Goal: Task Accomplishment & Management: Manage account settings

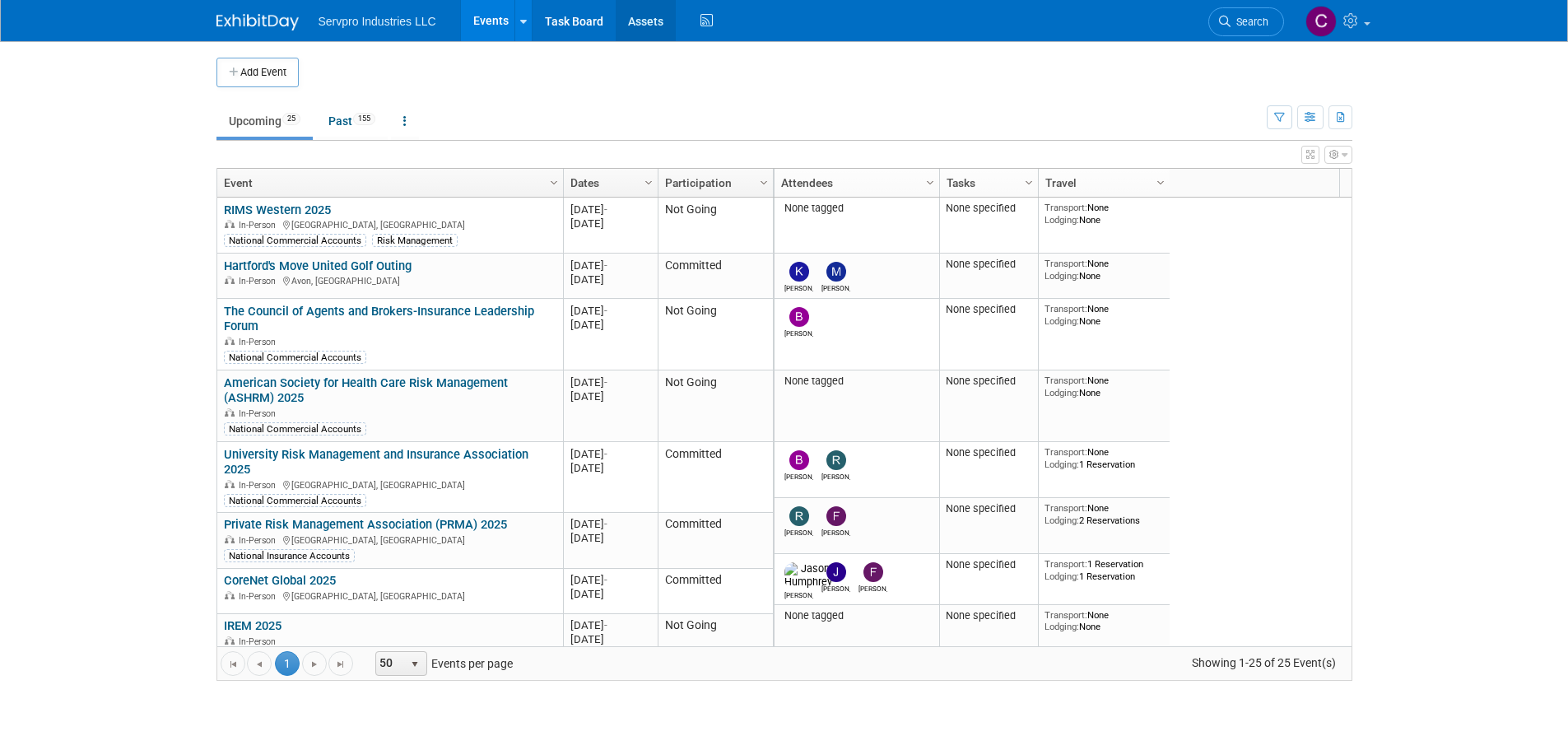
click at [646, 22] on link "Assets" at bounding box center [645, 20] width 60 height 41
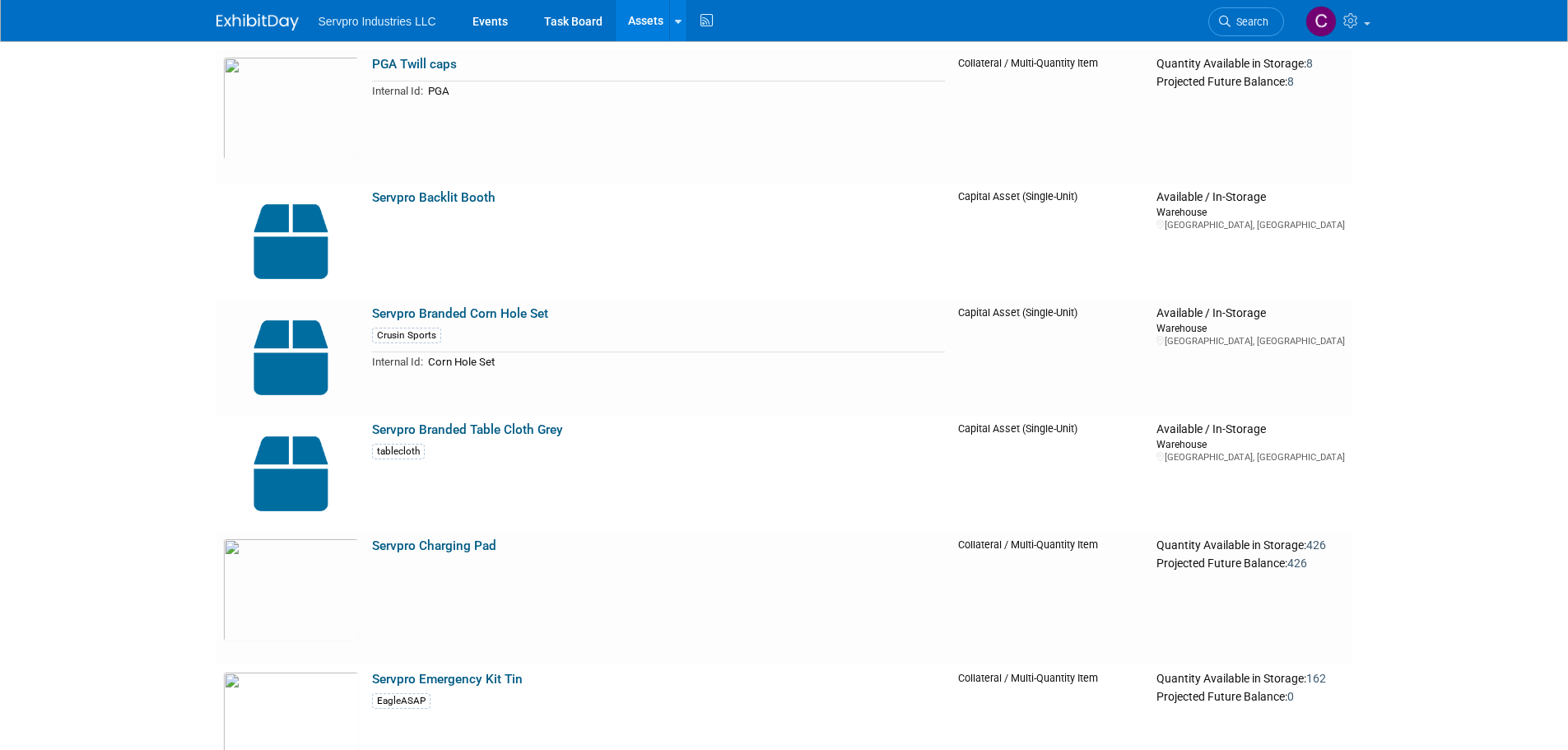
scroll to position [5460, 0]
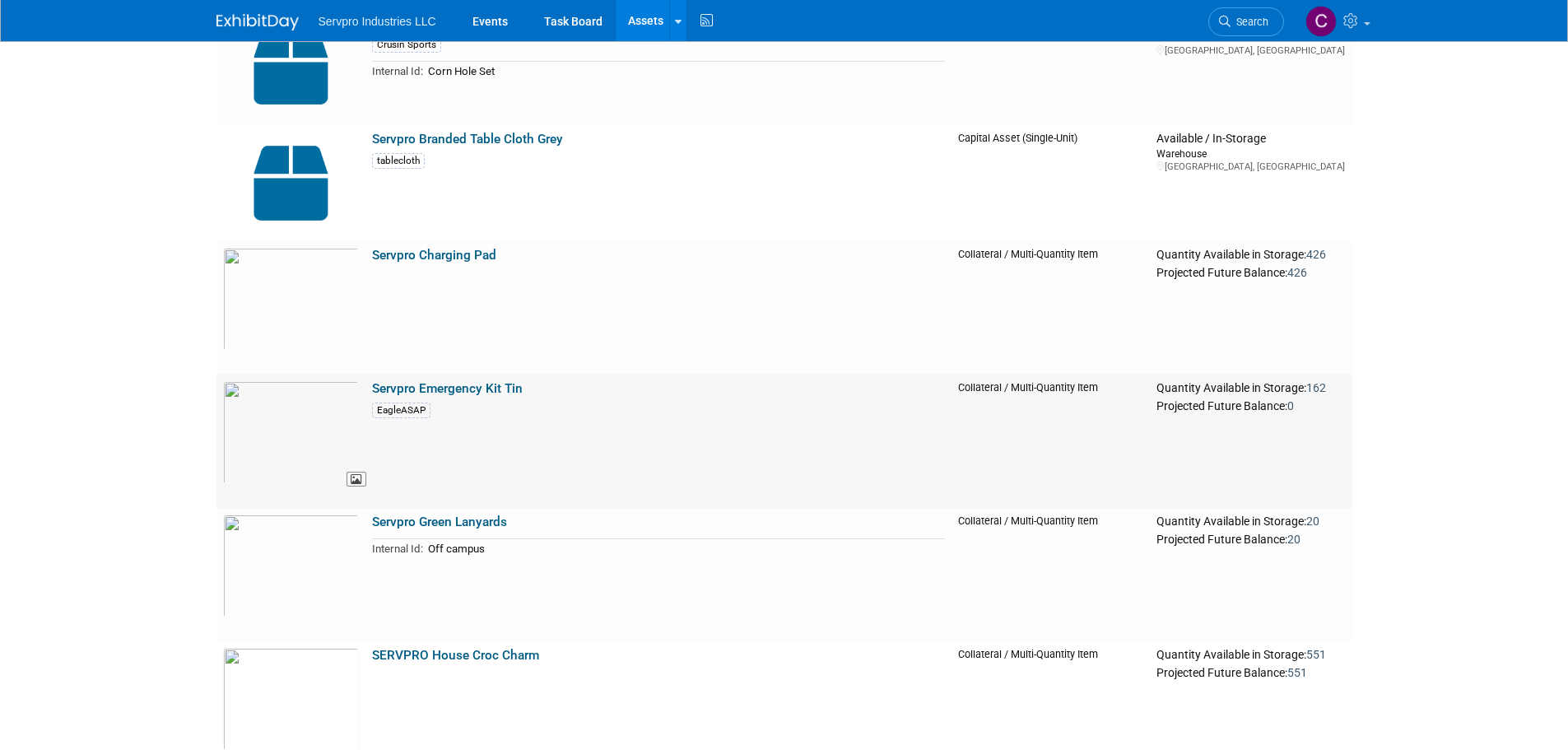
click at [316, 427] on img at bounding box center [291, 433] width 136 height 103
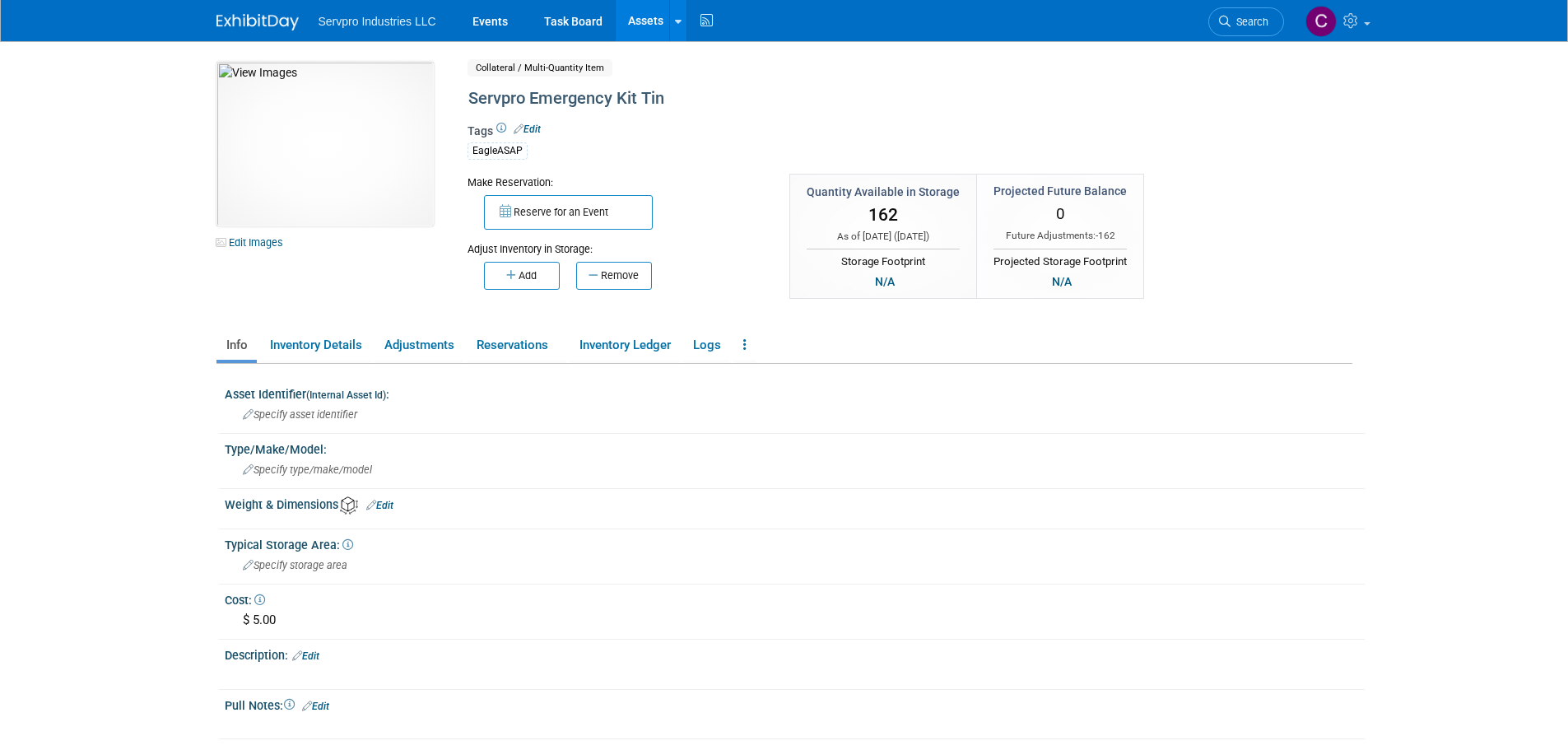
click at [496, 152] on div "EagleASAP" at bounding box center [497, 151] width 60 height 17
click at [296, 342] on link "Inventory Details" at bounding box center [315, 345] width 111 height 28
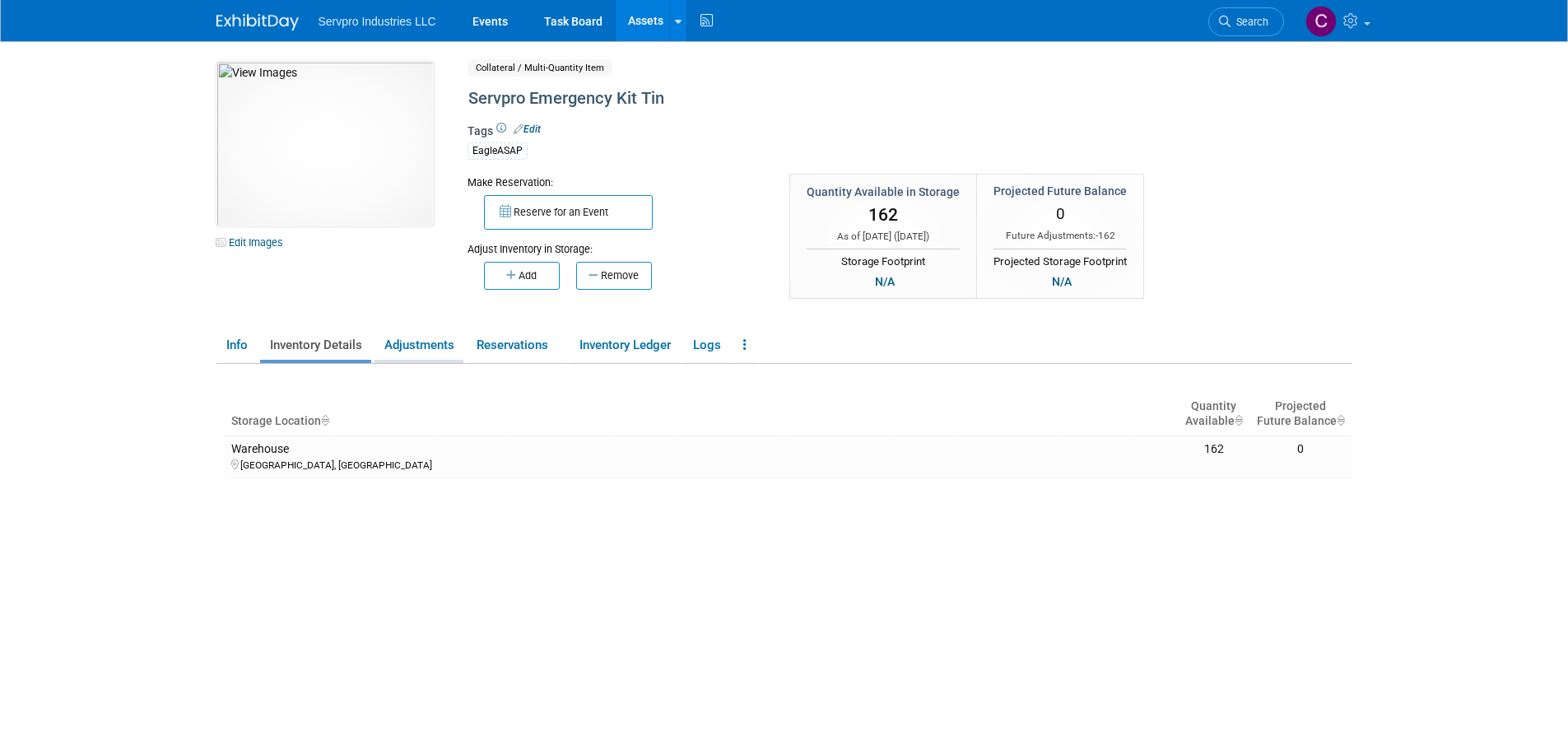
click at [423, 362] on li "Adjustments" at bounding box center [418, 347] width 89 height 32
click at [422, 350] on link "Adjustments" at bounding box center [418, 345] width 89 height 28
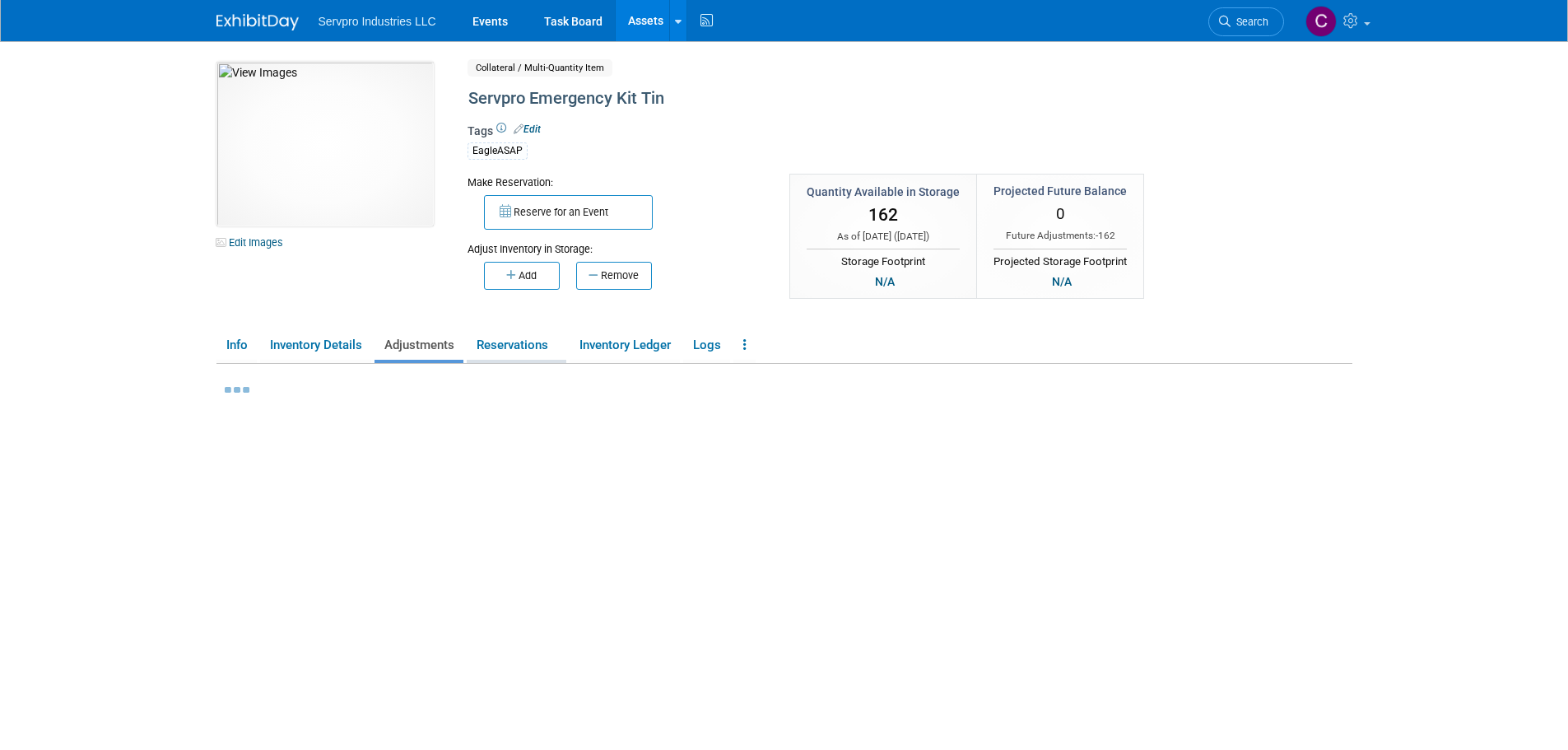
click at [512, 342] on link "Reservations" at bounding box center [517, 345] width 99 height 28
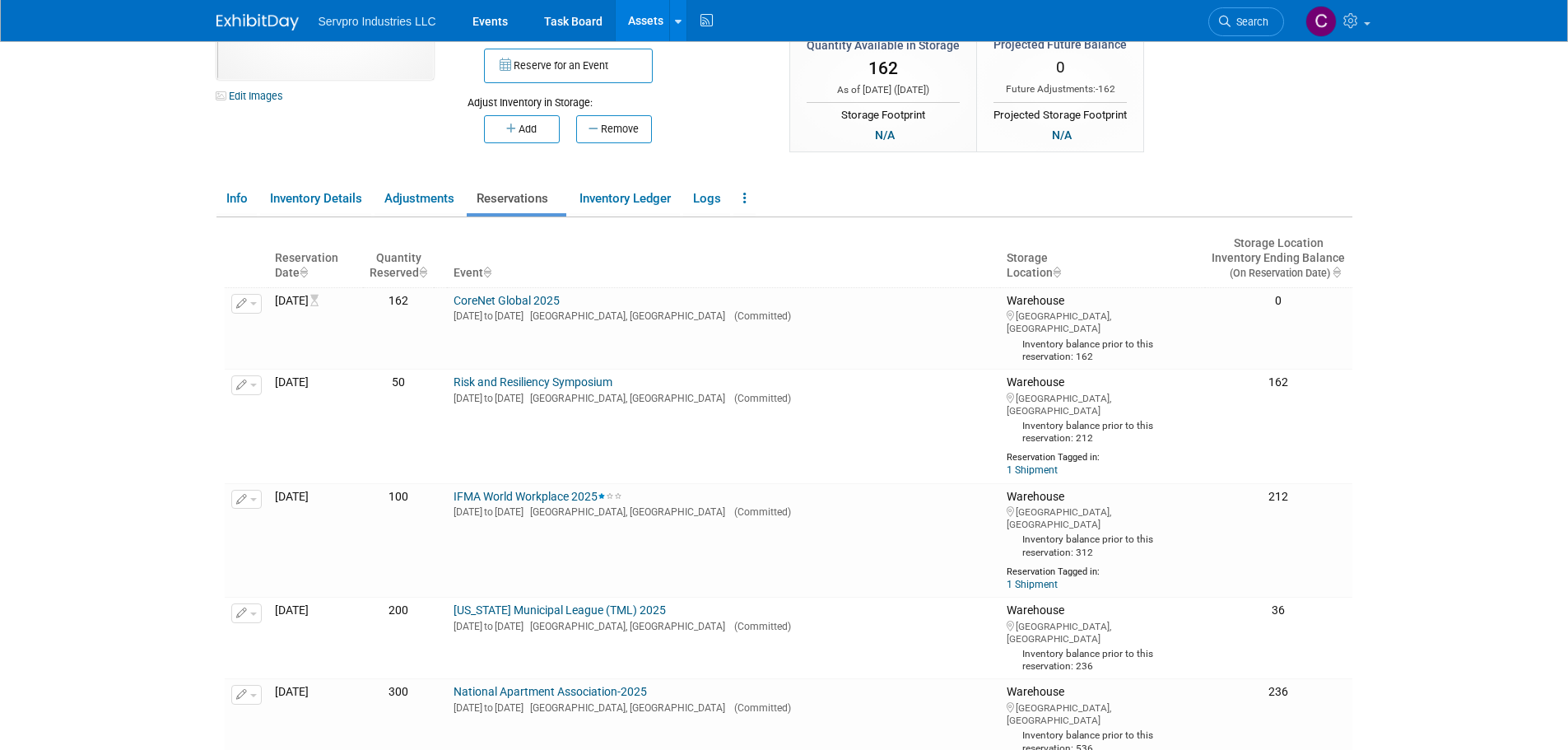
scroll to position [43, 0]
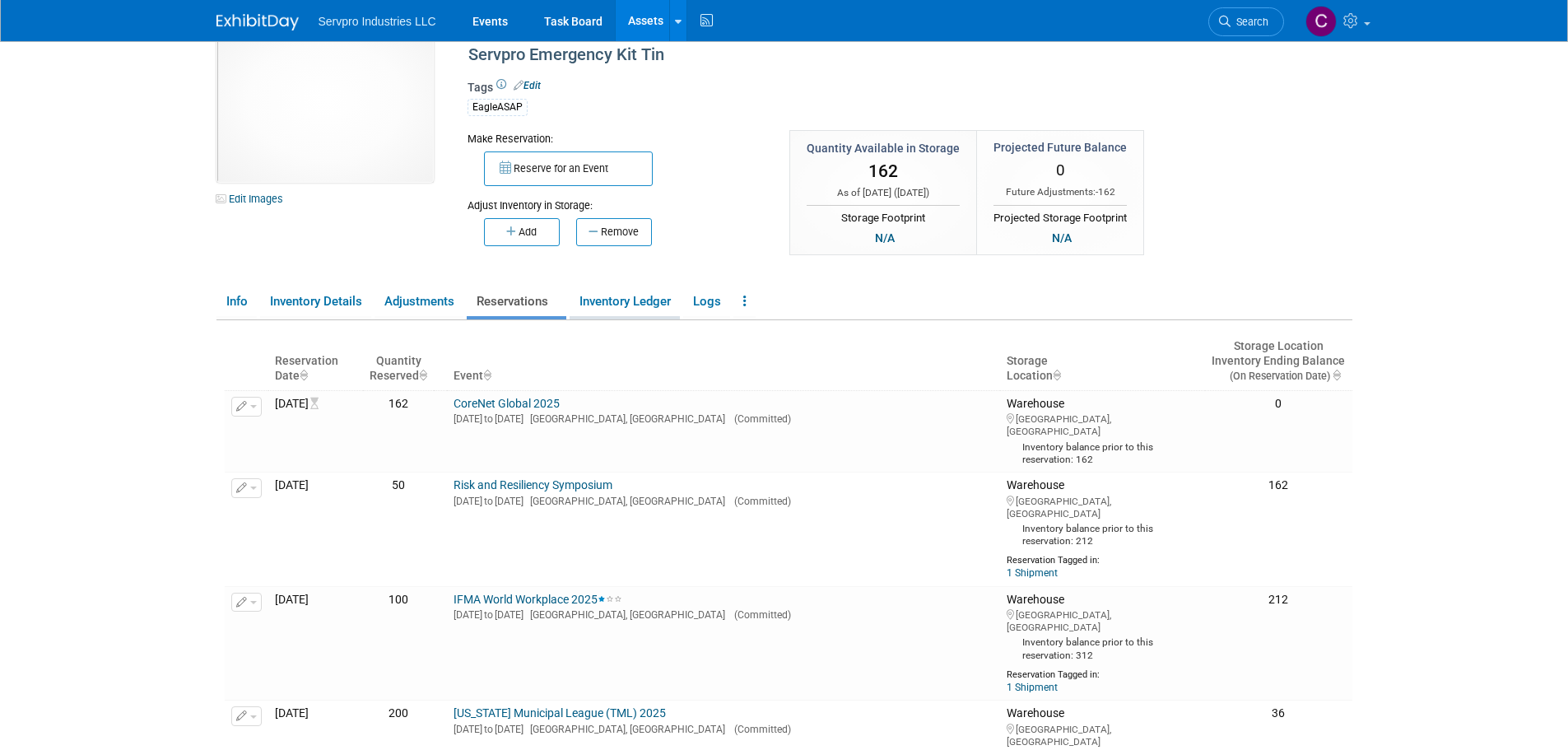
click at [623, 299] on link "Inventory Ledger" at bounding box center [625, 301] width 110 height 28
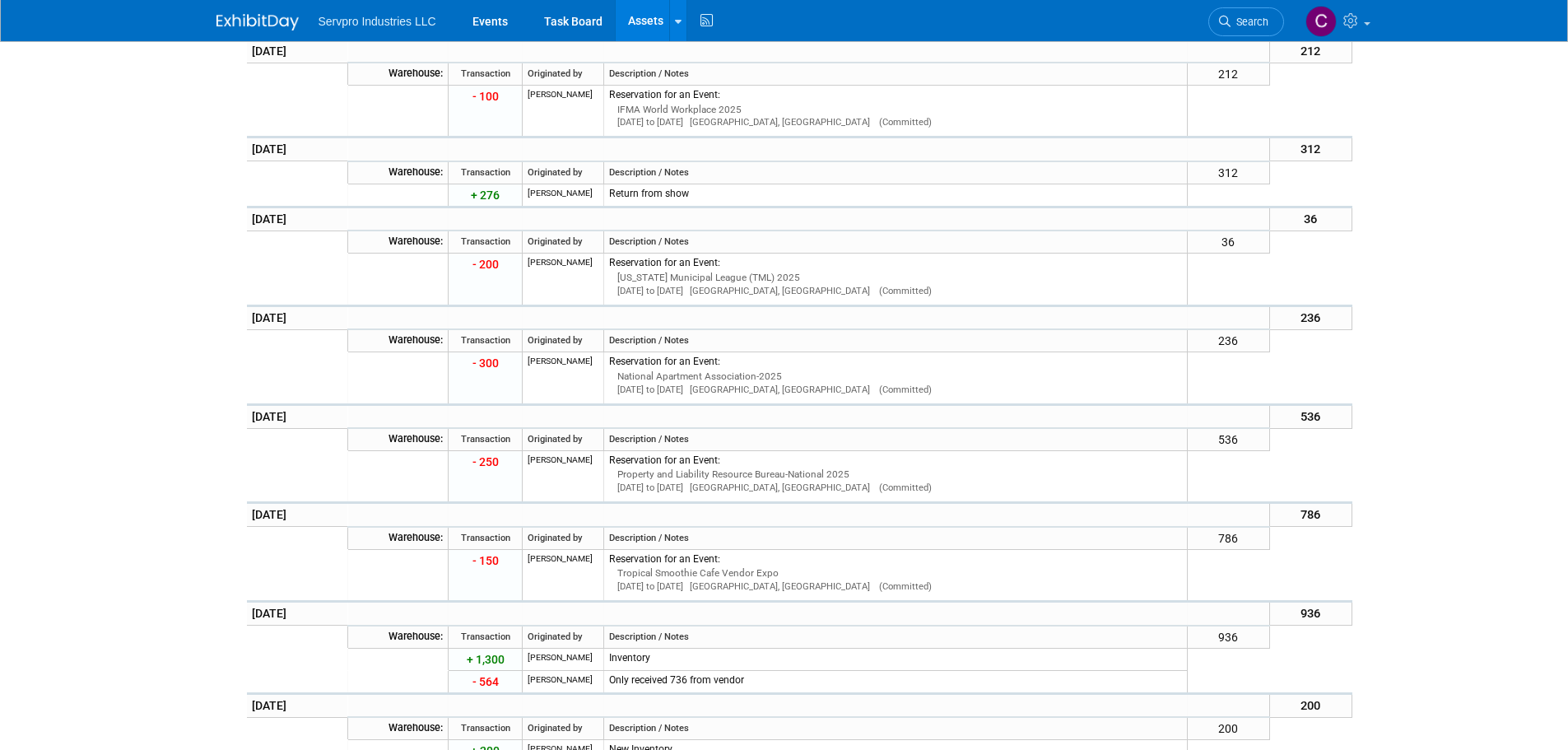
scroll to position [1043, 0]
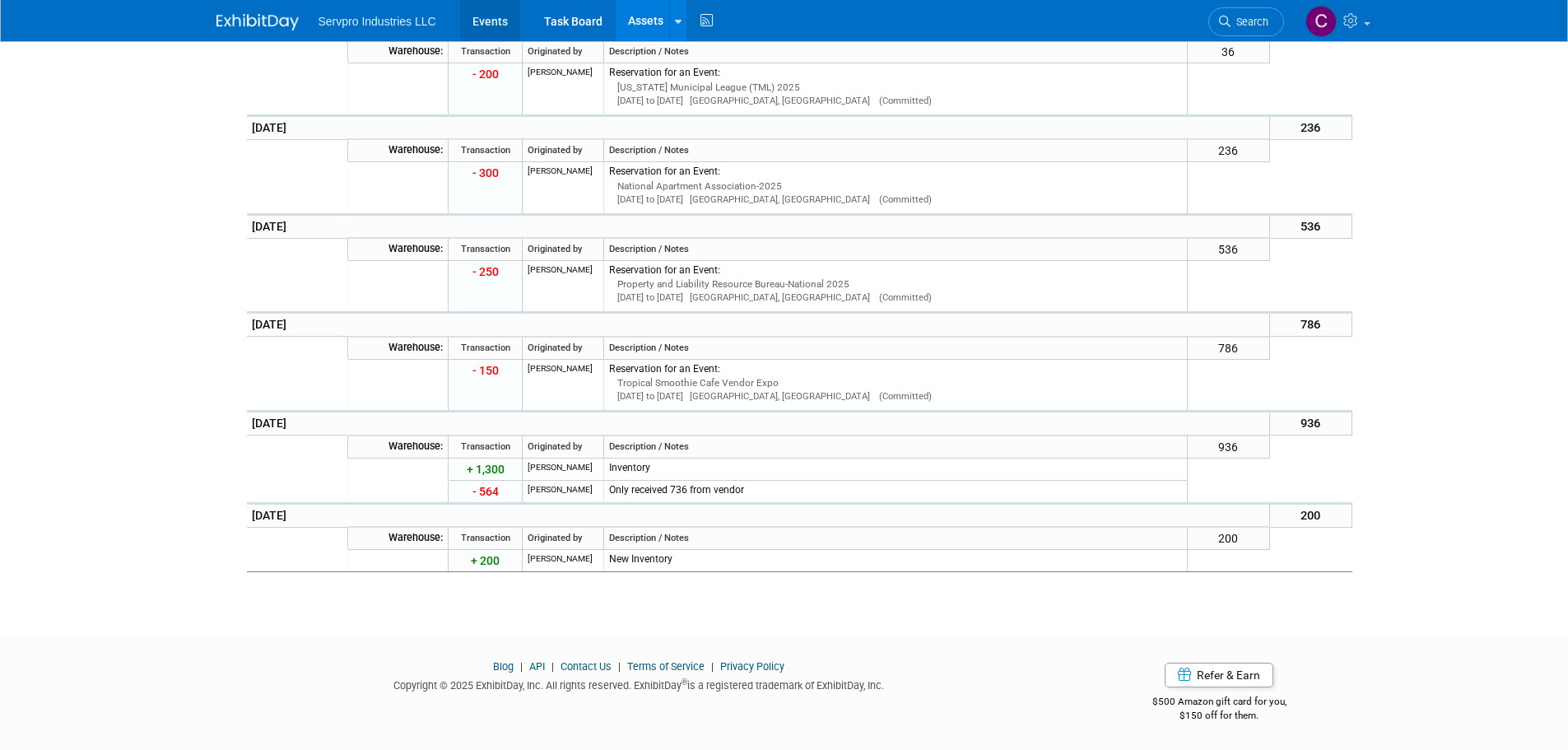
click at [495, 20] on link "Events" at bounding box center [490, 20] width 60 height 41
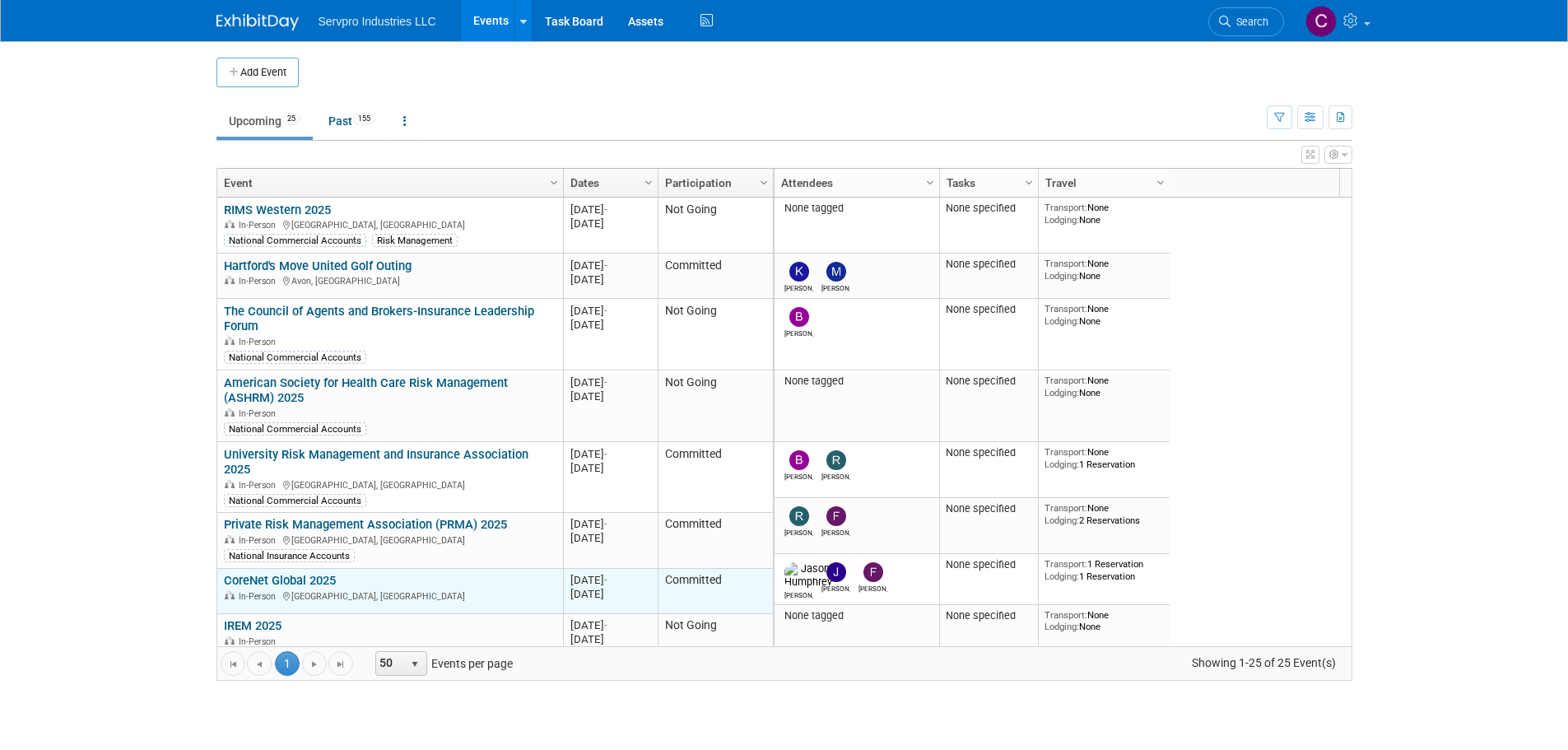
click at [283, 573] on link "CoreNet Global 2025" at bounding box center [280, 580] width 112 height 15
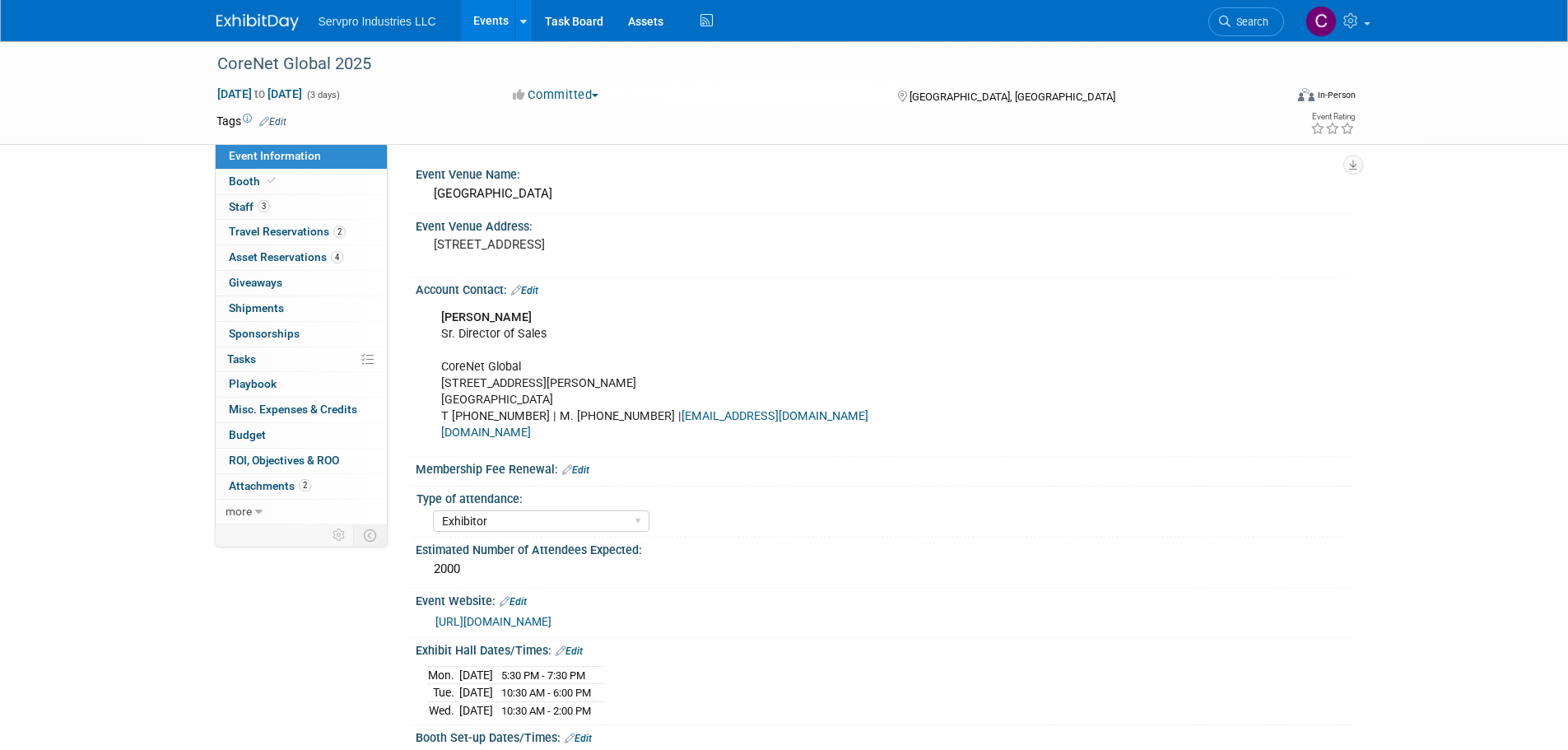
select select "Exhibitor"
click at [287, 184] on link "Booth" at bounding box center [301, 181] width 171 height 25
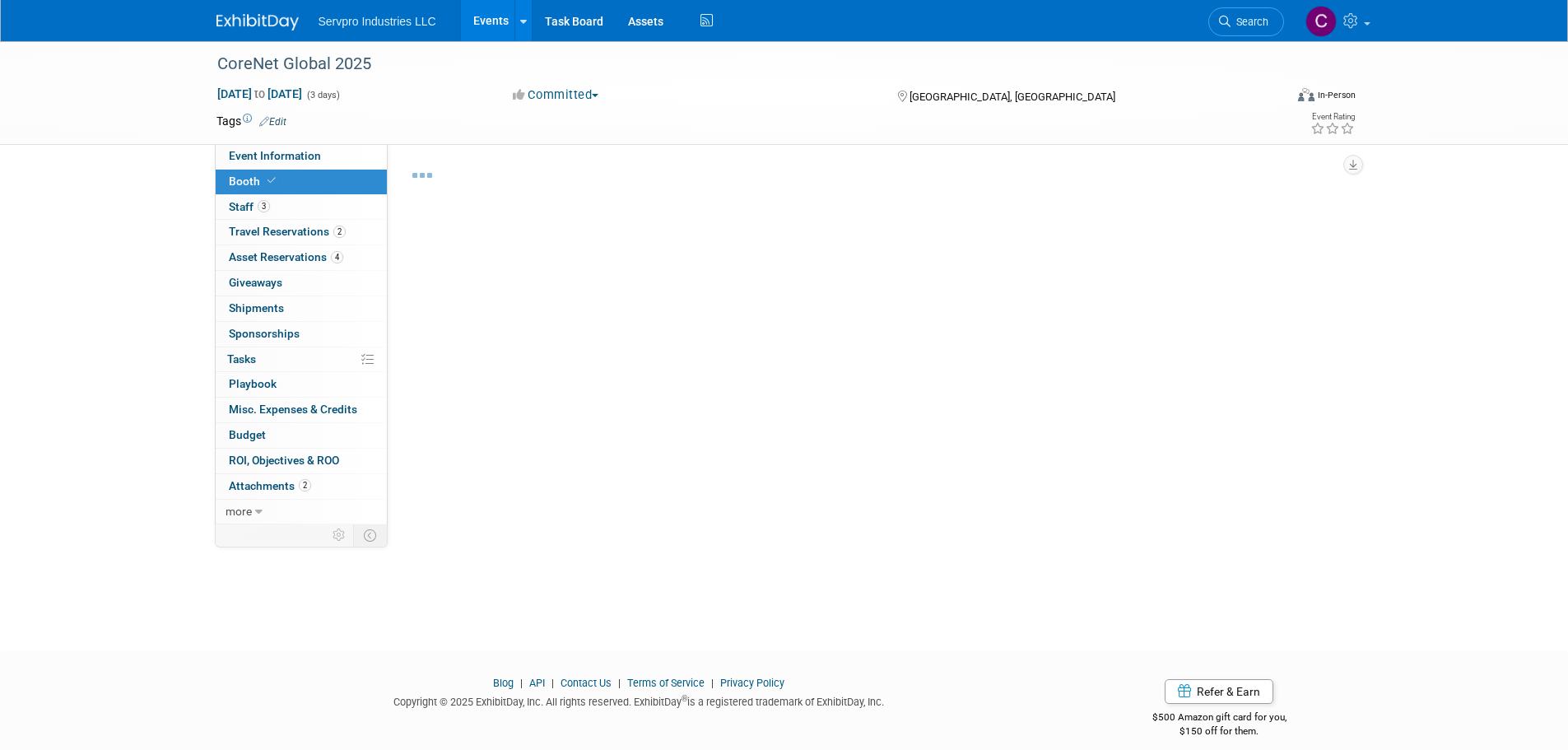
select select "Tradewinds Immerse Popup 10 Foot Banner Stand"
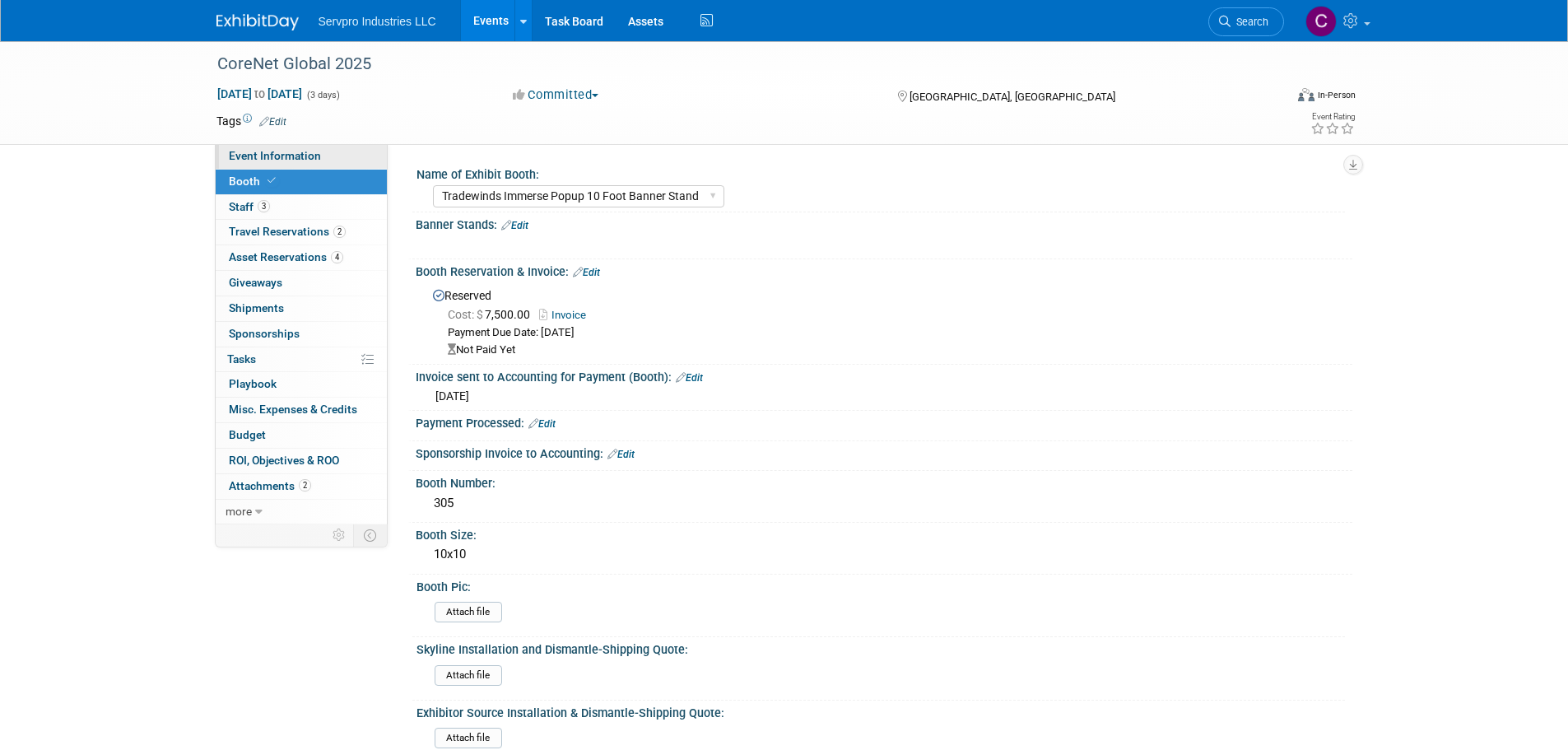
click at [253, 152] on span "Event Information" at bounding box center [275, 155] width 92 height 13
select select "Exhibitor"
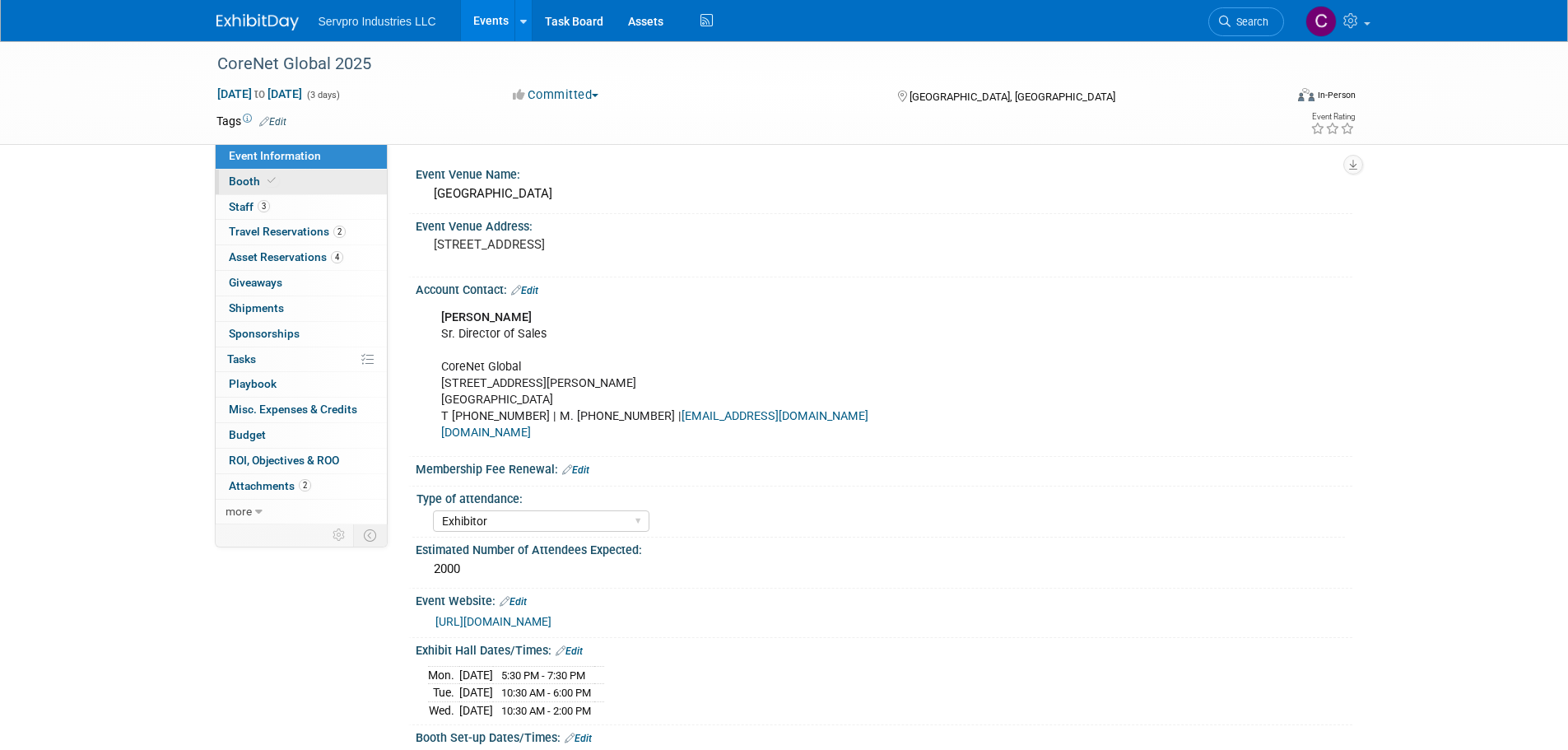
click at [233, 181] on span "Booth" at bounding box center [254, 181] width 51 height 13
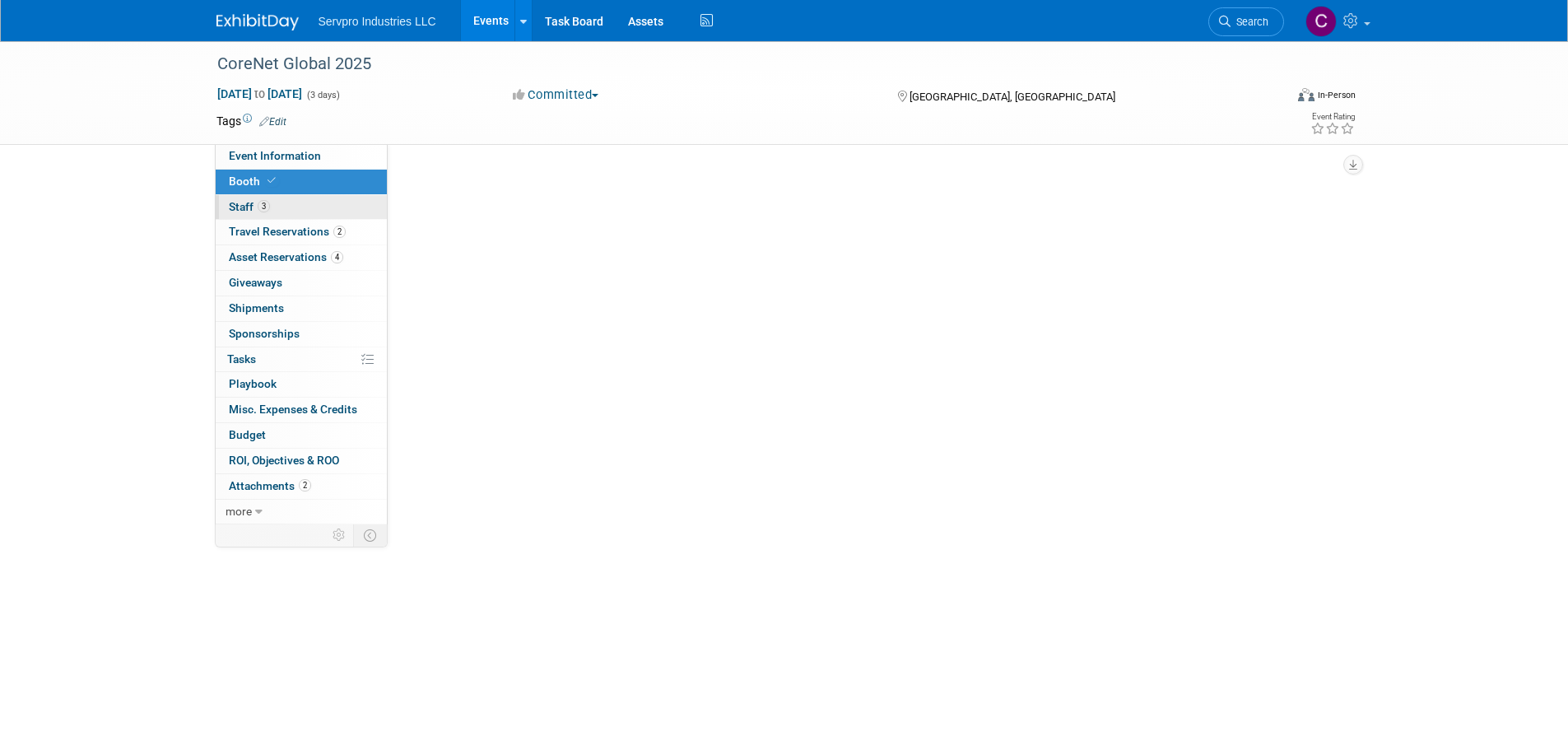
select select "Tradewinds Immerse Popup 10 Foot Banner Stand"
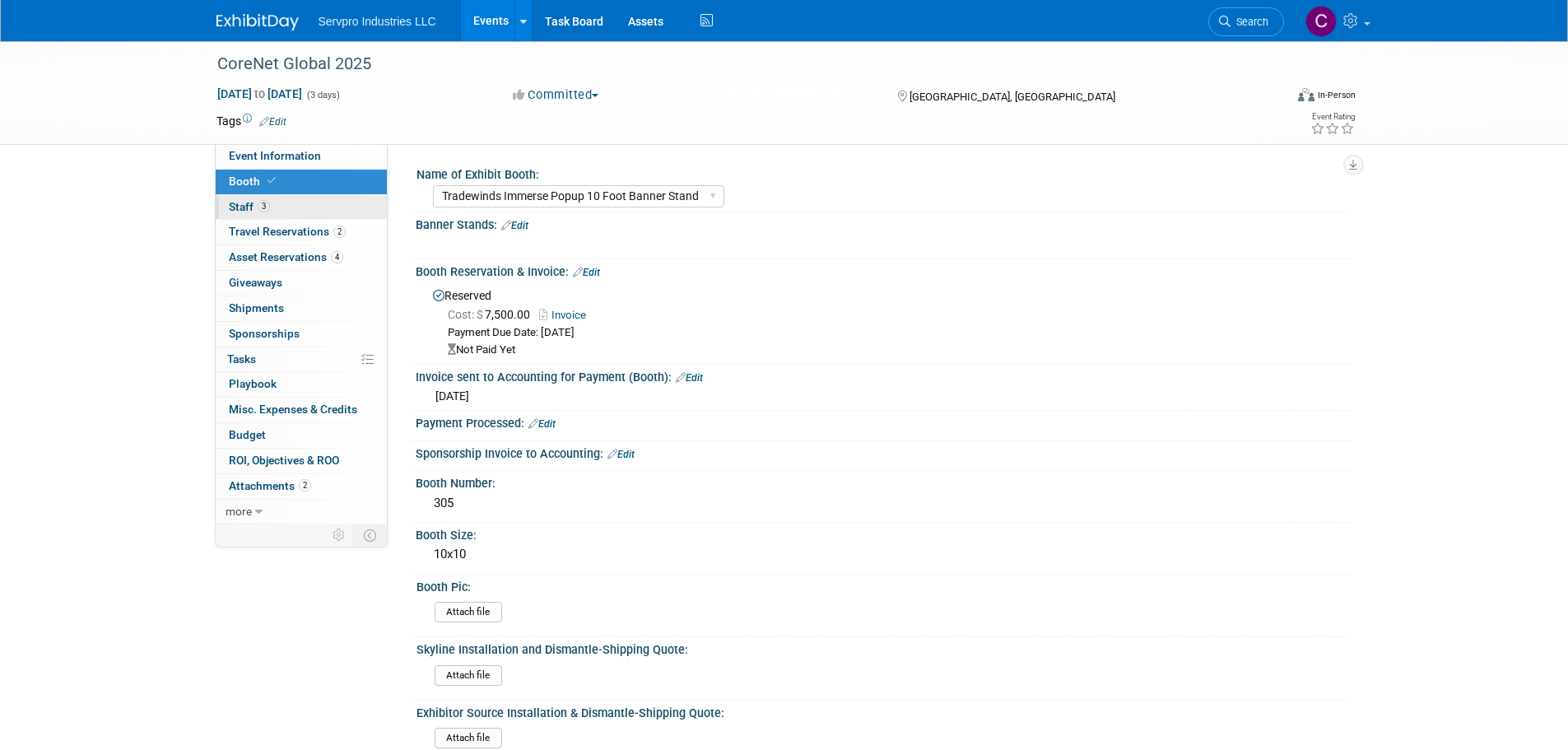
click at [240, 201] on span "Staff 3" at bounding box center [249, 207] width 41 height 13
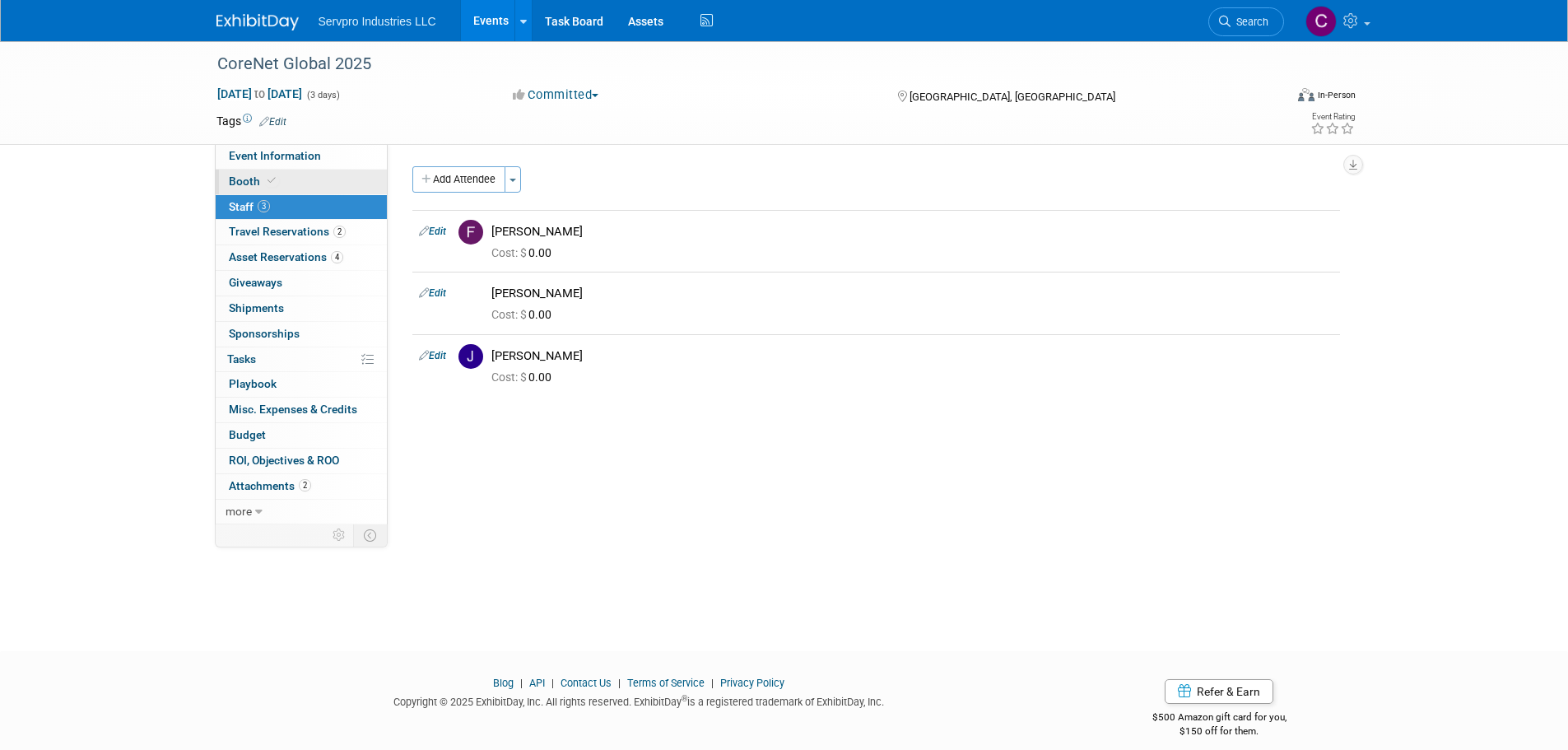
click at [279, 189] on link "Booth" at bounding box center [301, 181] width 171 height 25
select select "Tradewinds Immerse Popup 10 Foot Banner Stand"
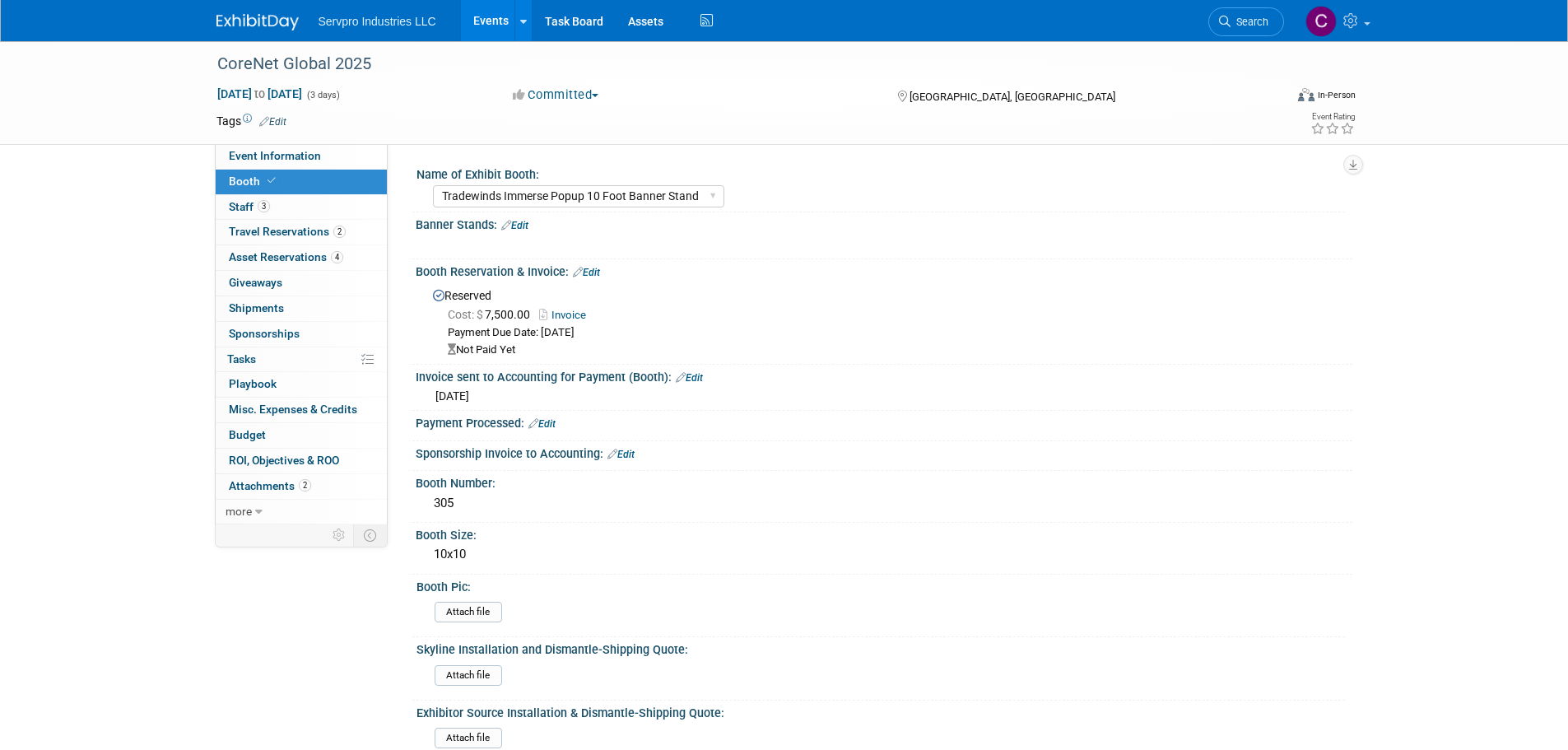
click at [593, 275] on link "Edit" at bounding box center [586, 272] width 28 height 12
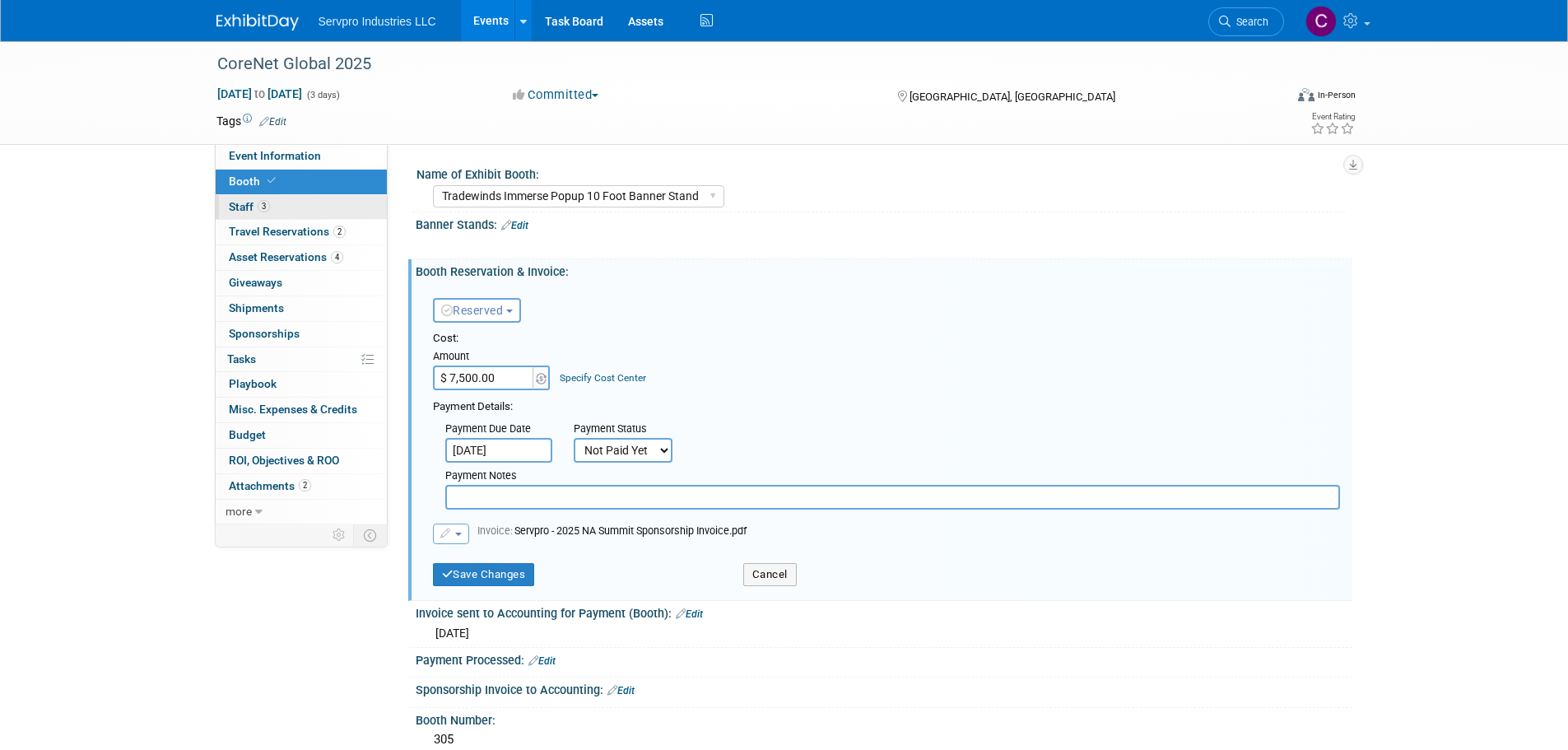
click at [264, 209] on span "3" at bounding box center [263, 206] width 12 height 12
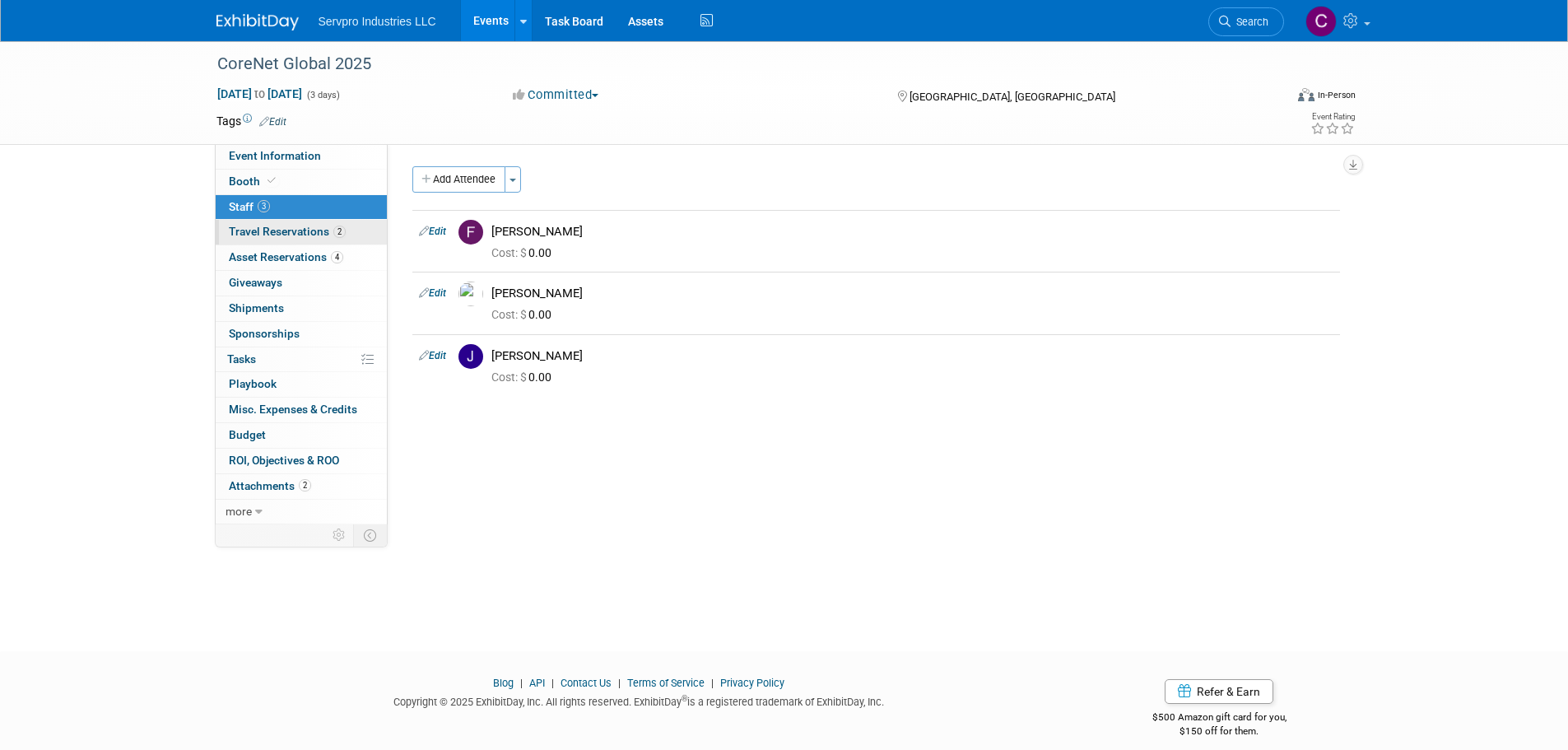
click at [256, 231] on span "Travel Reservations 2" at bounding box center [287, 231] width 117 height 13
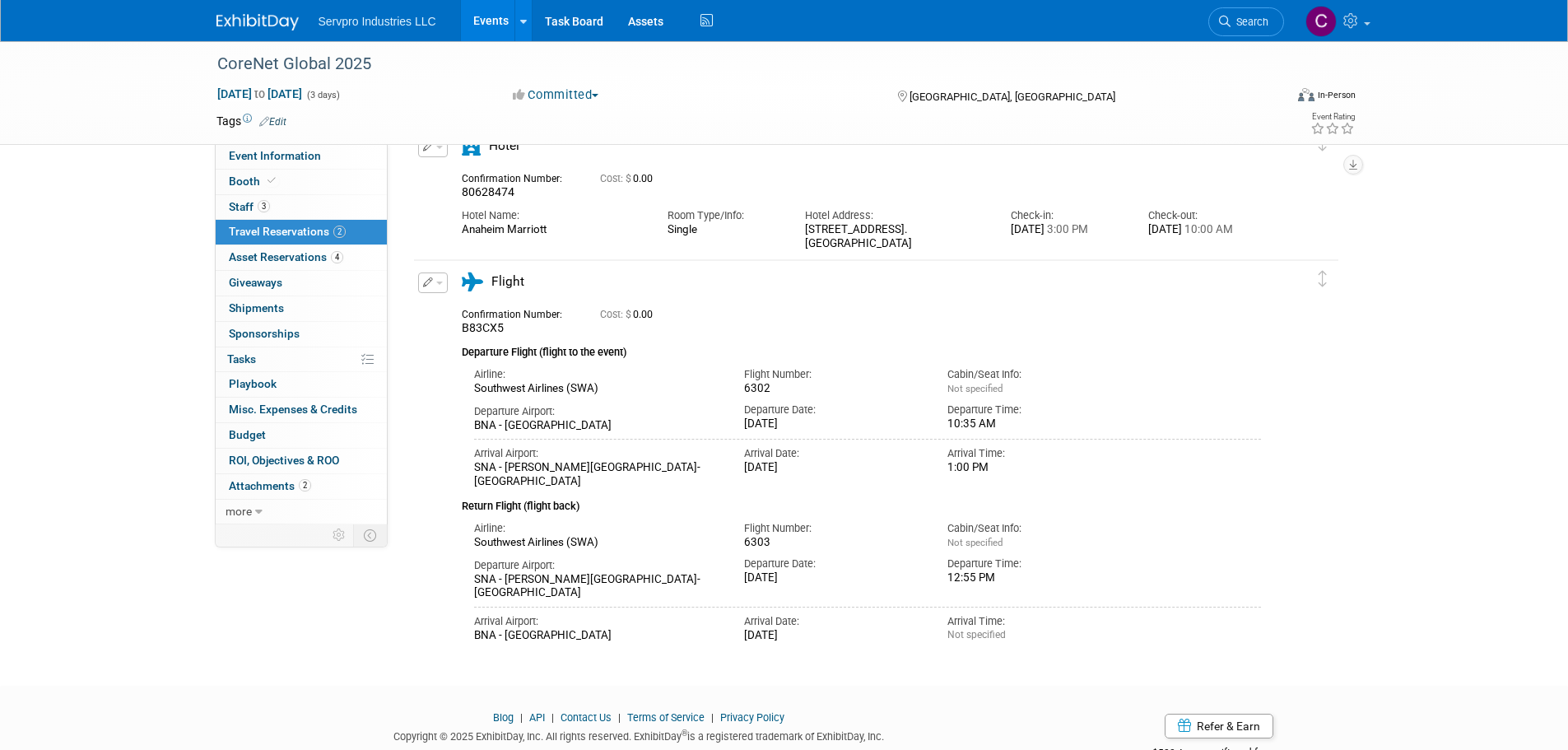
scroll to position [95, 0]
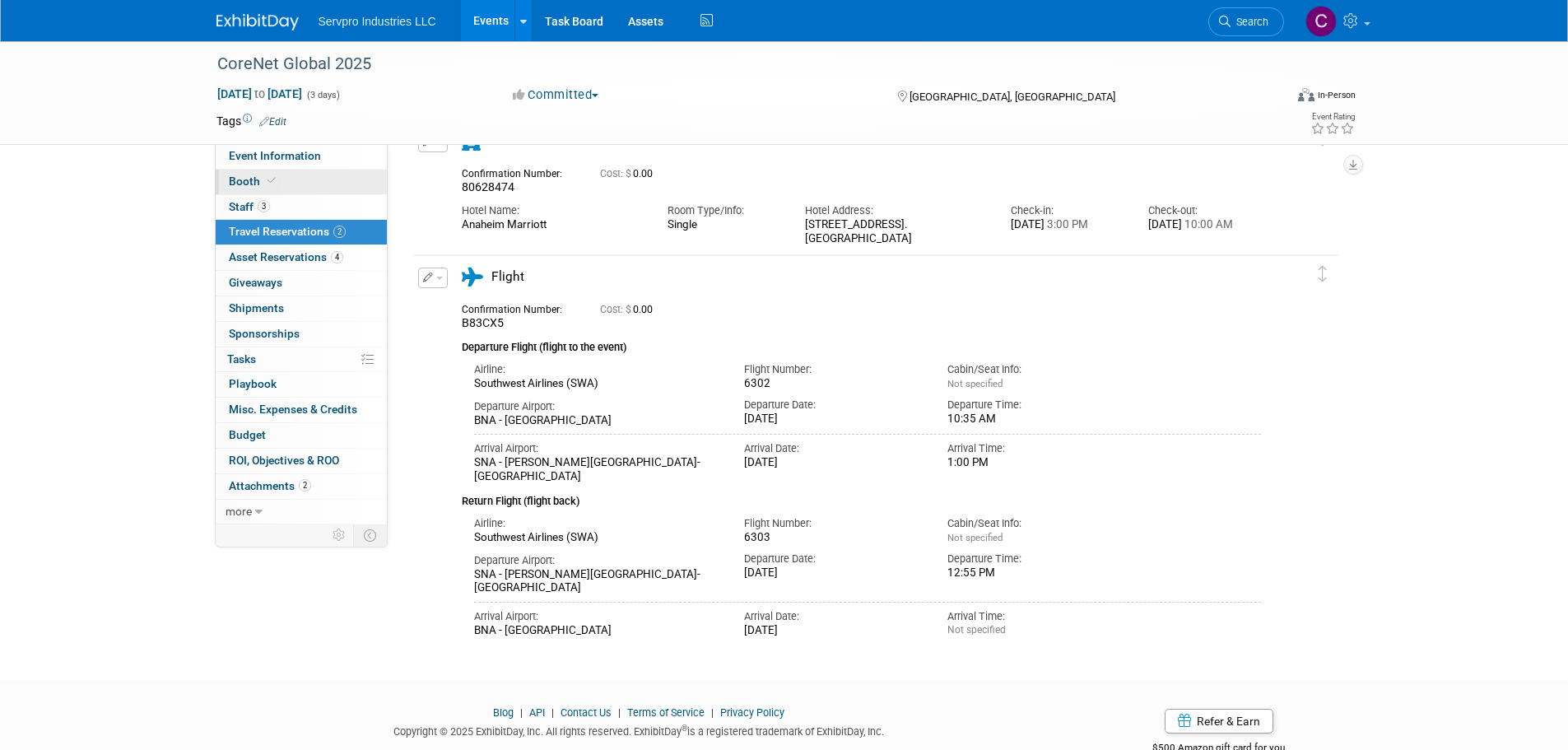
click at [233, 177] on span "Booth" at bounding box center [254, 181] width 51 height 13
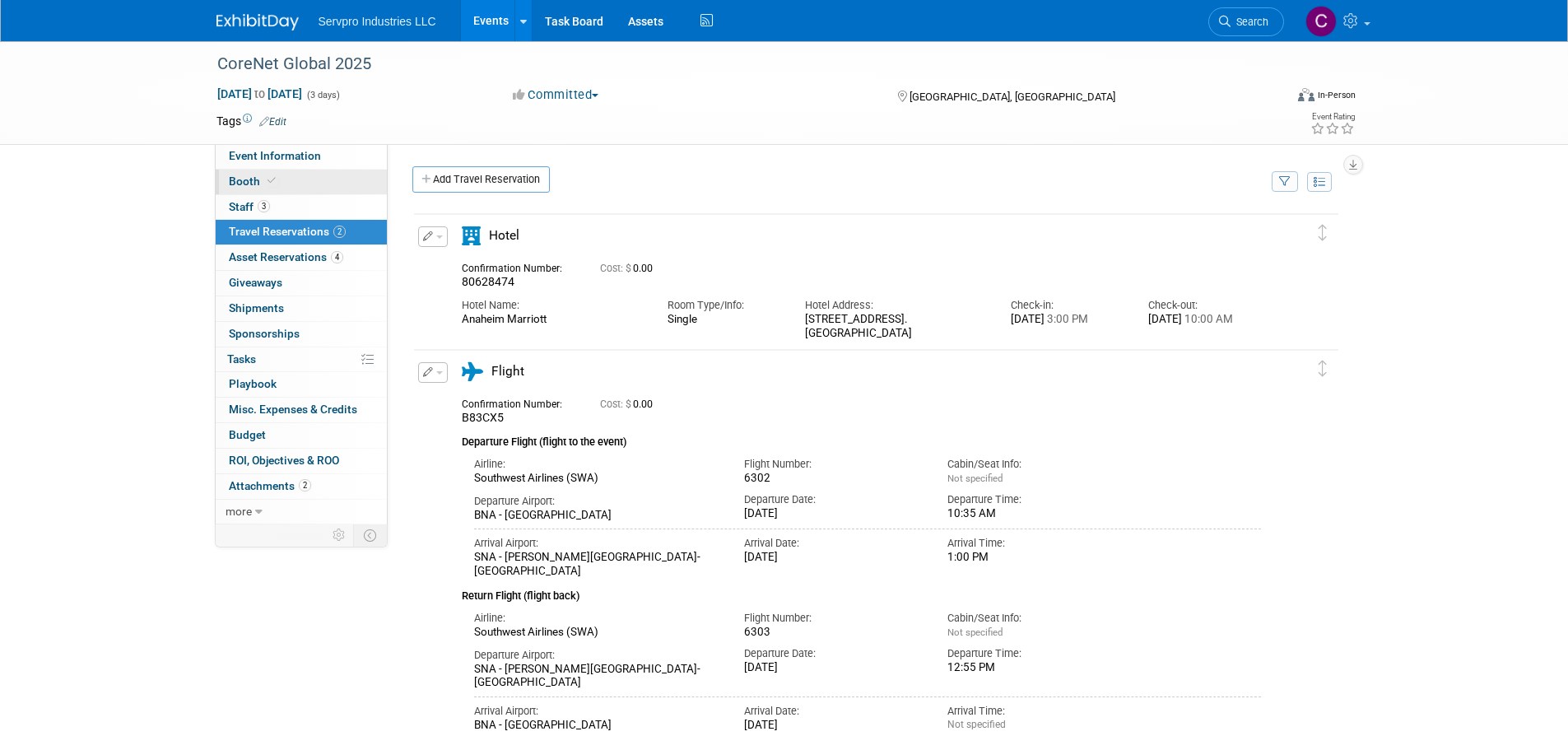
select select "Tradewinds Immerse Popup 10 Foot Banner Stand"
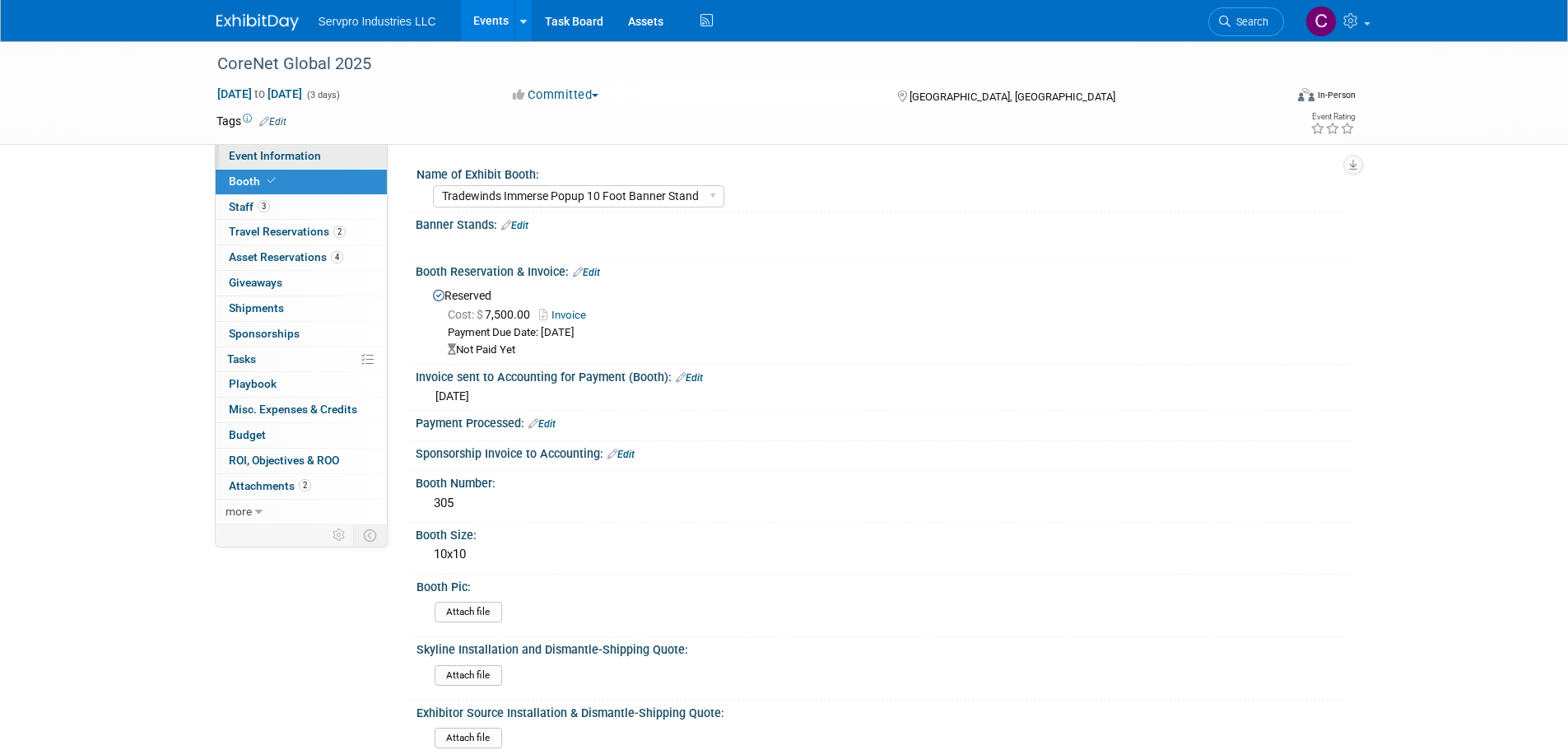
click at [256, 157] on span "Event Information" at bounding box center [275, 155] width 92 height 13
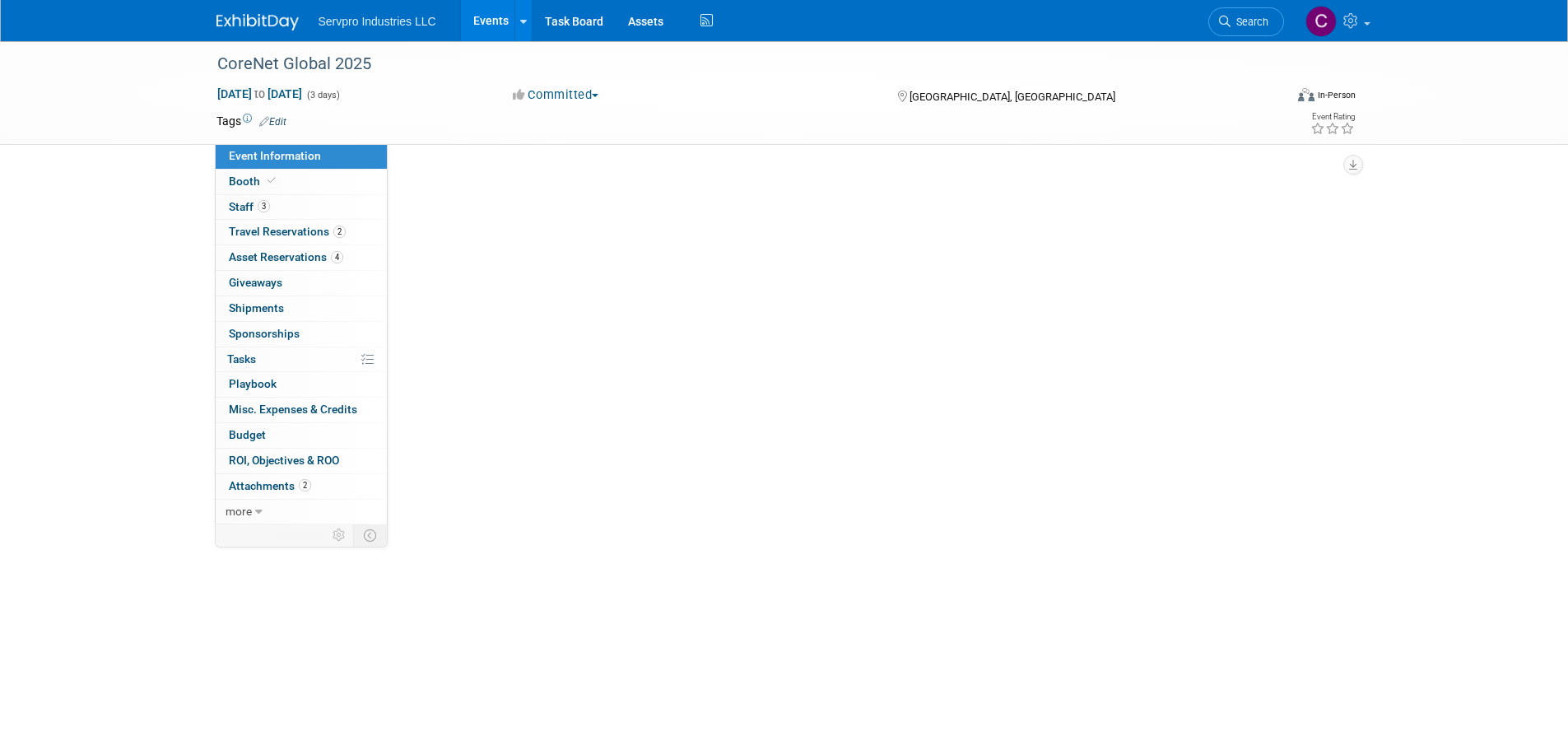
select select "Exhibitor"
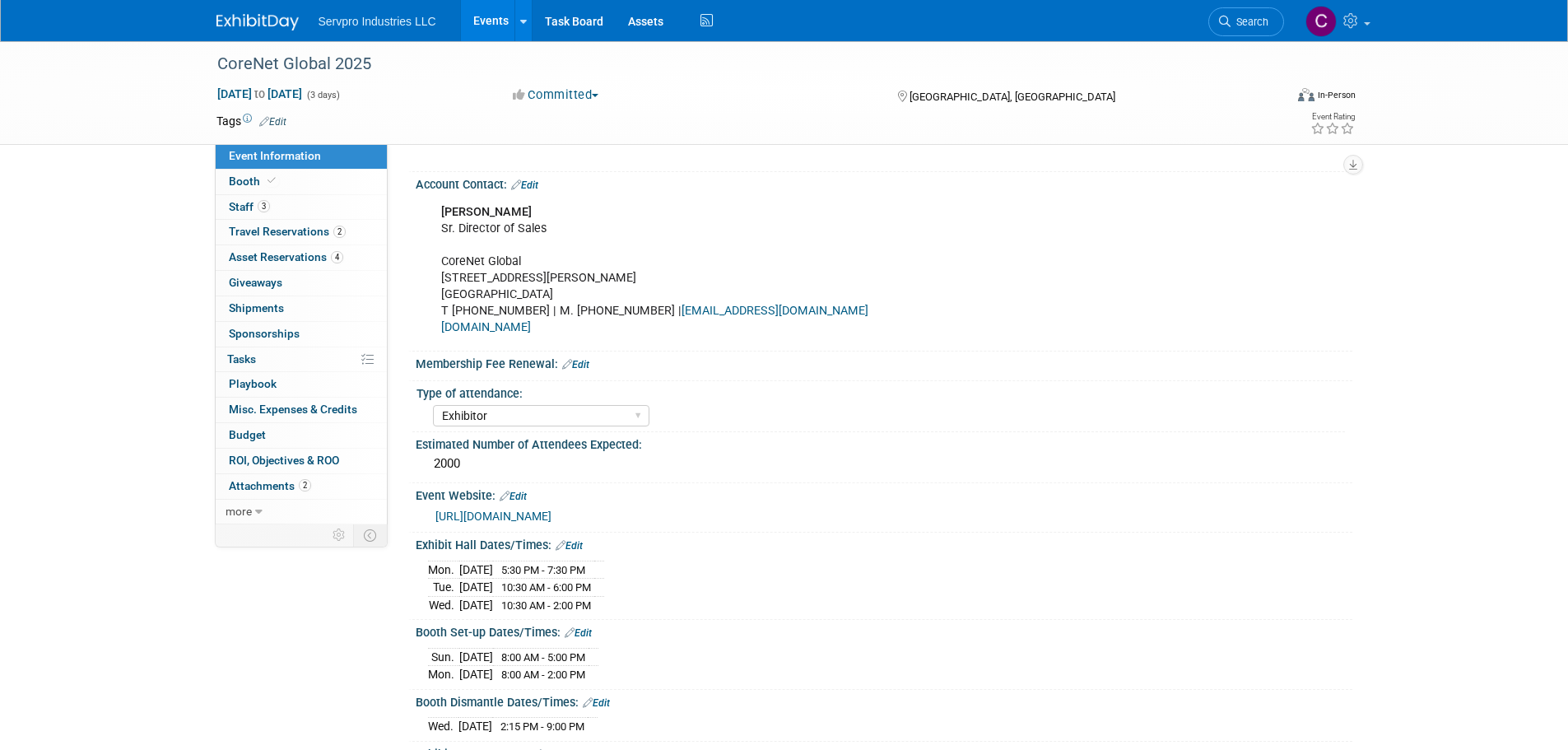
scroll to position [132, 0]
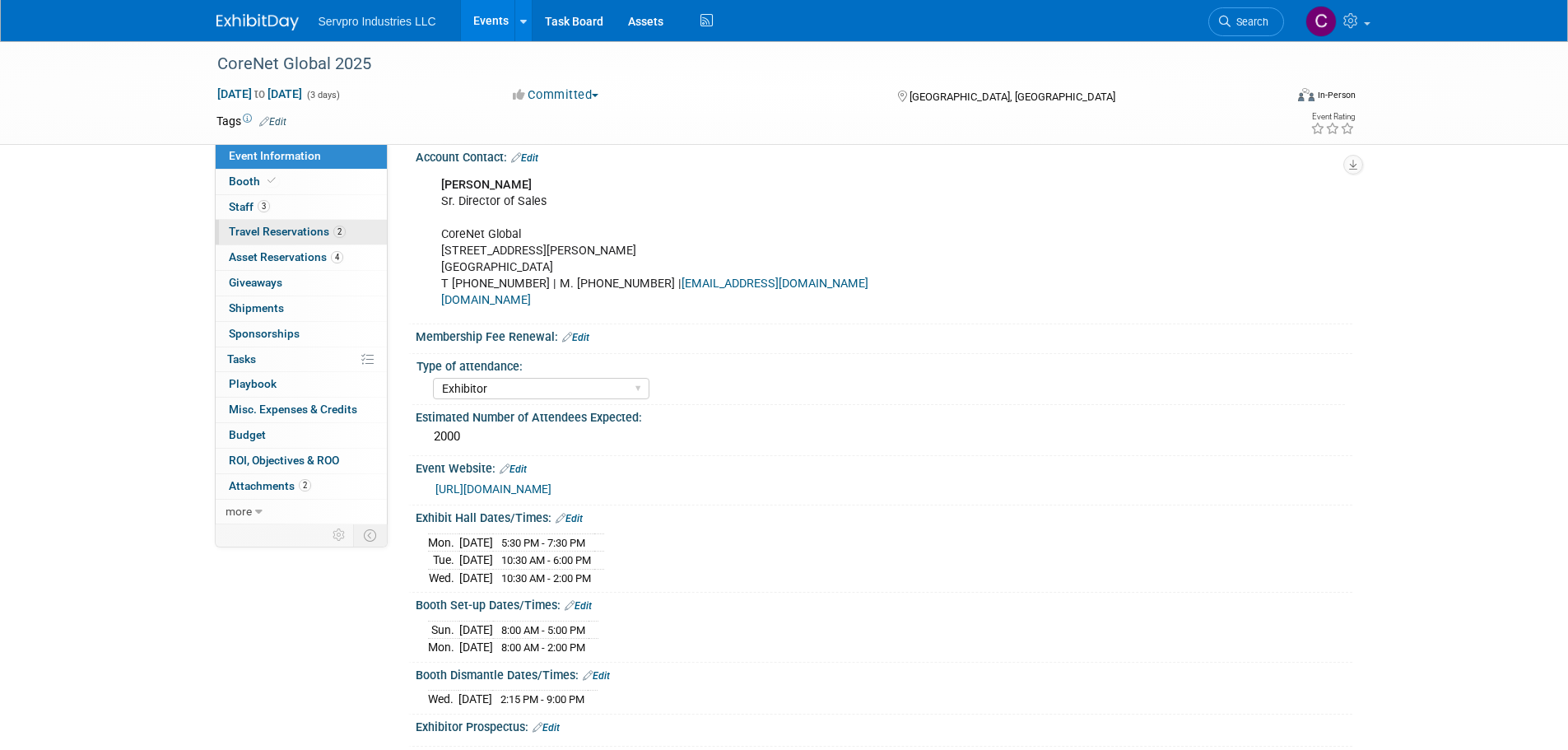
click at [252, 227] on span "Travel Reservations 2" at bounding box center [287, 231] width 117 height 13
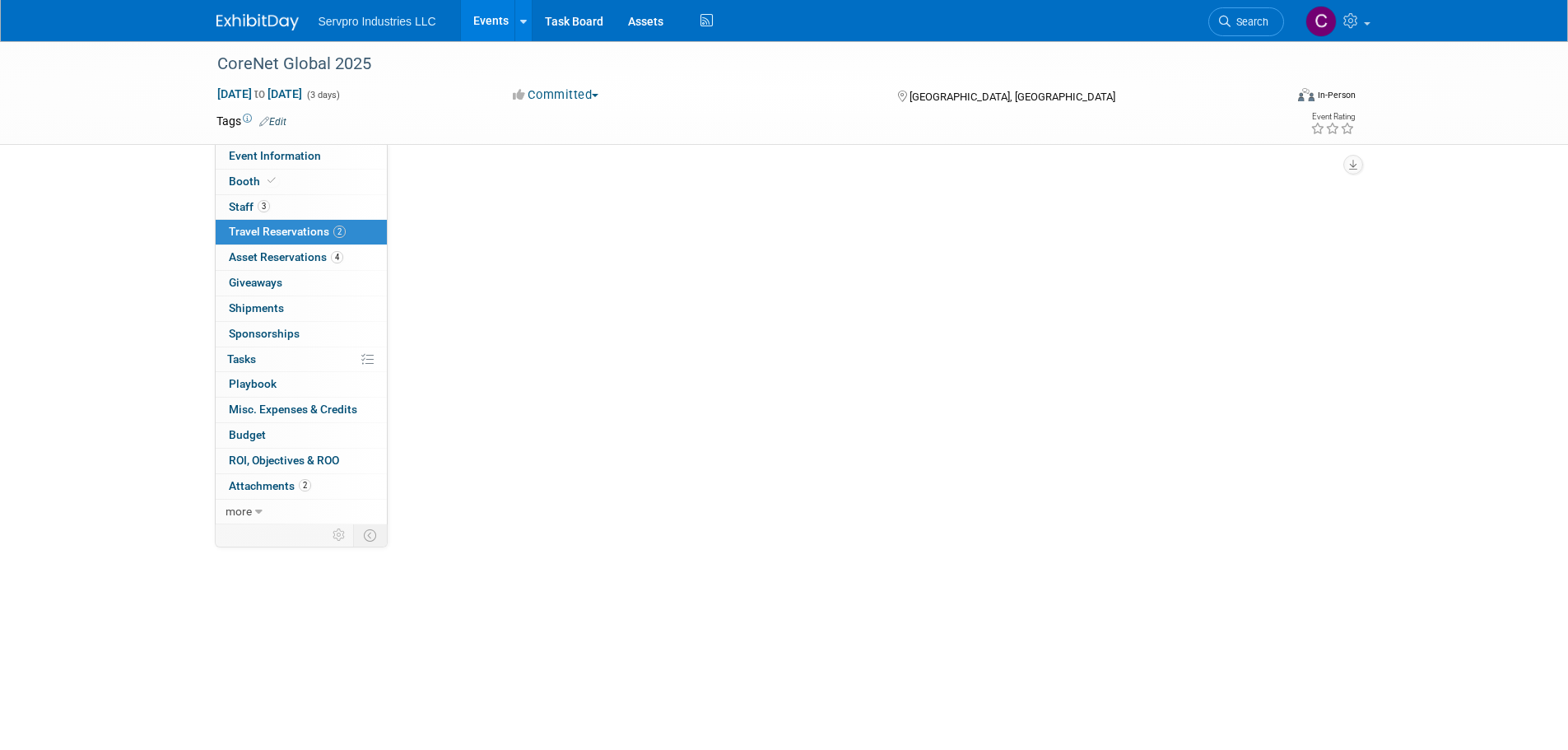
scroll to position [0, 0]
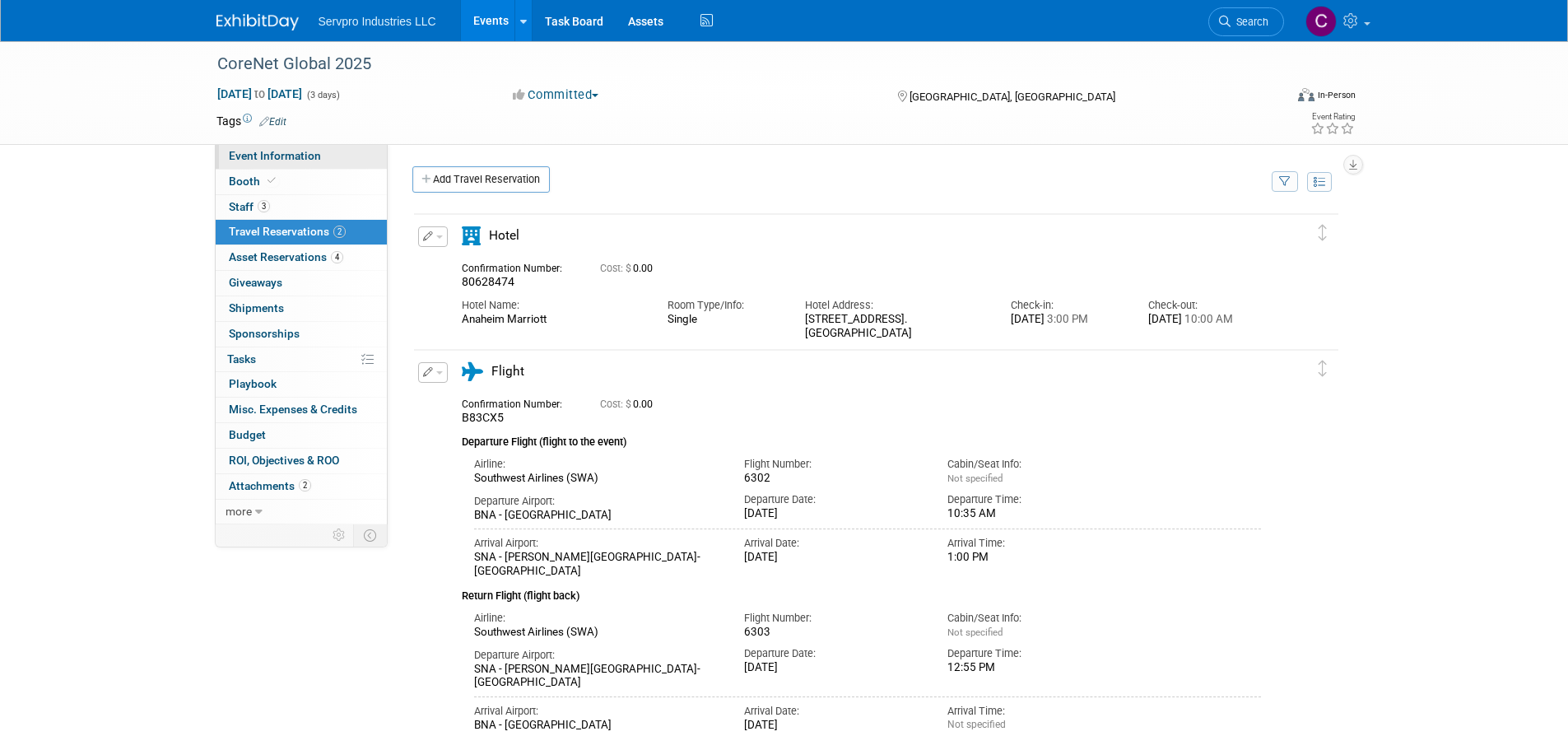
click at [290, 162] on link "Event Information" at bounding box center [301, 156] width 171 height 25
select select "Exhibitor"
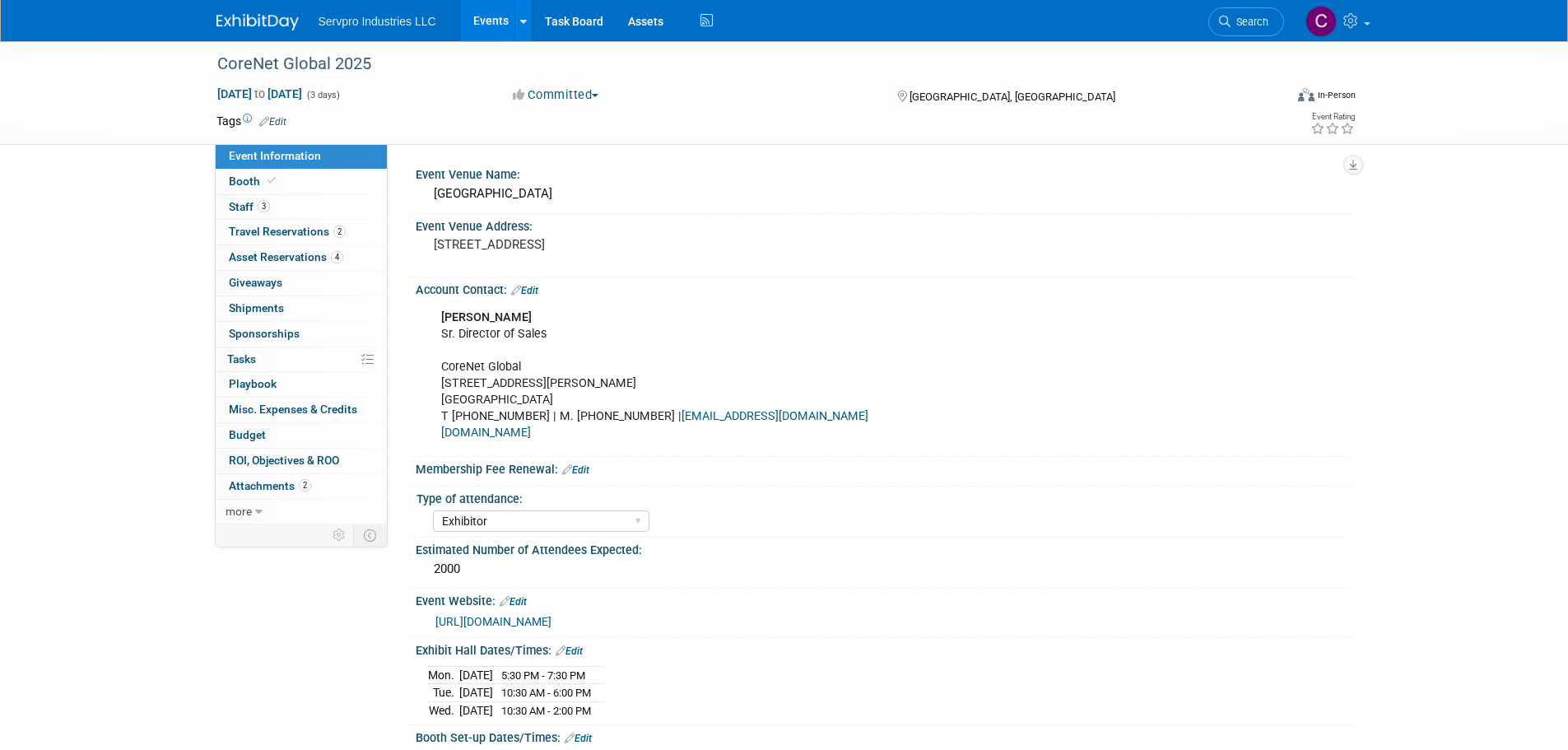
scroll to position [248, 0]
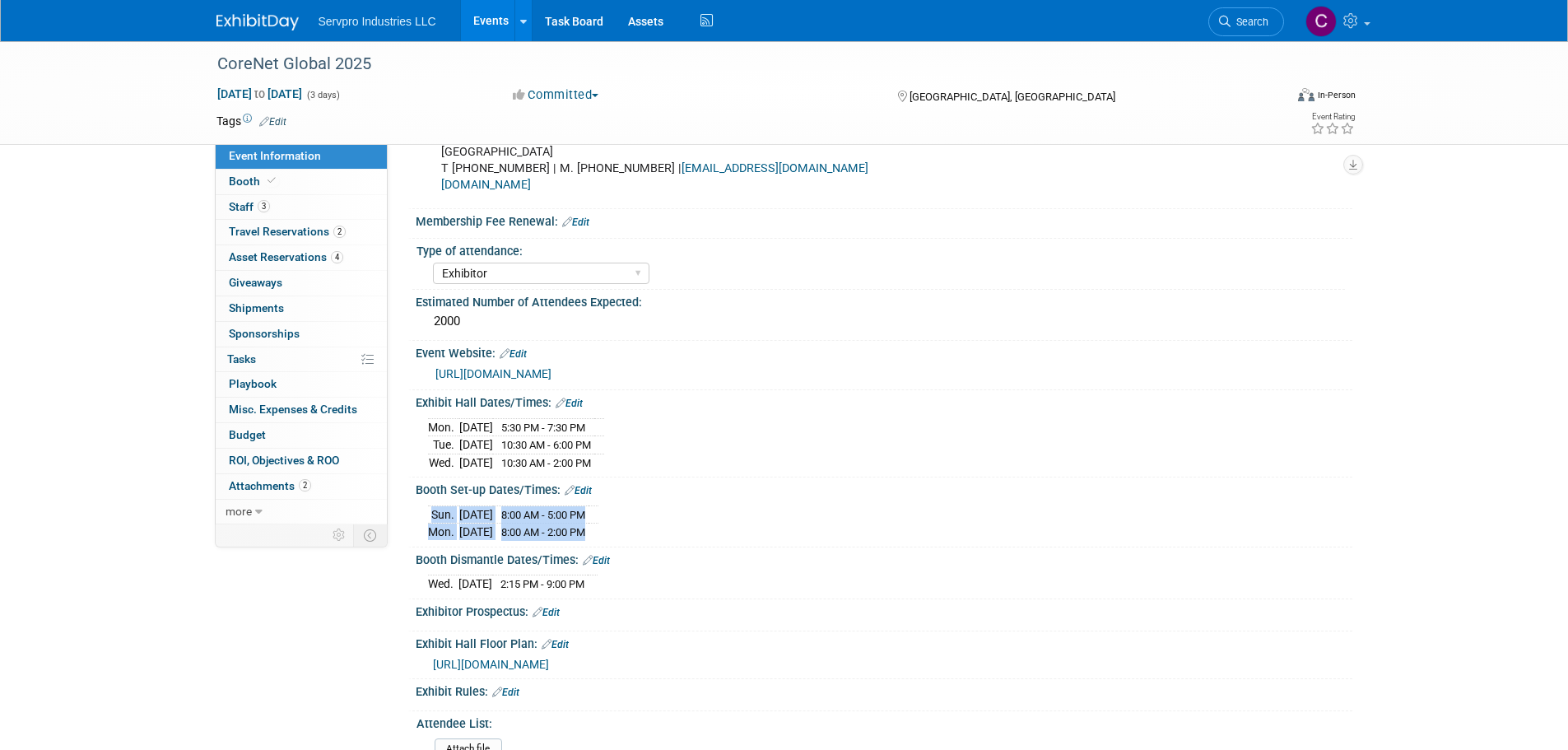
drag, startPoint x: 628, startPoint y: 525, endPoint x: 426, endPoint y: 528, distance: 202.0
click at [426, 528] on div "Sun. Oct 26, 2025 8:00 AM - 5:00 PM Mon. Oct 27, 2025 8:00 AM - 2:00 PM Cancel" at bounding box center [883, 519] width 937 height 45
copy div "Sun. Oct 26, 2025 8:00 AM - 5:00 PM Mon. Oct 27, 2025 8:00 AM - 2:00 PM"
click at [746, 595] on div "Booth Dismantle Dates/Times: Edit Wed. Oct 29, 2025 2:15 PM - 9:00 PM Save Chan…" at bounding box center [880, 573] width 944 height 51
drag, startPoint x: 639, startPoint y: 578, endPoint x: 403, endPoint y: 423, distance: 282.3
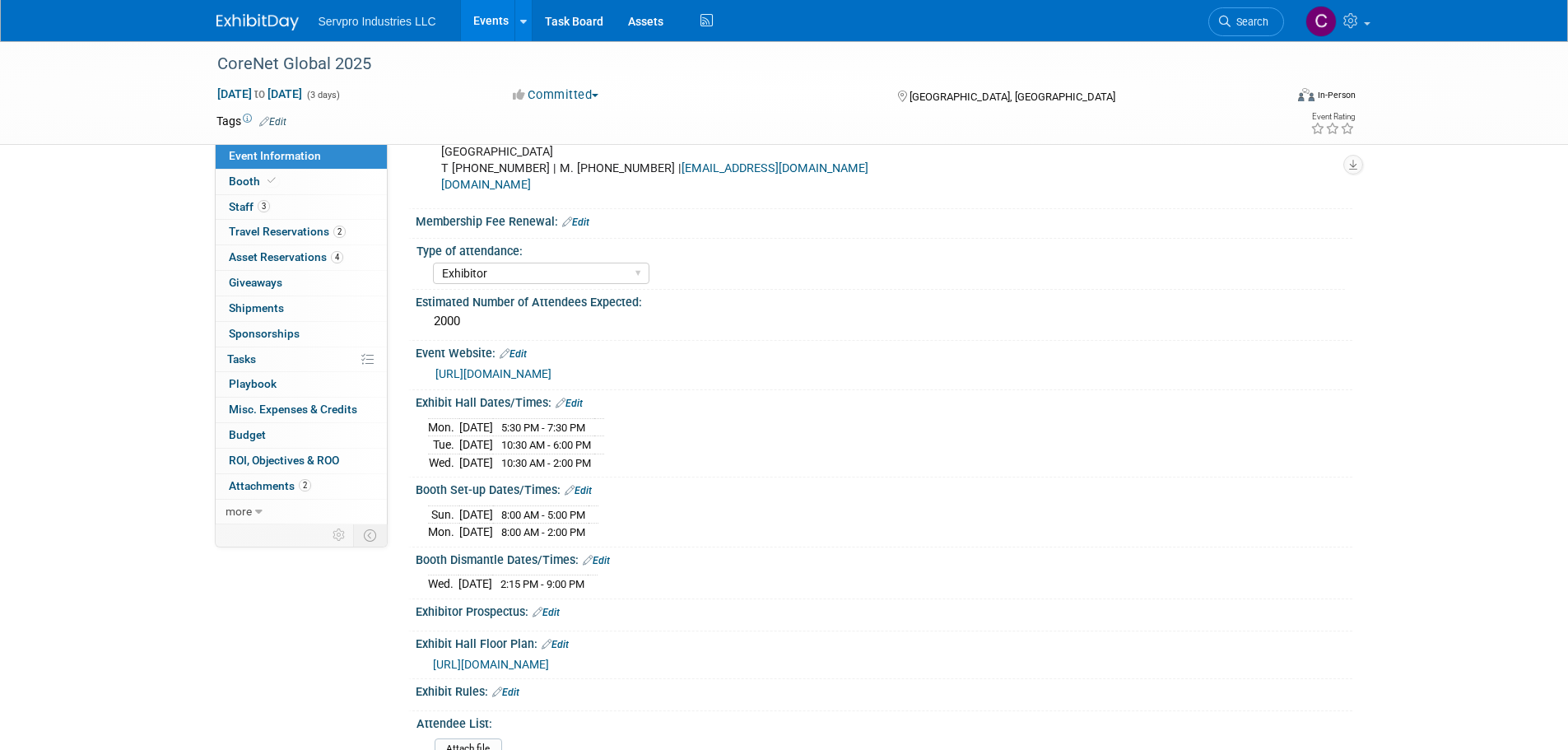
click at [403, 423] on div "Event Information Event Info Booth Booth 3 Staff 3 Staff 2 Travel Reservations …" at bounding box center [784, 427] width 1161 height 1269
click at [405, 419] on div "Event Information Event Info Booth Booth 3 Staff 3 Staff 2 Travel Reservations …" at bounding box center [784, 427] width 1161 height 1269
drag, startPoint x: 629, startPoint y: 578, endPoint x: 416, endPoint y: 489, distance: 230.8
click at [416, 489] on div "Event Venue Name: Anaheim Convention Center Event Venue Address: 800 W Katella …" at bounding box center [876, 488] width 927 height 1148
copy div "Booth Set-up Dates/Times: Edit Sun. Oct 26, 2025 8:00 AM - 5:00 PM Mon. Oct 27,…"
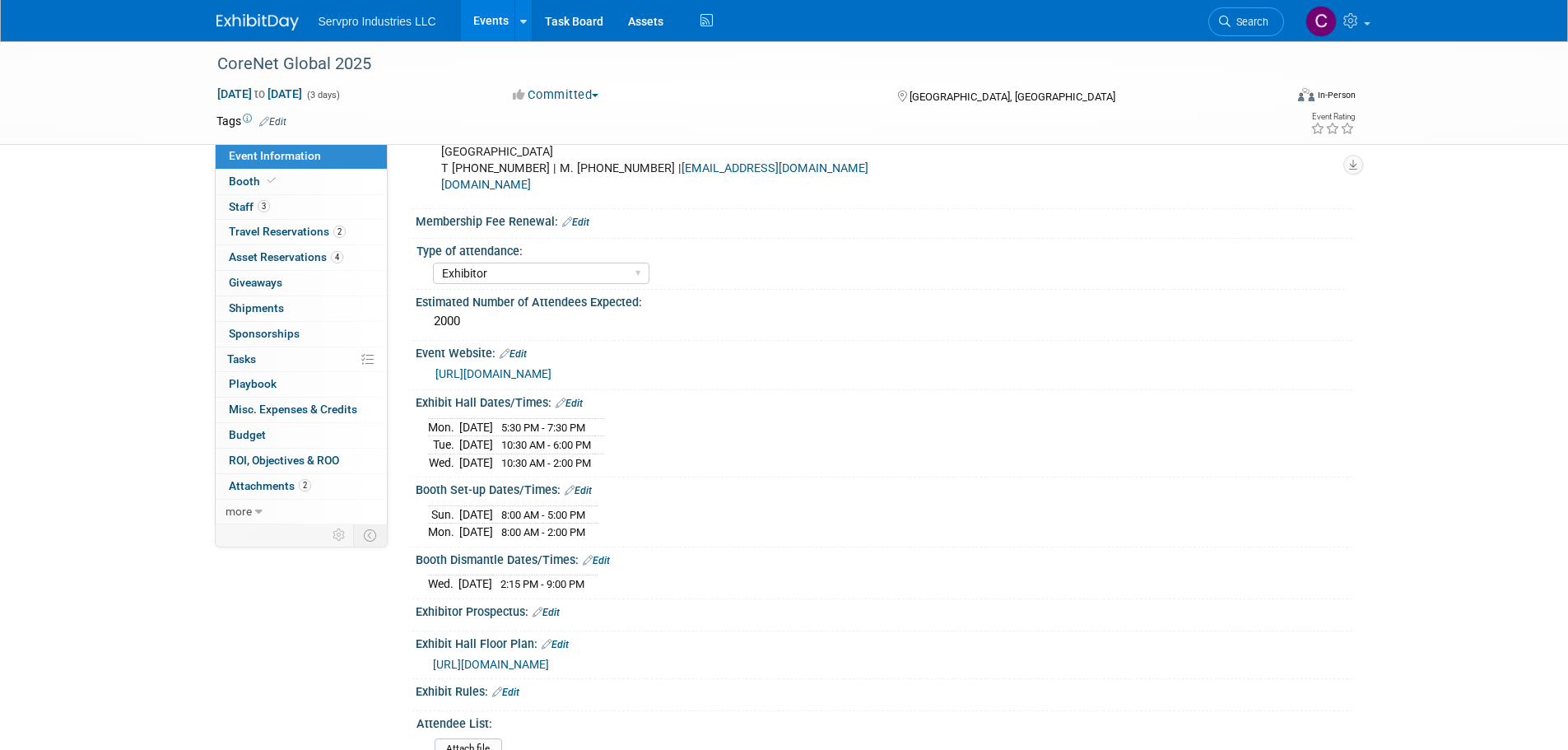
click at [796, 623] on div "Exhibitor Prospectus: Edit" at bounding box center [880, 615] width 944 height 32
click at [267, 182] on icon at bounding box center [271, 181] width 8 height 9
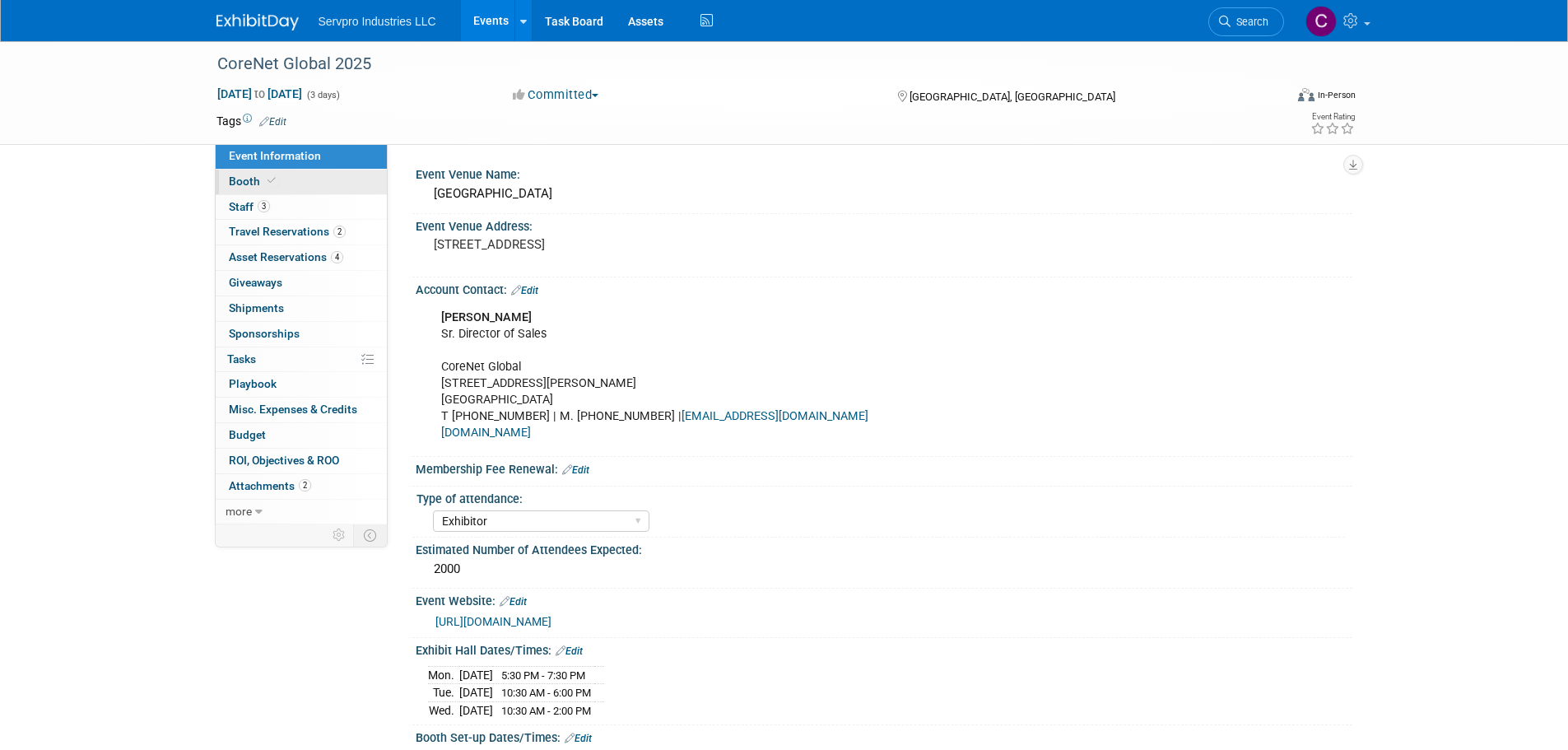
select select "Tradewinds Immerse Popup 10 Foot Banner Stand"
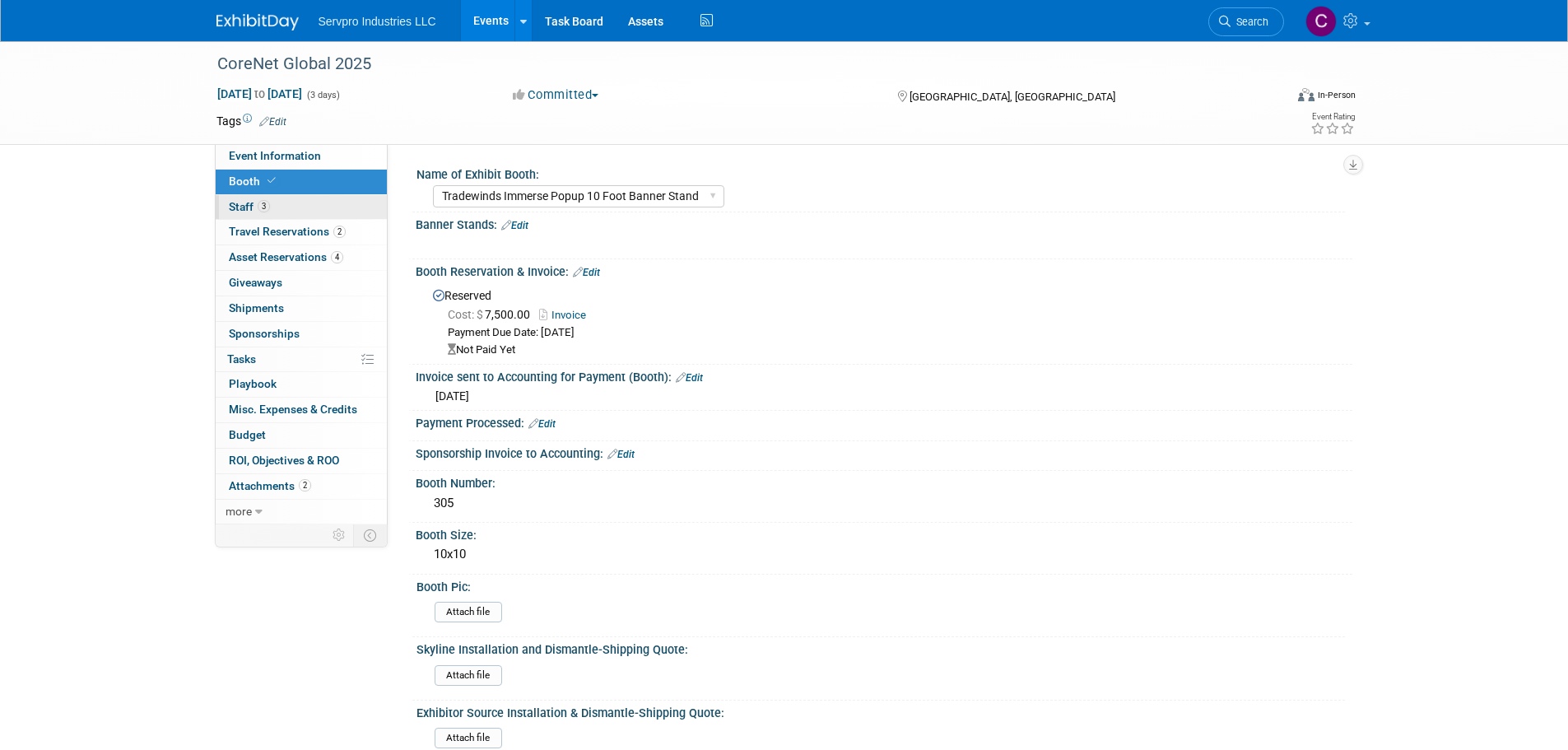
click at [256, 210] on span "Staff 3" at bounding box center [249, 207] width 41 height 13
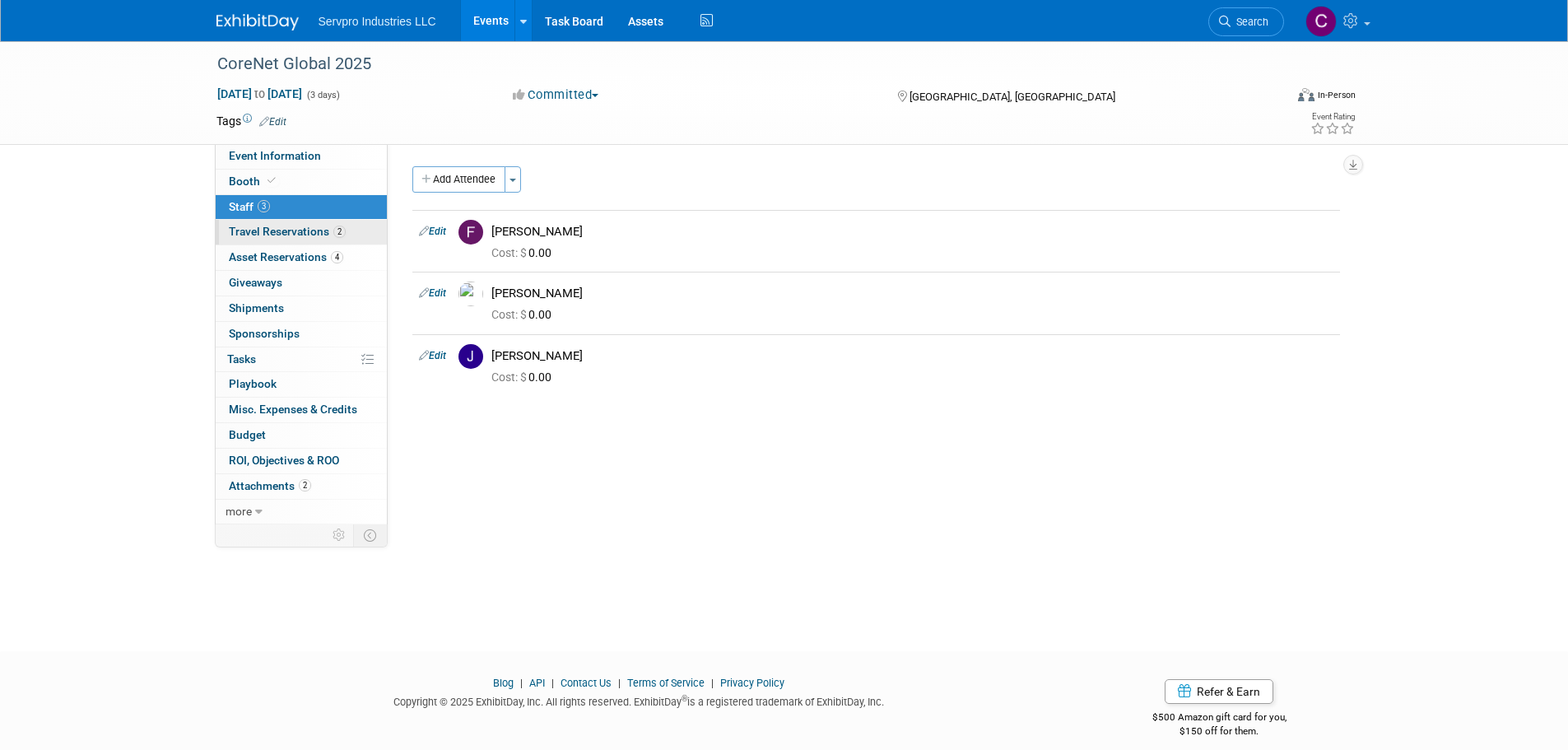
click at [251, 236] on span "Travel Reservations 2" at bounding box center [287, 231] width 117 height 13
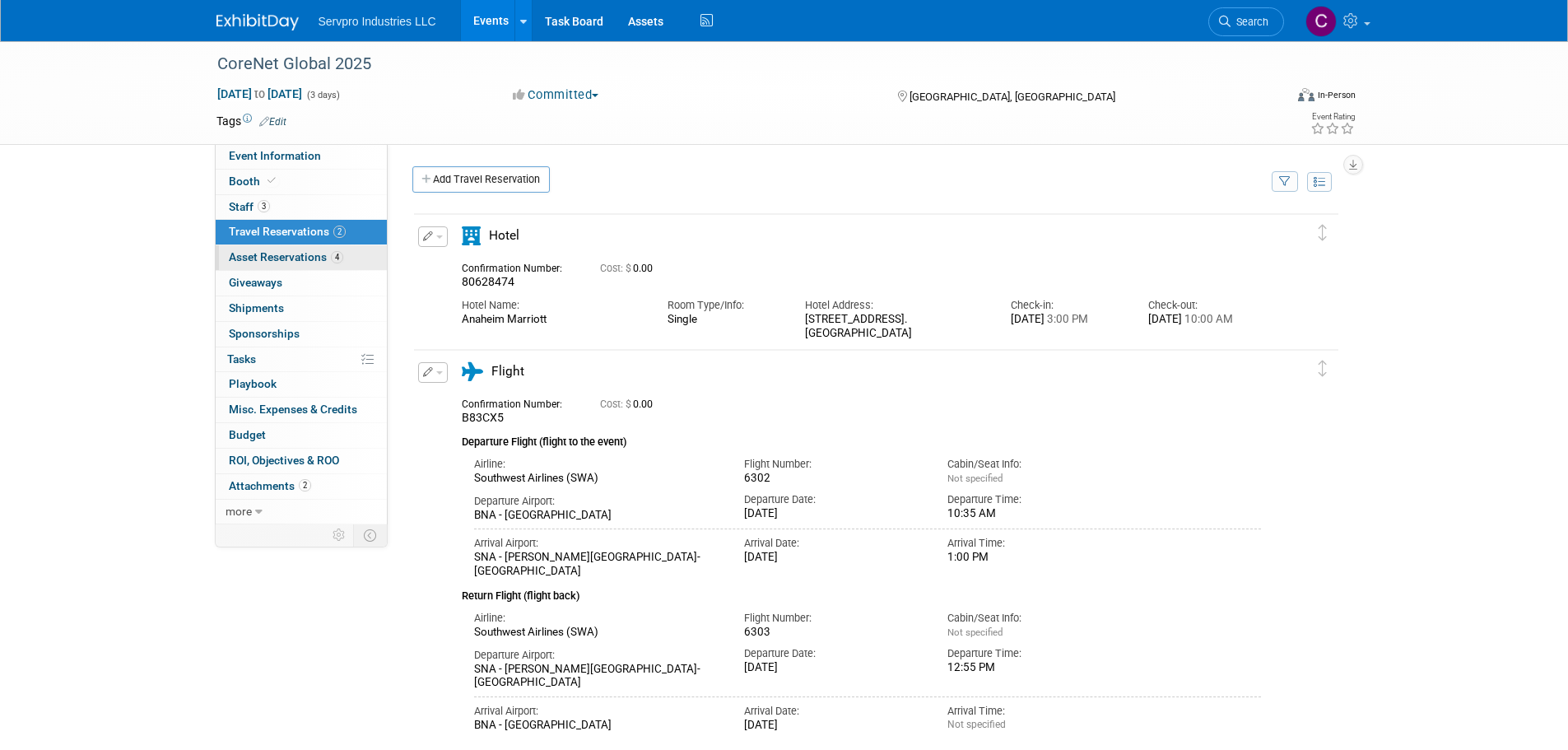
click at [285, 256] on span "Asset Reservations 4" at bounding box center [286, 256] width 114 height 13
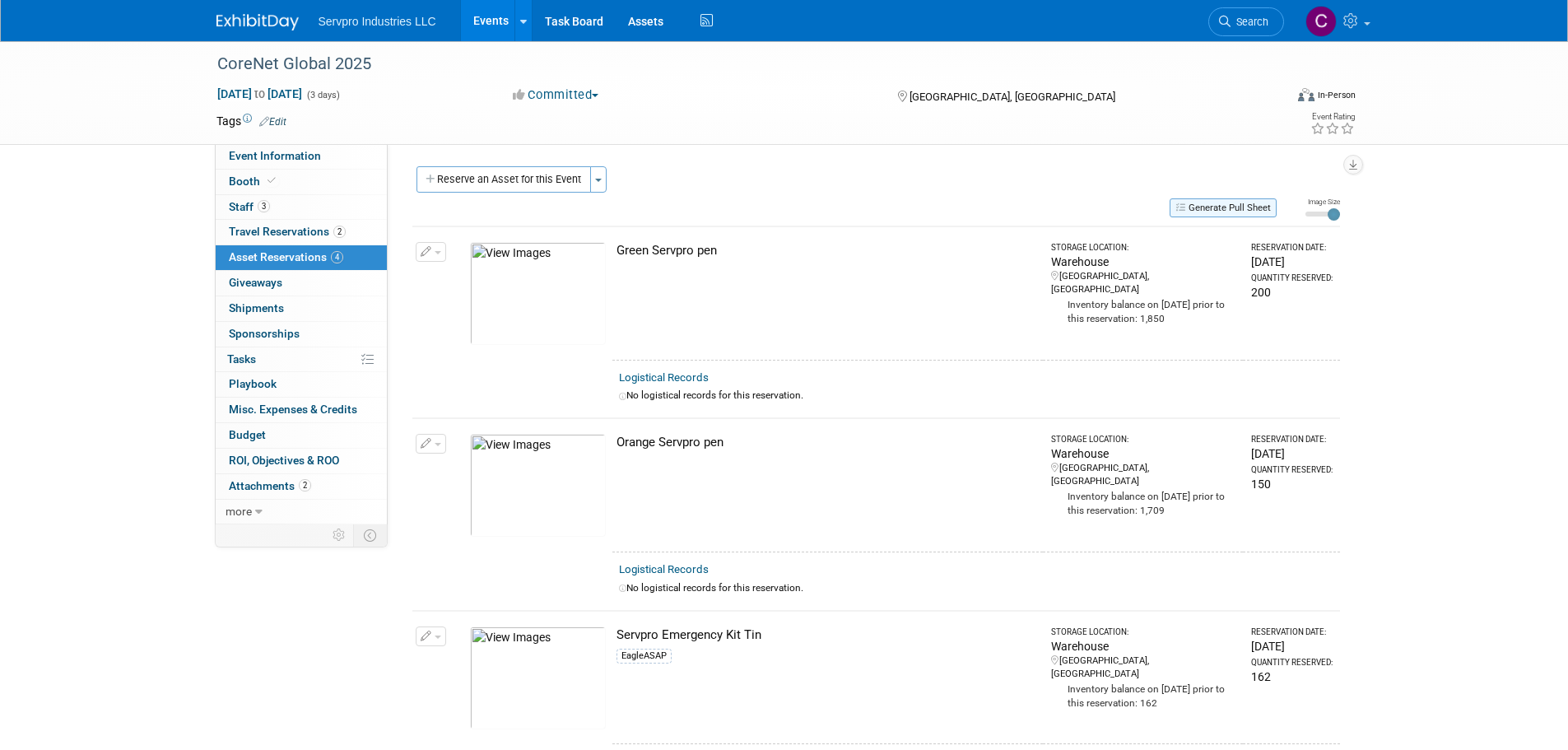
click at [1222, 202] on button "Generate Pull Sheet" at bounding box center [1222, 208] width 107 height 19
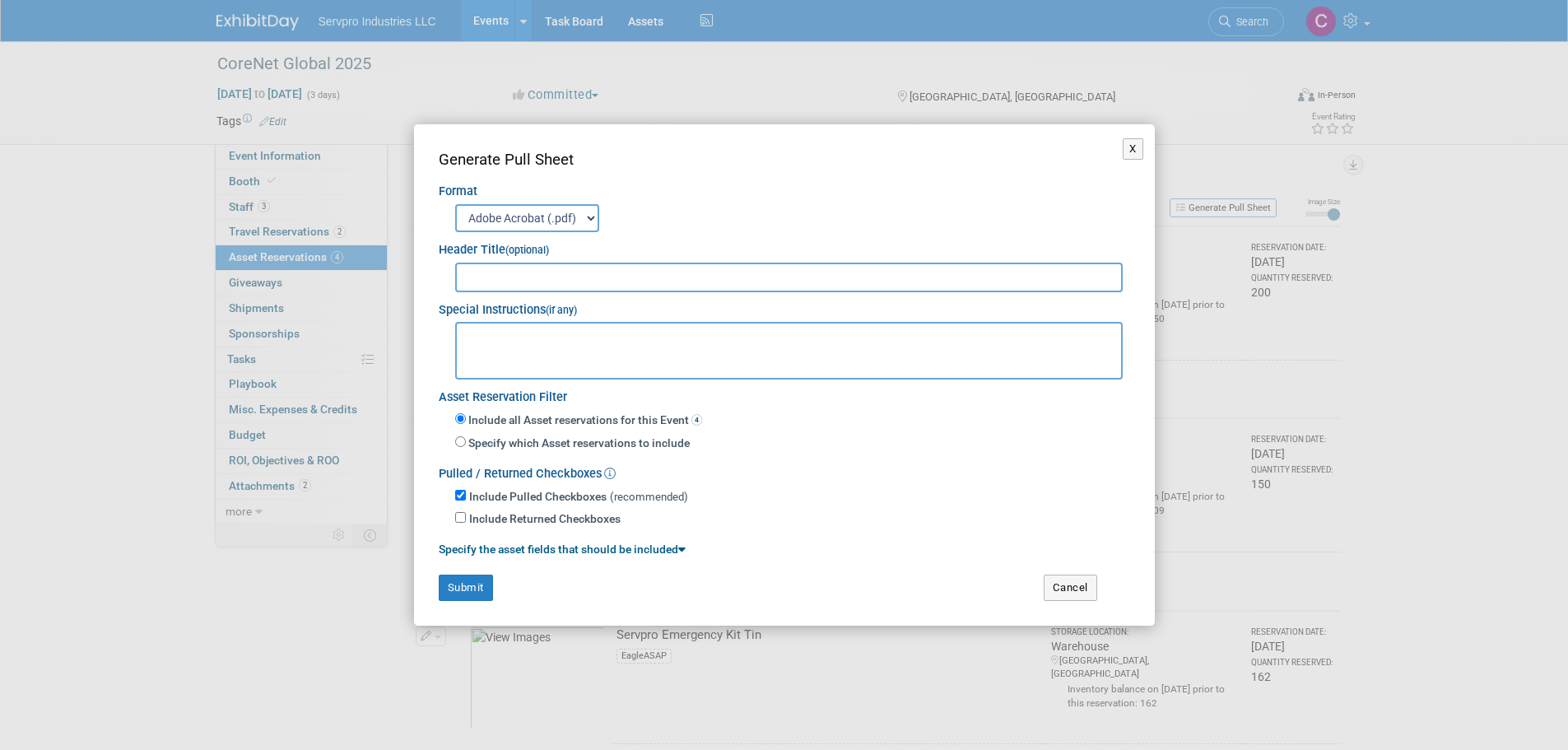
click at [500, 279] on input "text" at bounding box center [789, 278] width 668 height 29
type input "CoreNet Global Summit 2025"
click at [459, 588] on button "Submit" at bounding box center [465, 587] width 54 height 27
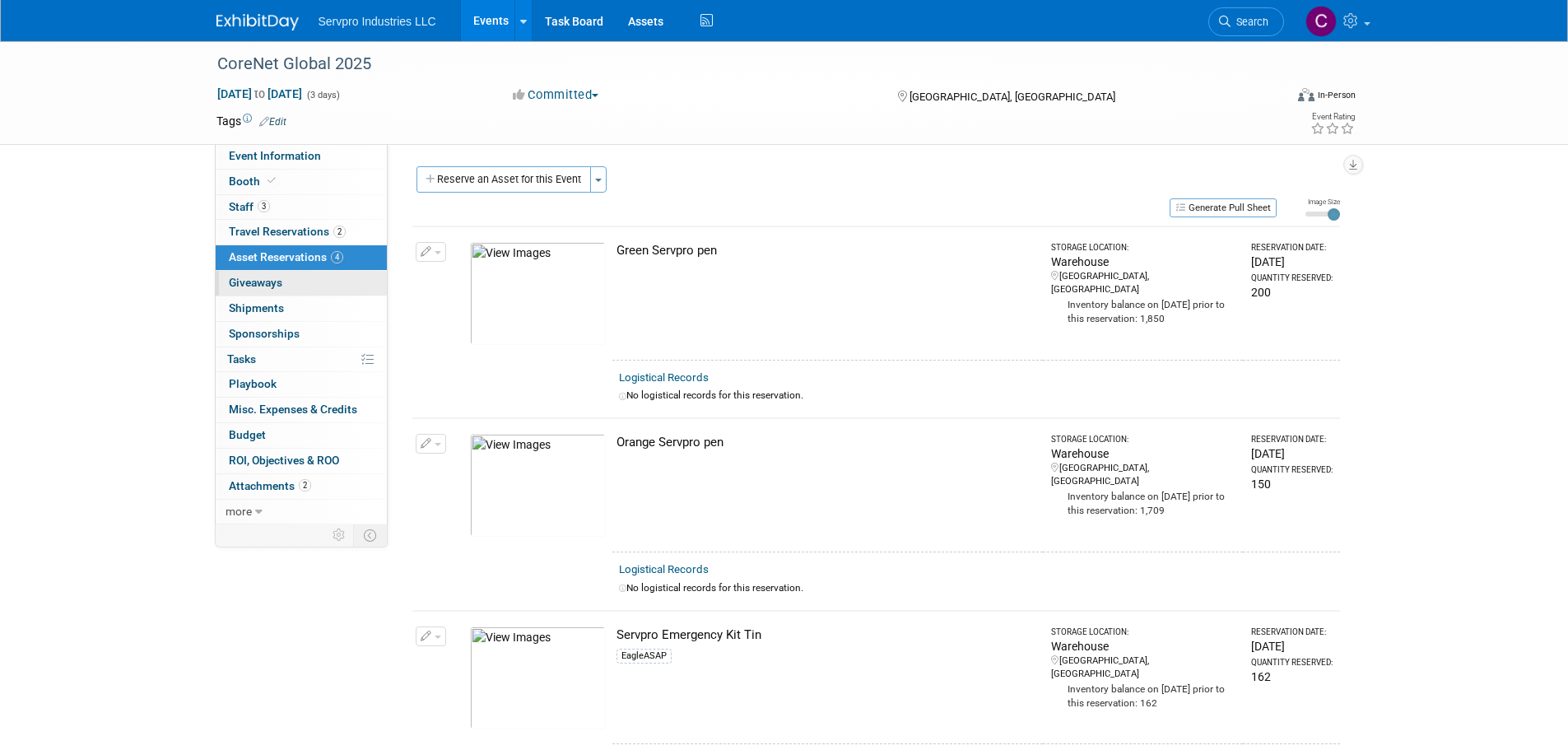
click at [246, 277] on span "Giveaways 0" at bounding box center [256, 282] width 53 height 13
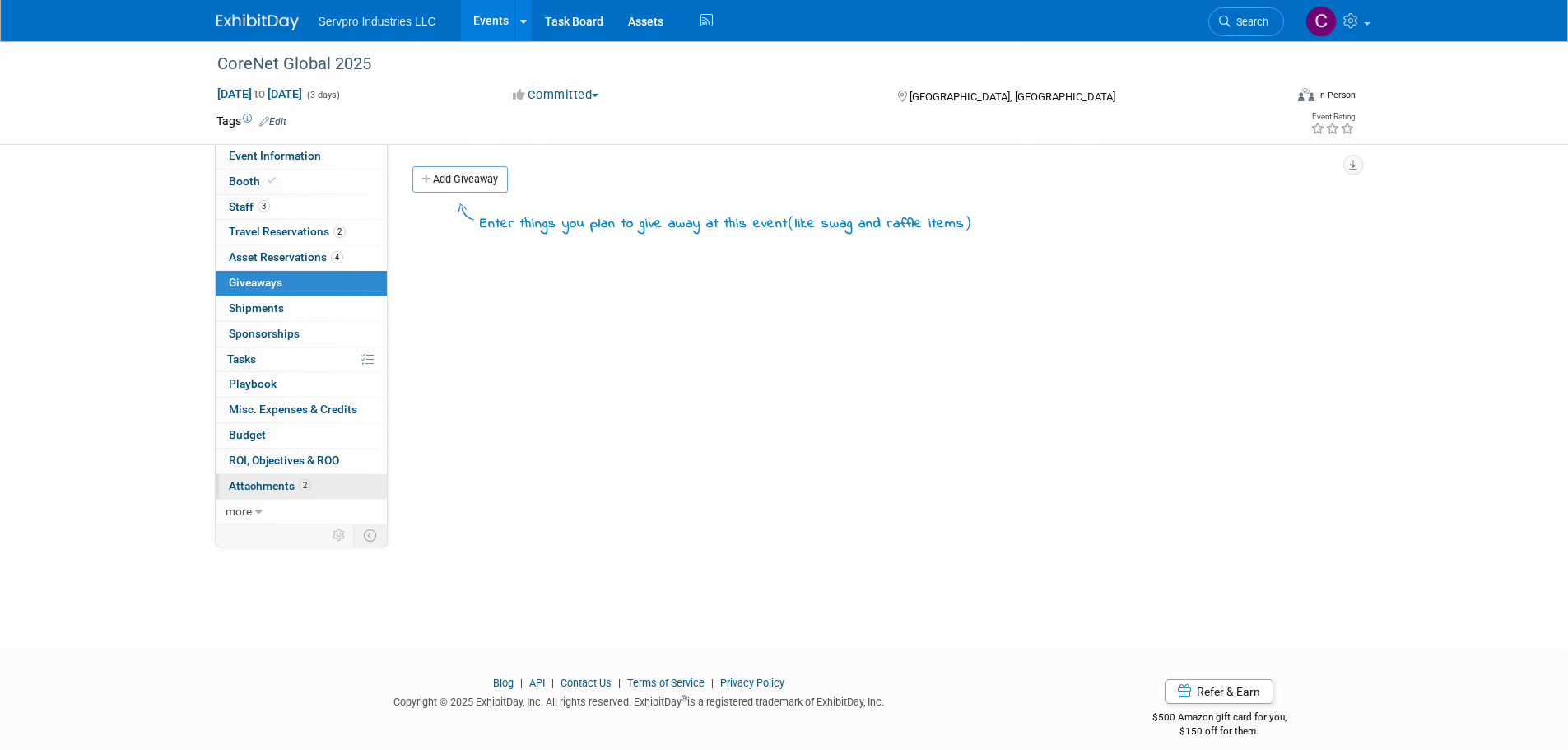
click at [256, 484] on span "Attachments 2" at bounding box center [270, 485] width 83 height 13
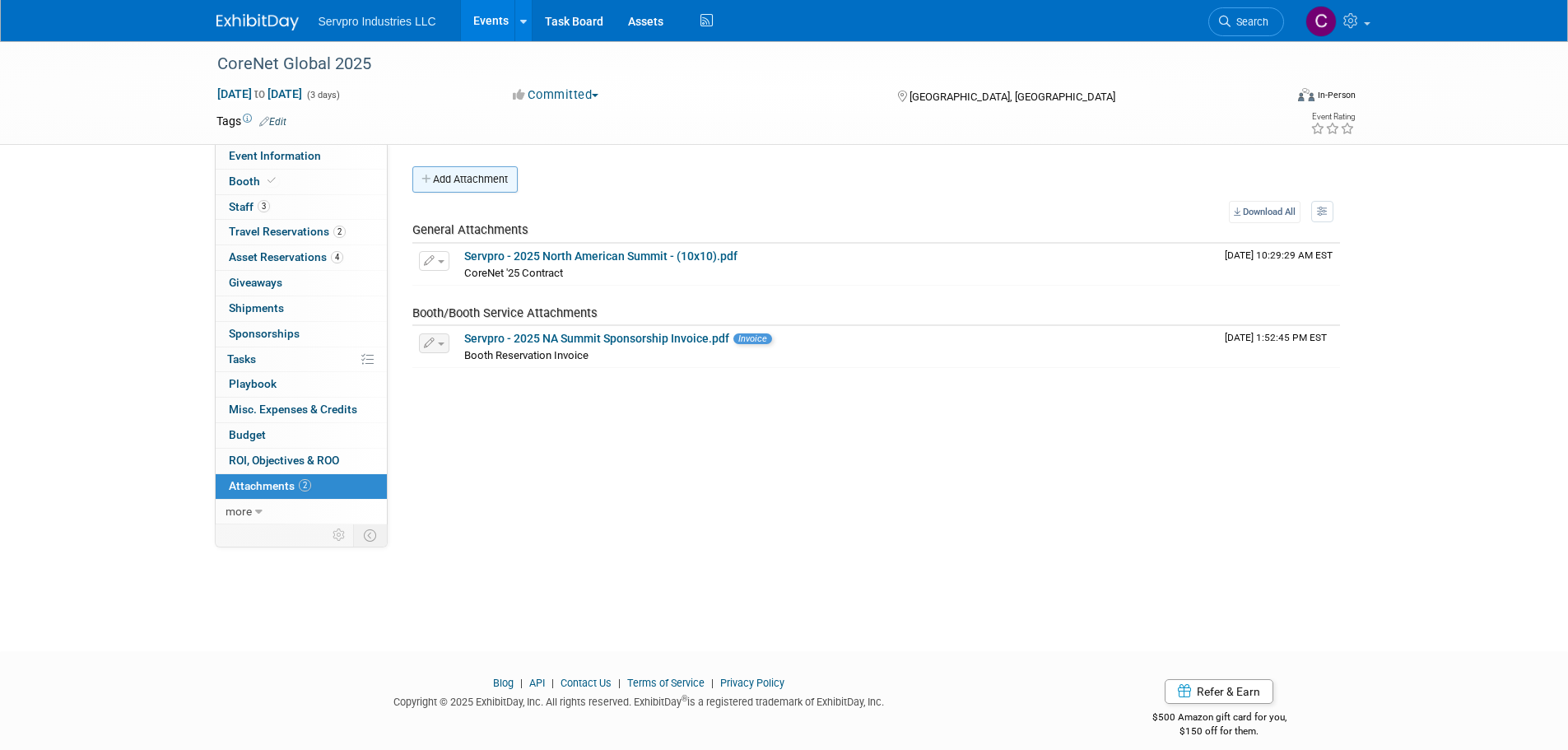
click at [489, 175] on button "Add Attachment" at bounding box center [465, 179] width 106 height 27
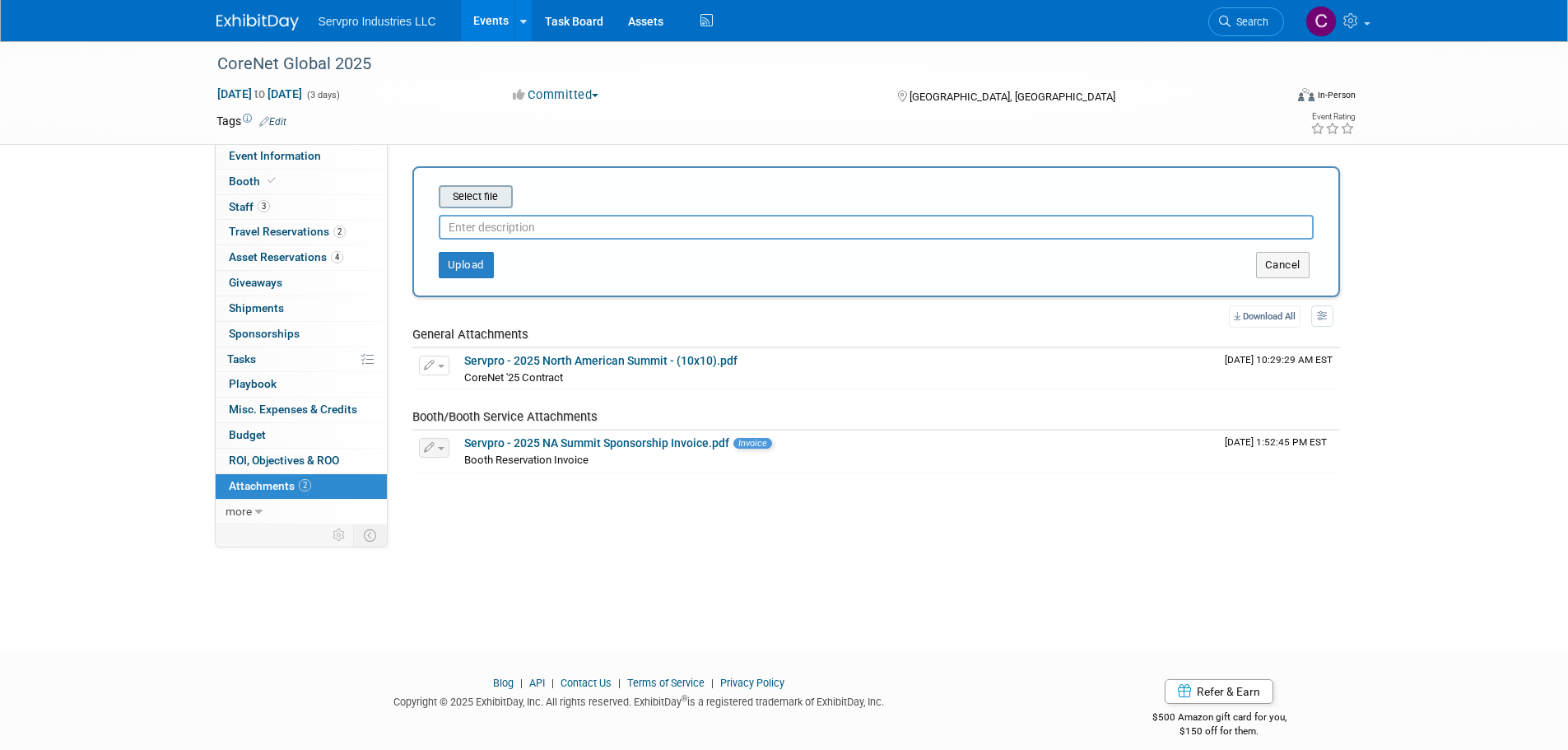
click at [483, 188] on input "file" at bounding box center [413, 196] width 196 height 19
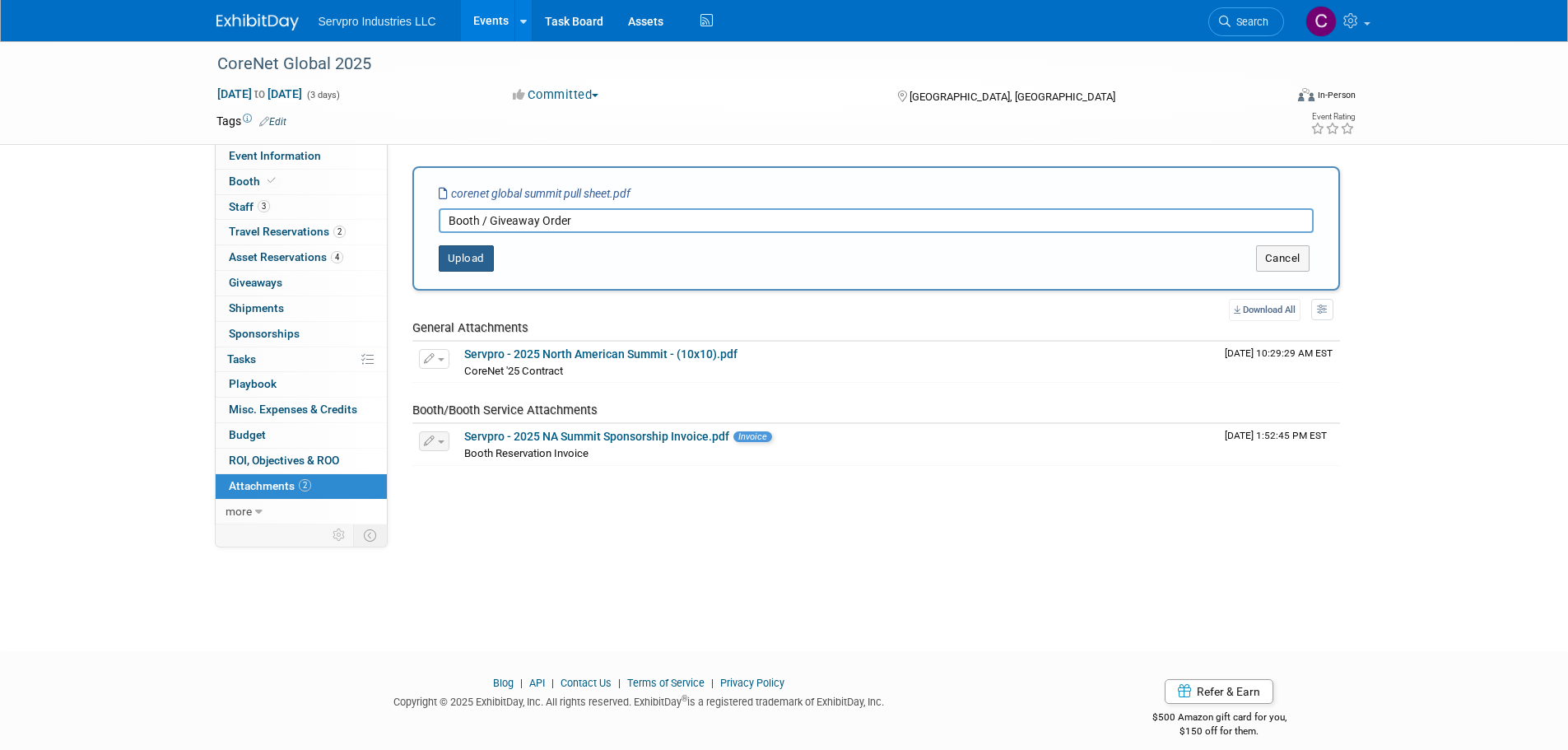
click at [476, 267] on button "Upload" at bounding box center [466, 258] width 55 height 27
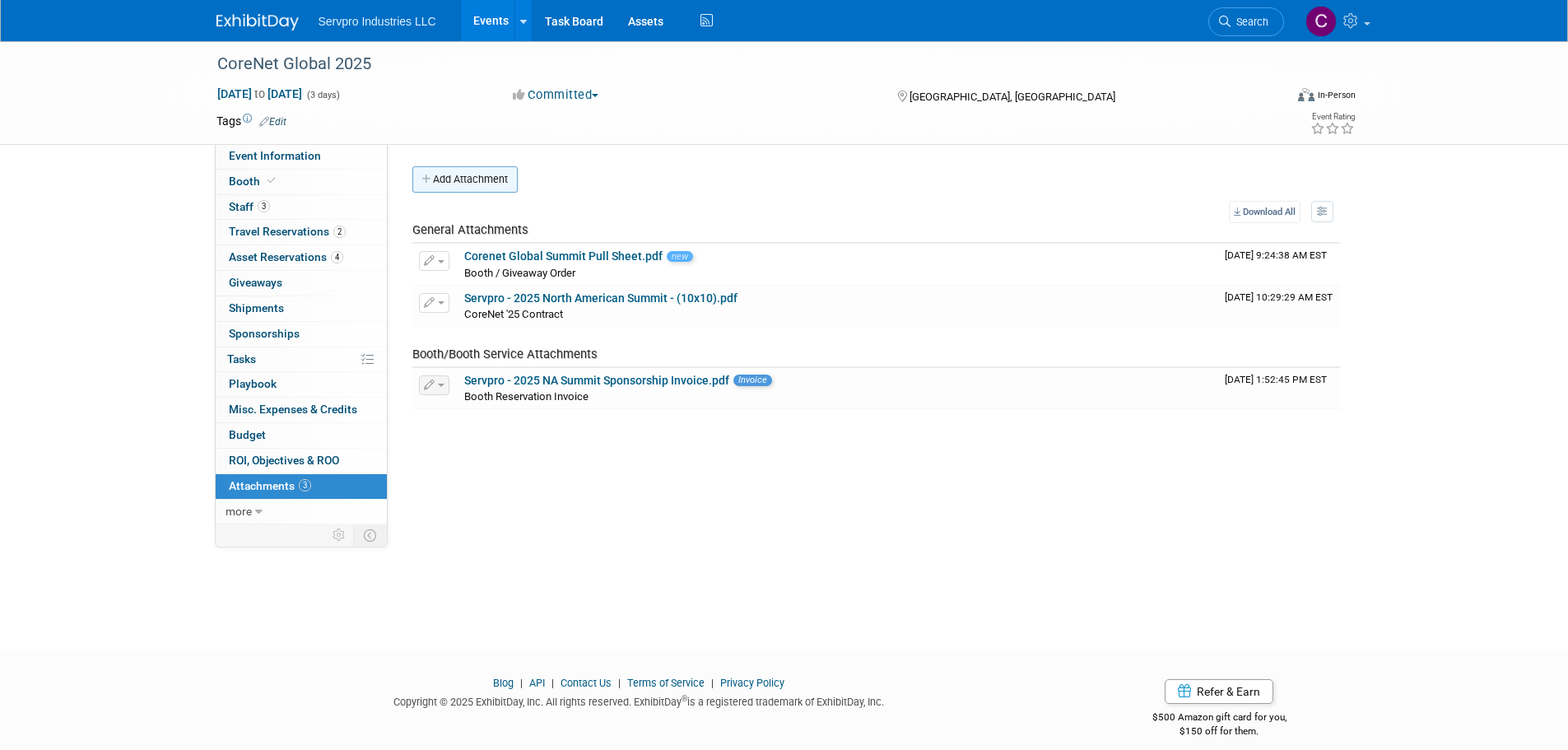
click at [453, 180] on button "Add Attachment" at bounding box center [465, 179] width 106 height 27
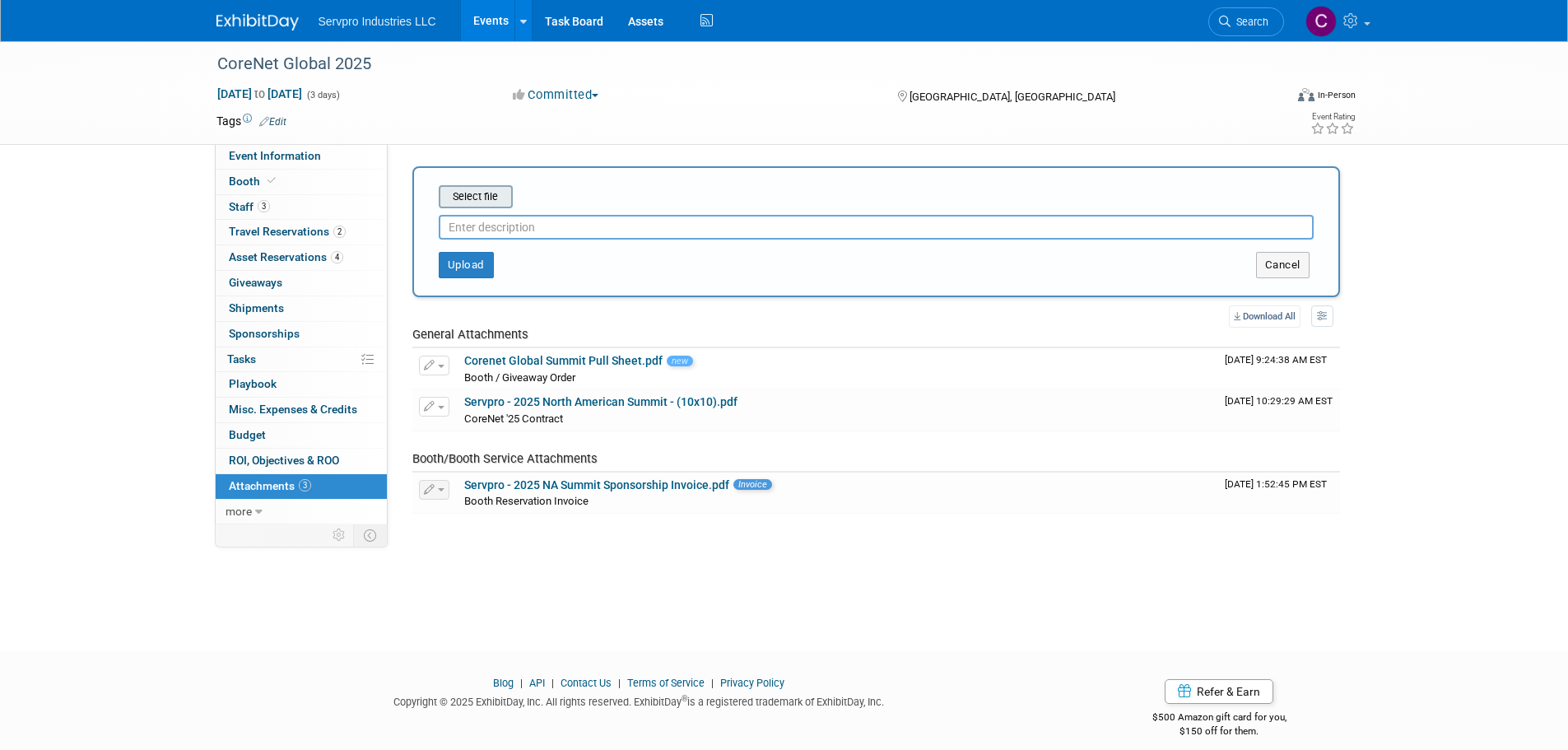
click at [460, 188] on input "file" at bounding box center [413, 196] width 196 height 19
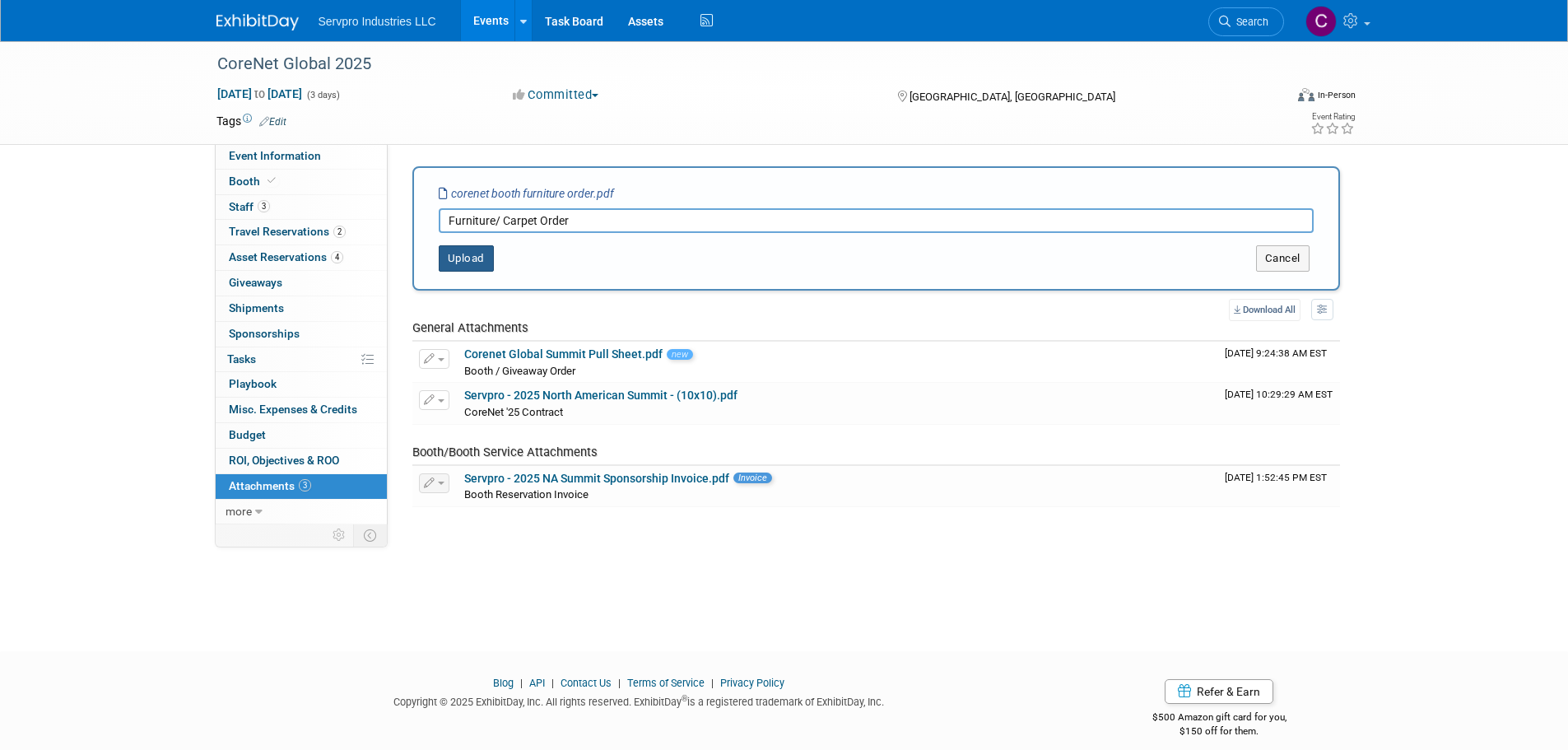
type input "Furniture/ Carpet Order"
click at [468, 248] on button "Upload" at bounding box center [466, 258] width 55 height 27
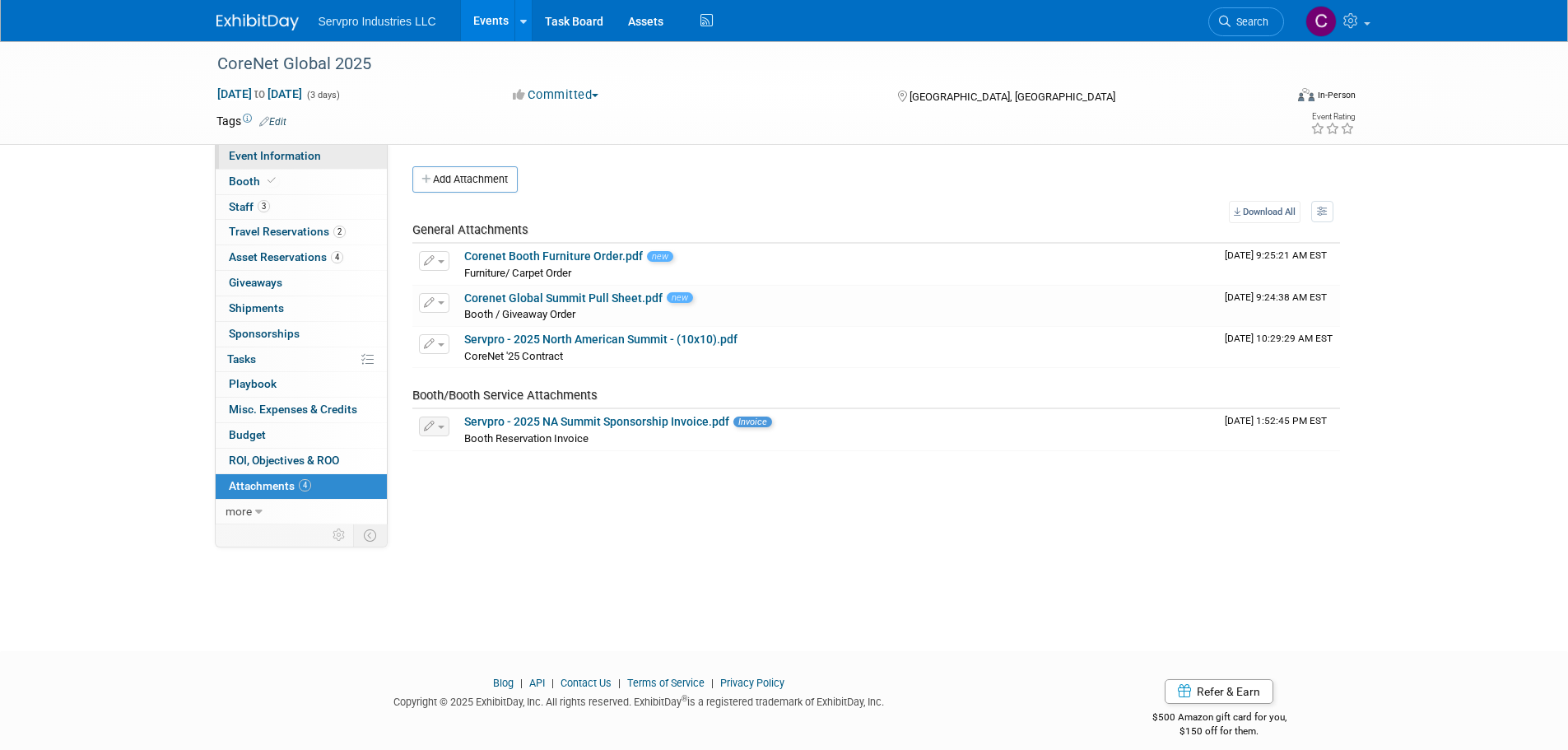
click at [264, 159] on span "Event Information" at bounding box center [275, 155] width 92 height 13
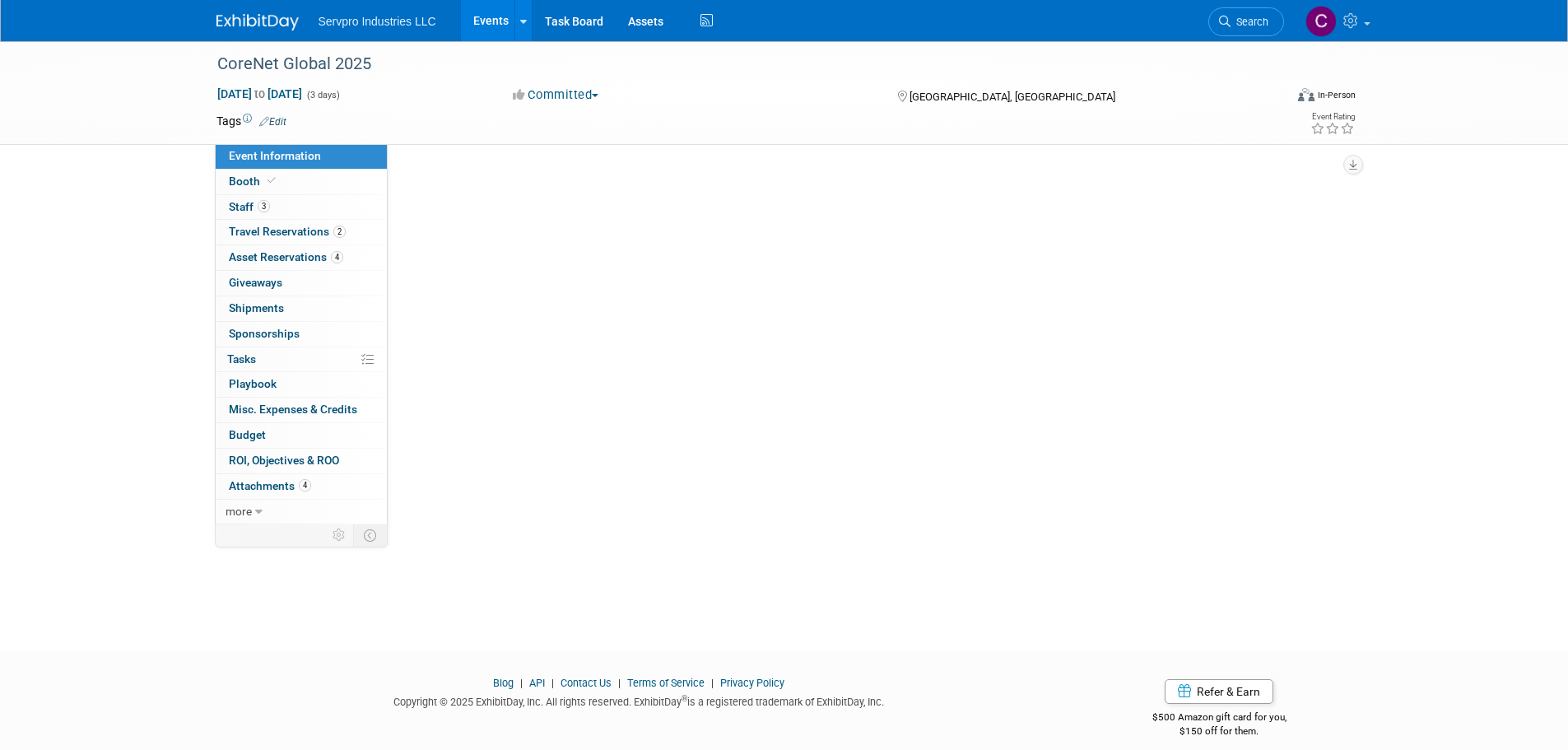
select select "Exhibitor"
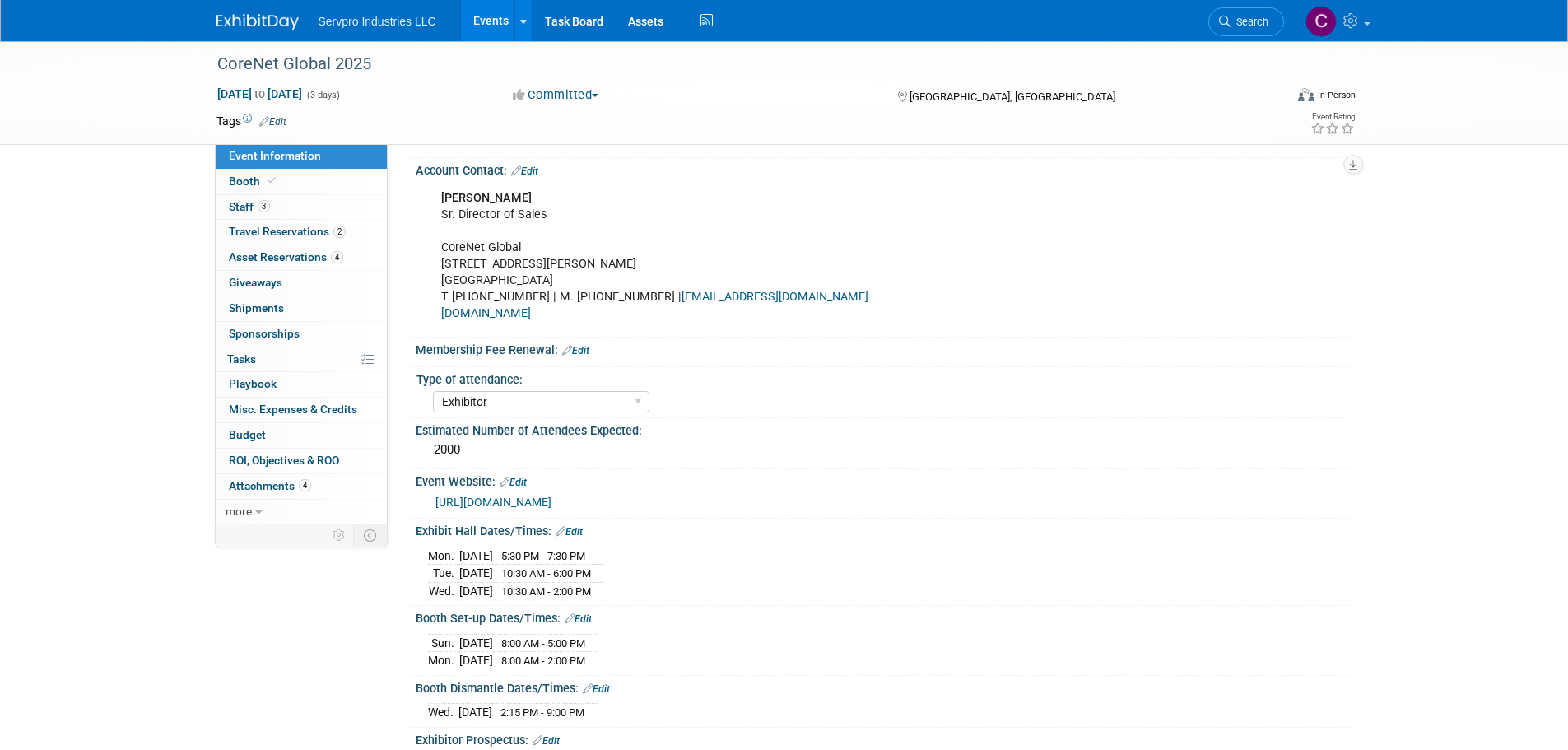
scroll to position [124, 0]
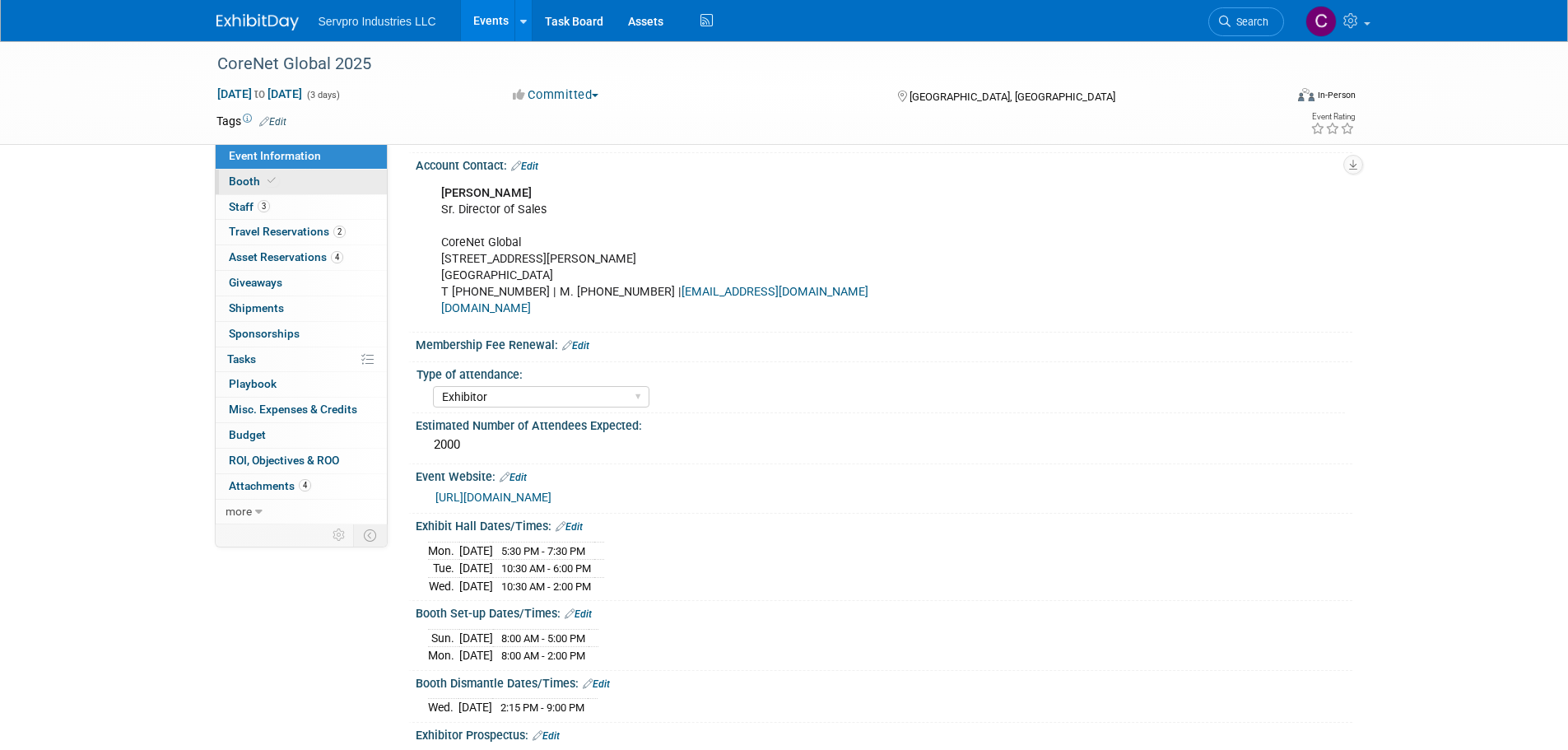
click at [257, 177] on span "Booth" at bounding box center [254, 181] width 51 height 13
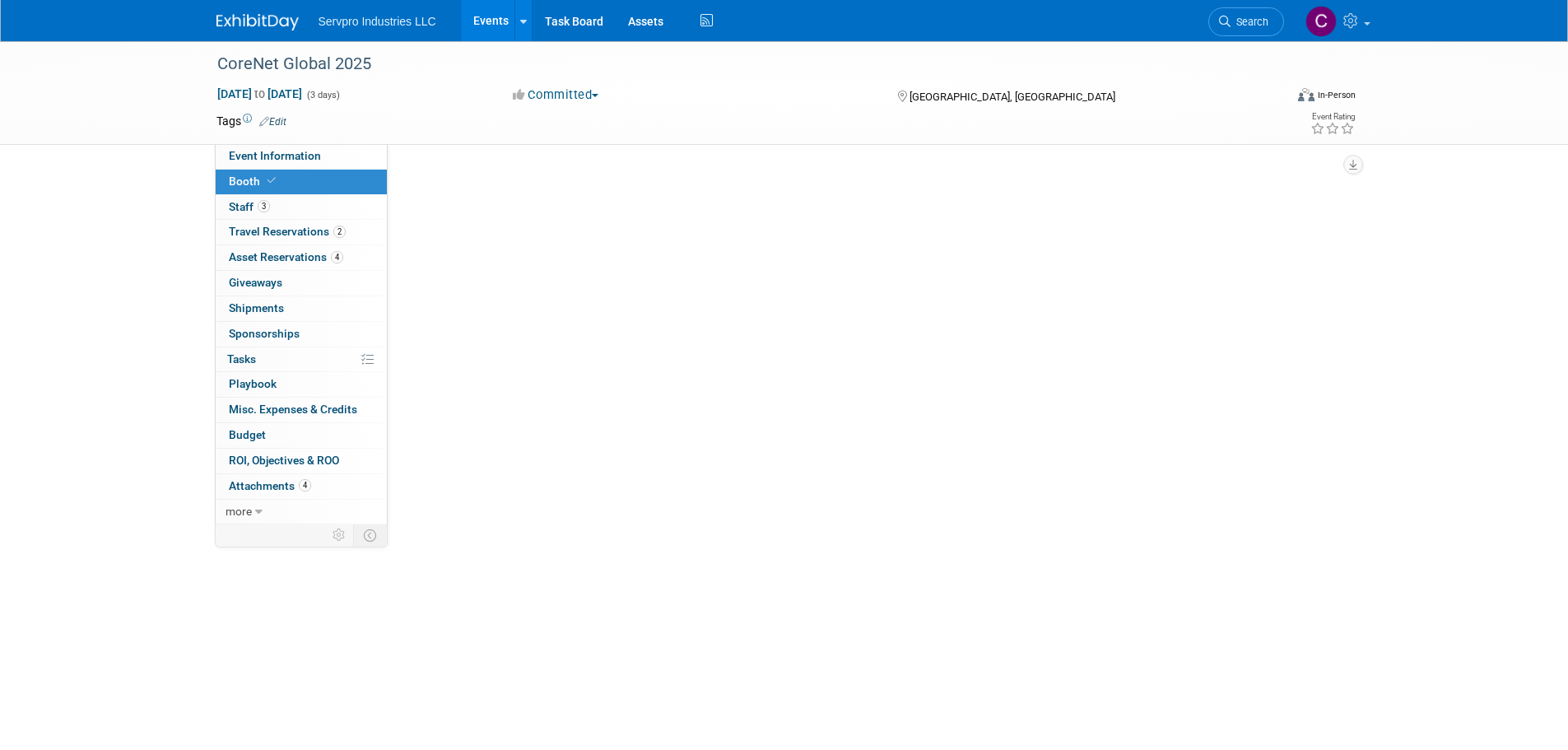
scroll to position [0, 0]
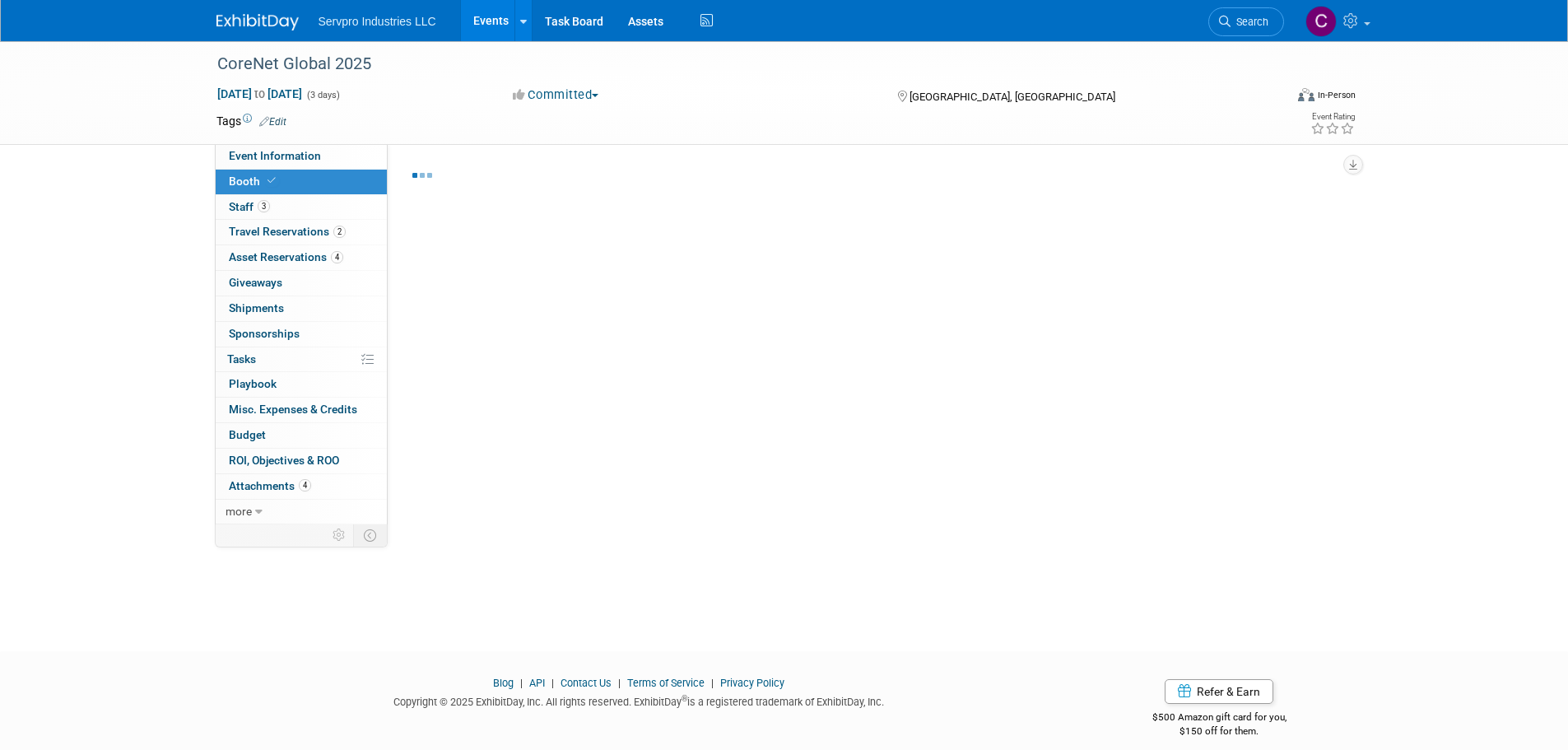
select select "Tradewinds Immerse Popup 10 Foot Banner Stand"
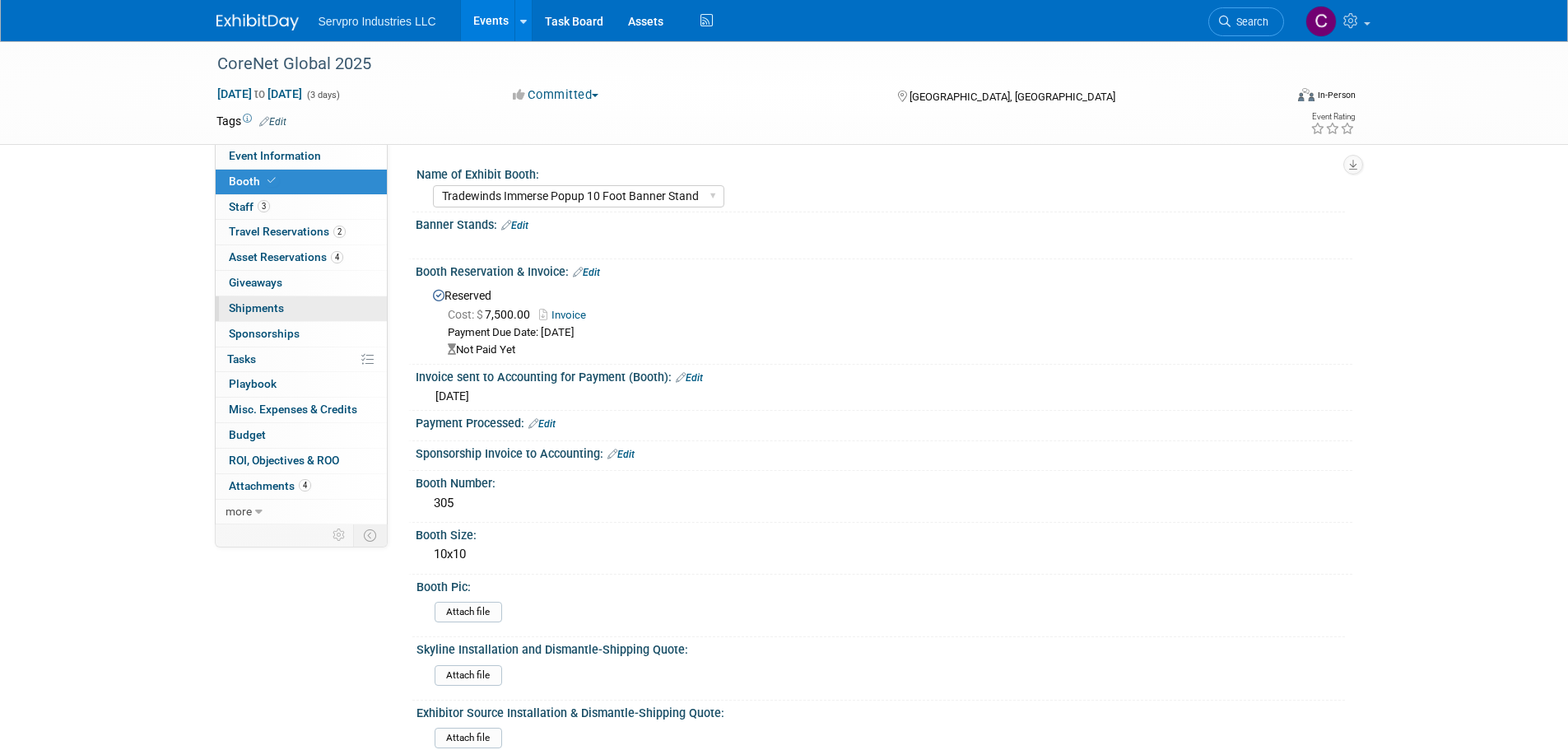
click at [244, 300] on link "0 Shipments 0" at bounding box center [301, 308] width 171 height 25
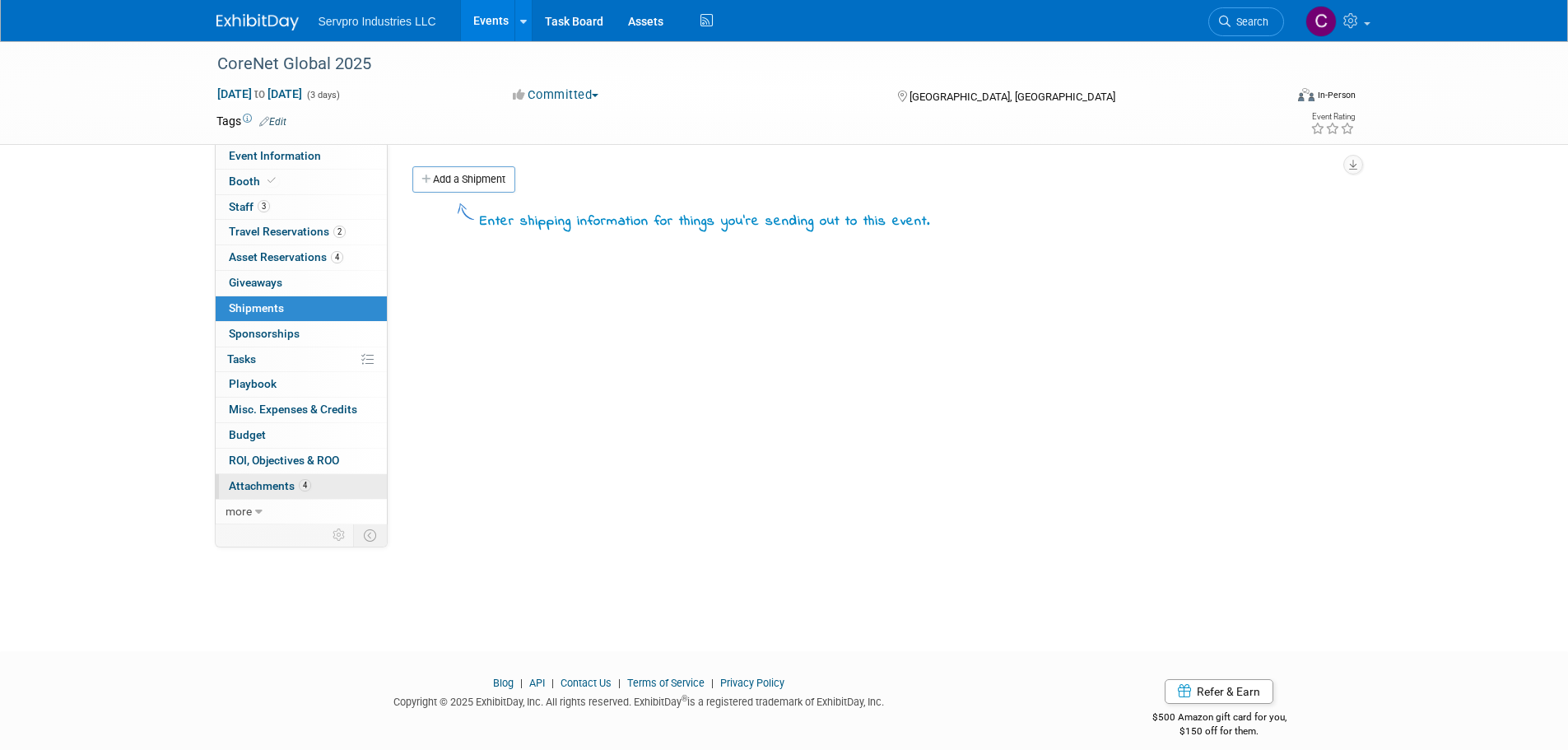
click at [263, 488] on span "Attachments 4" at bounding box center [270, 485] width 83 height 13
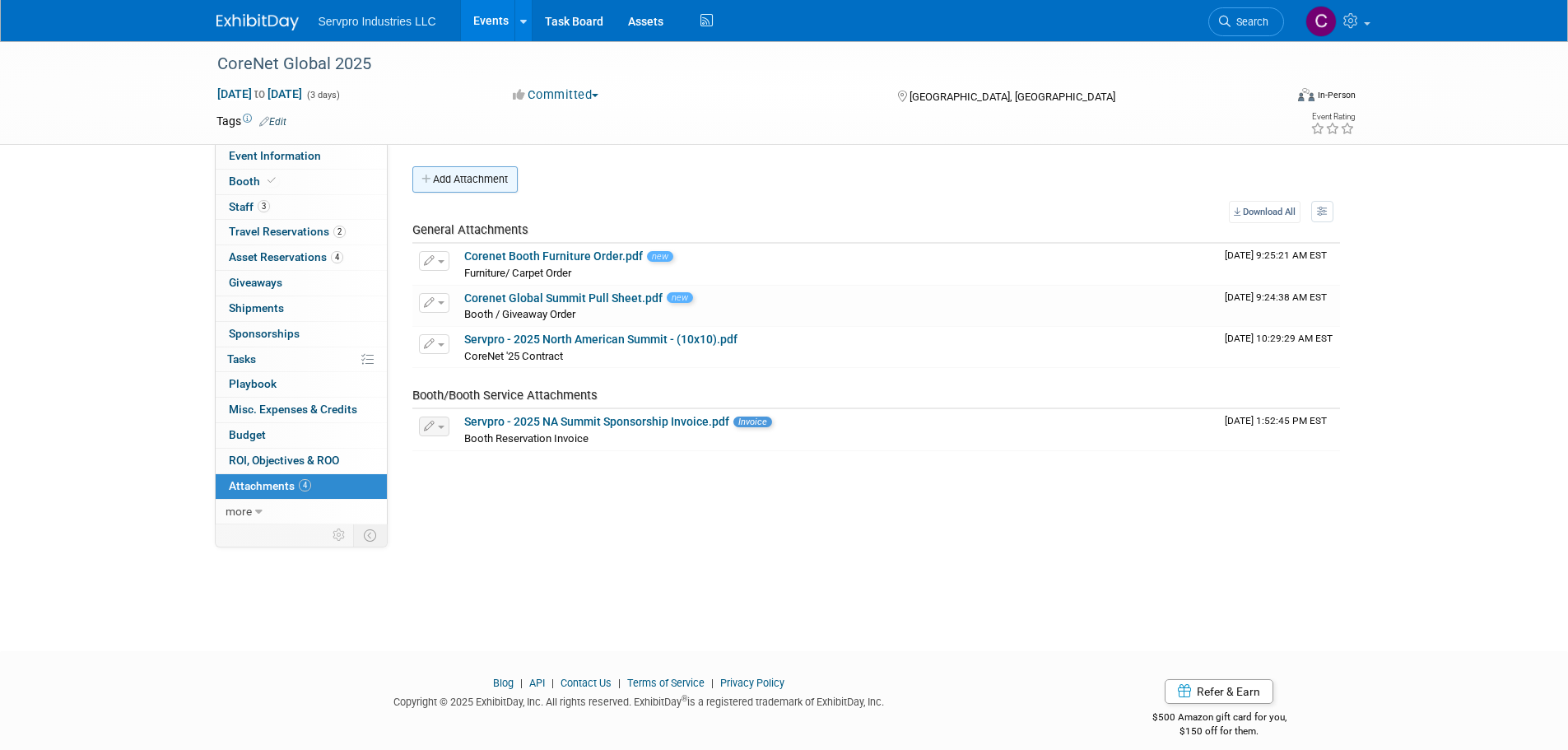
click at [465, 177] on button "Add Attachment" at bounding box center [465, 179] width 106 height 27
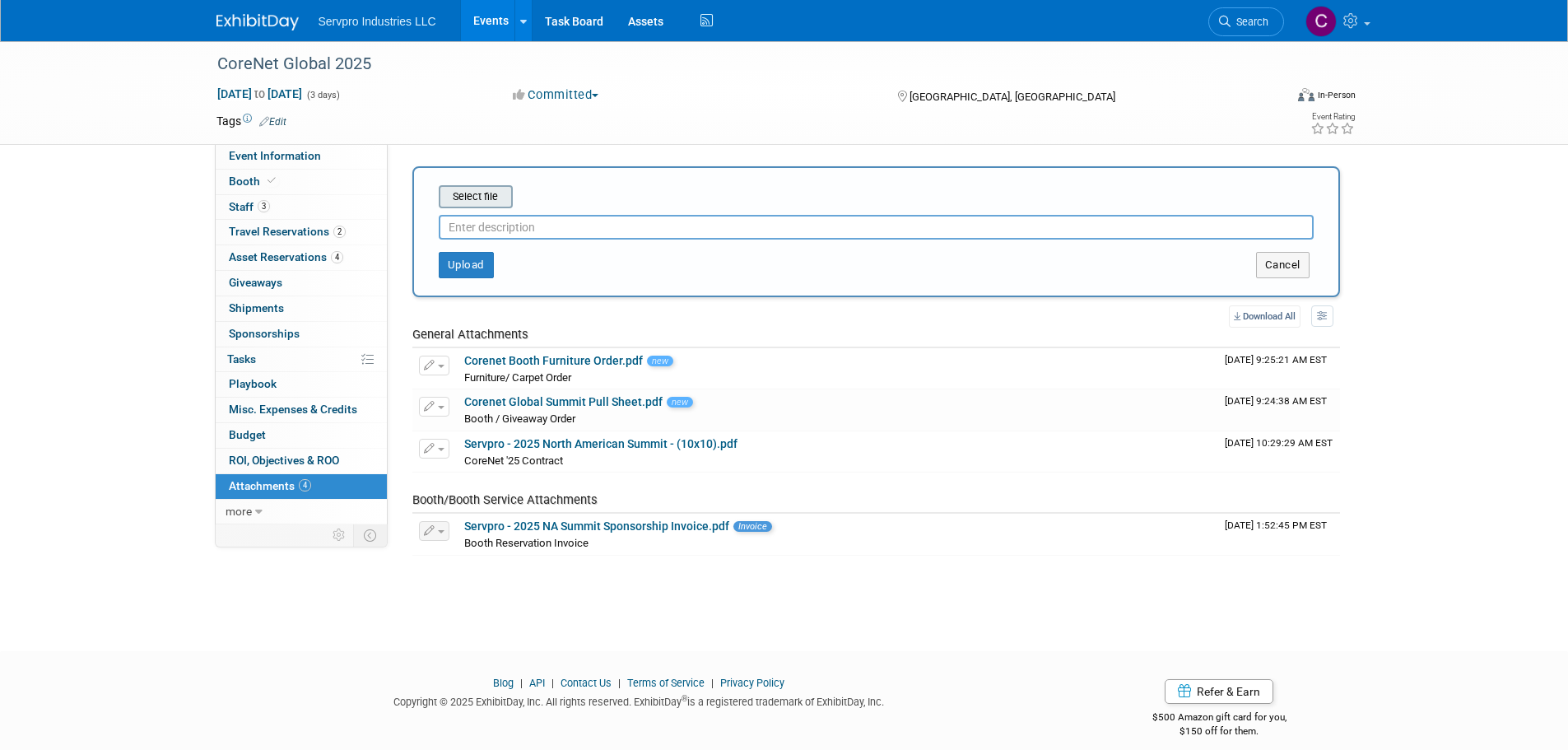
click at [469, 189] on input "file" at bounding box center [413, 196] width 196 height 19
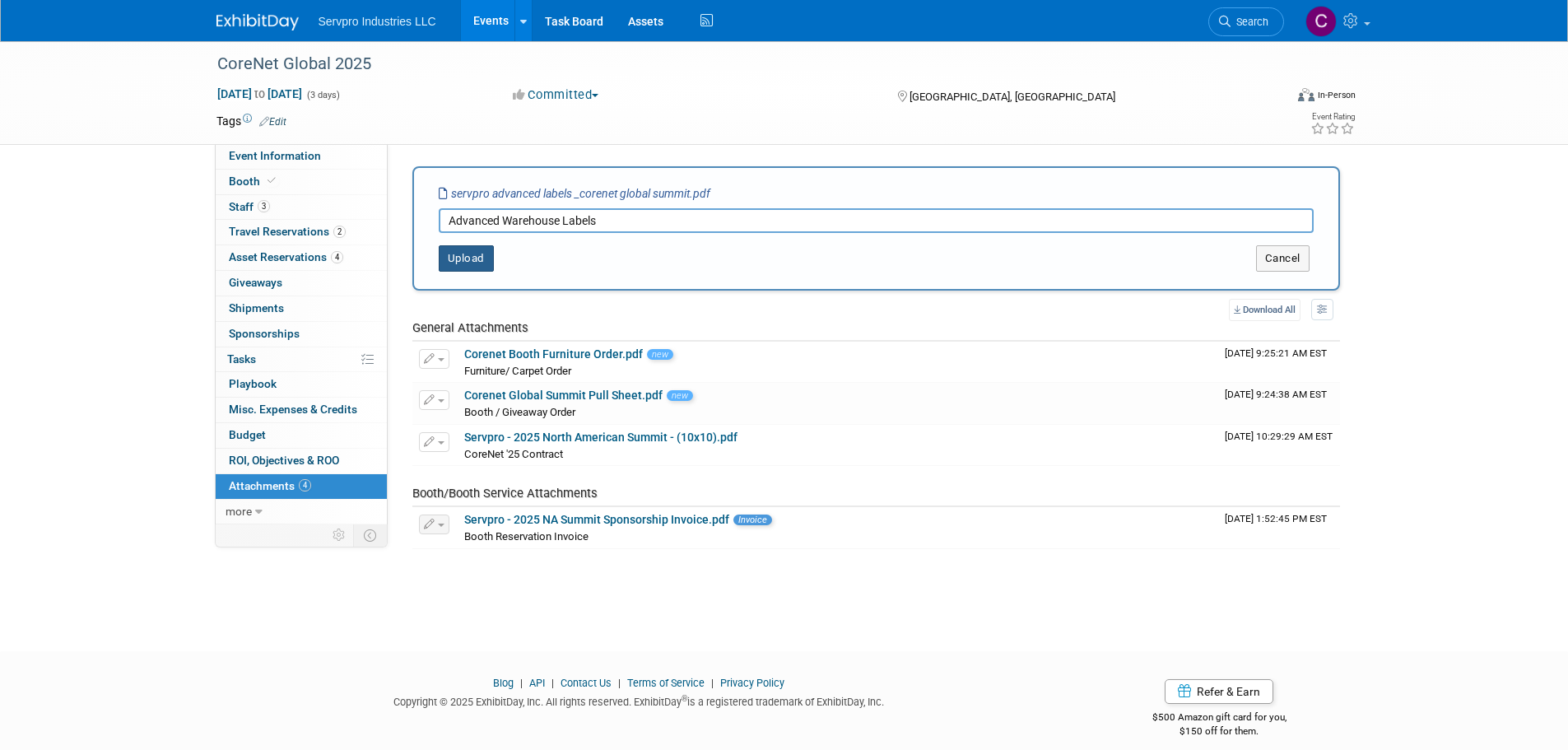
type input "Advanced Warehouse Labels"
click at [468, 263] on button "Upload" at bounding box center [466, 258] width 55 height 27
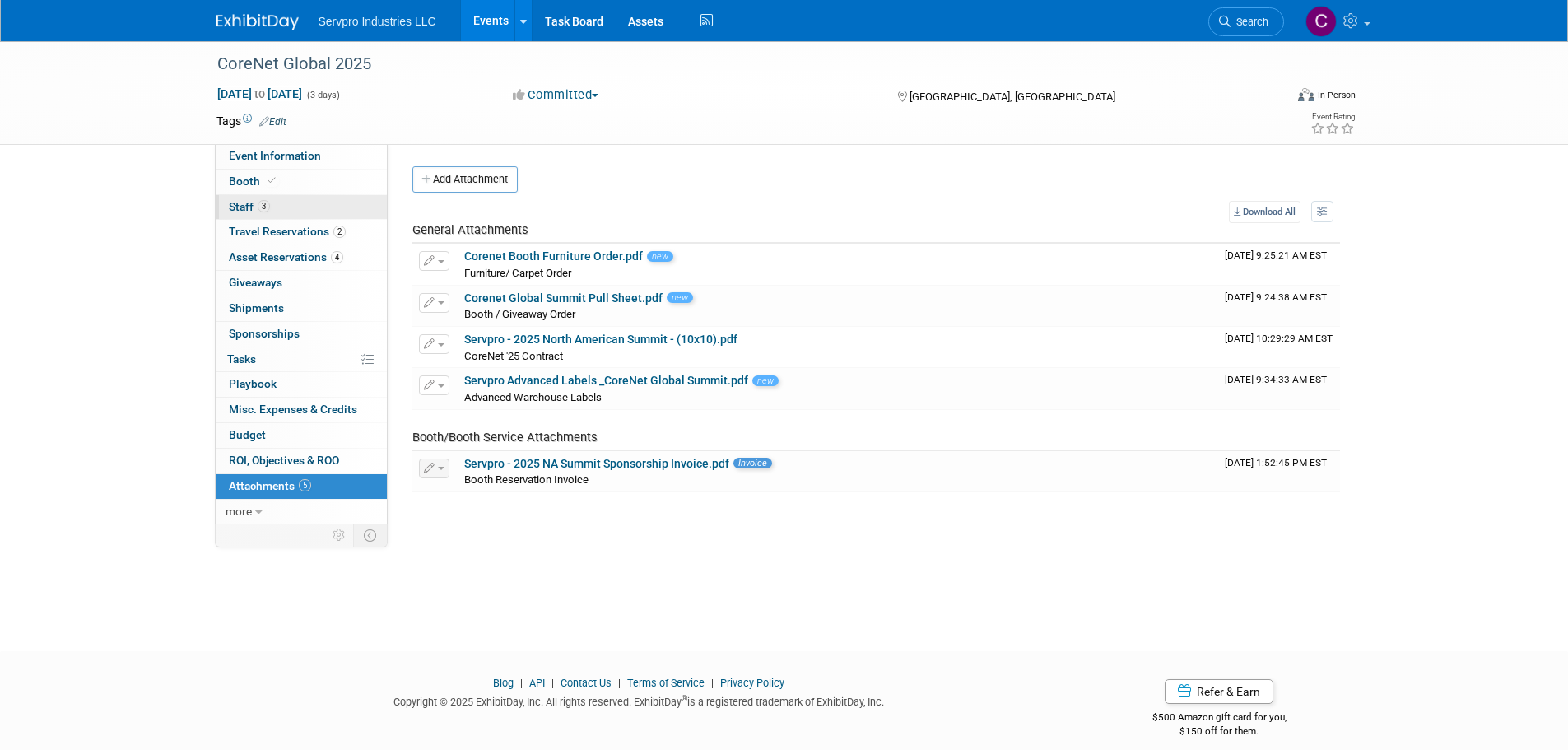
click at [264, 202] on span "3" at bounding box center [263, 206] width 12 height 12
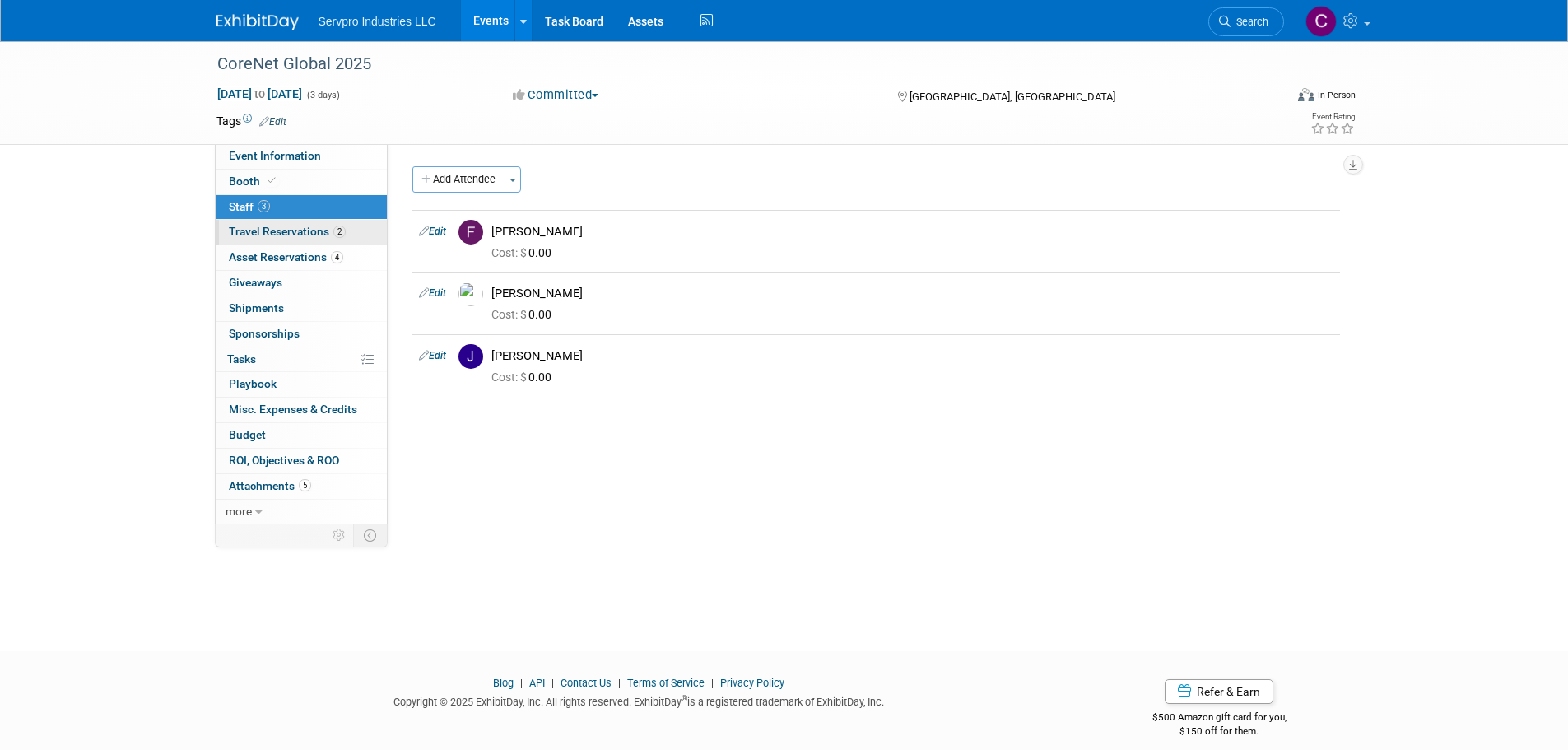
click at [286, 240] on link "2 Travel Reservations 2" at bounding box center [301, 232] width 171 height 25
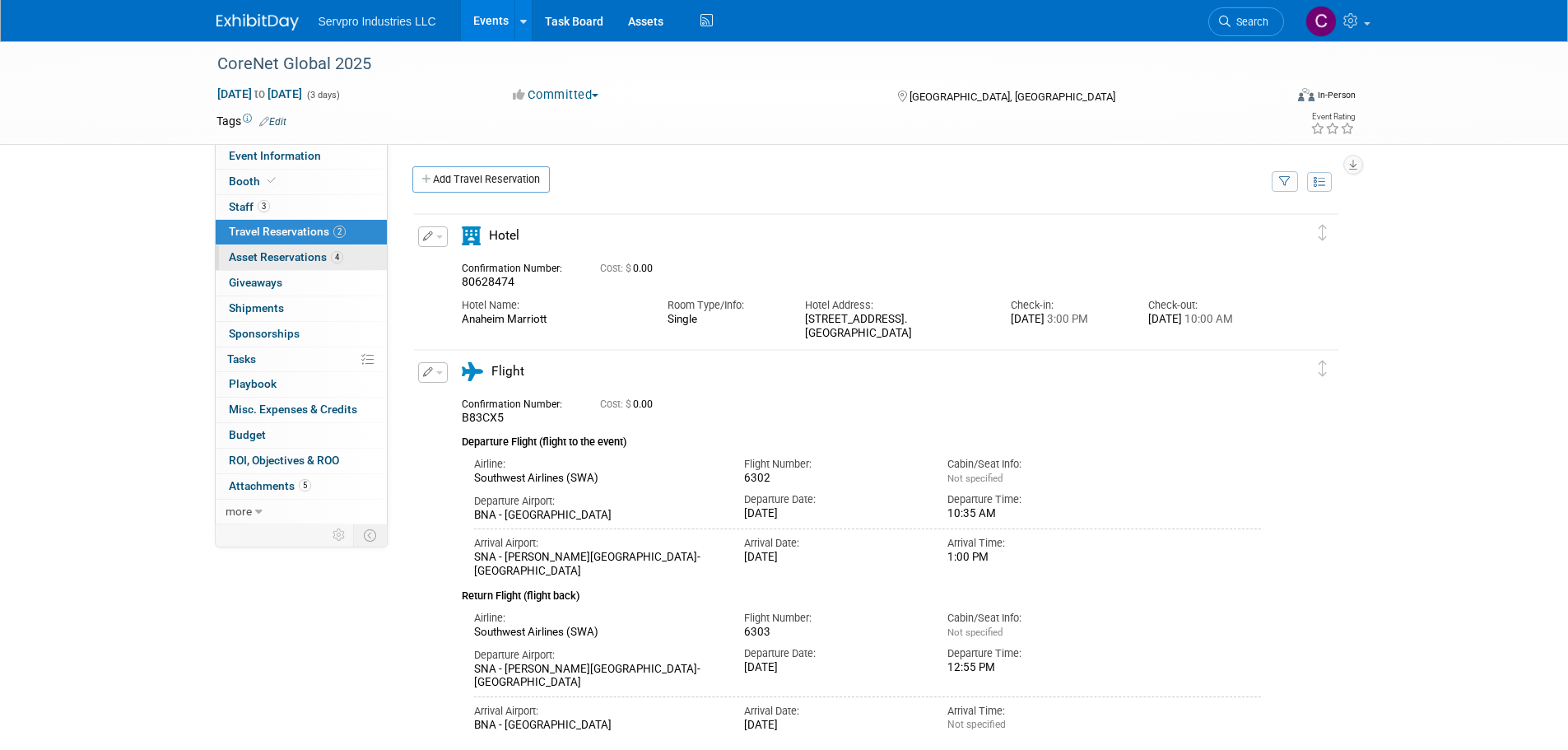
click at [275, 265] on link "4 Asset Reservations 4" at bounding box center [301, 257] width 171 height 25
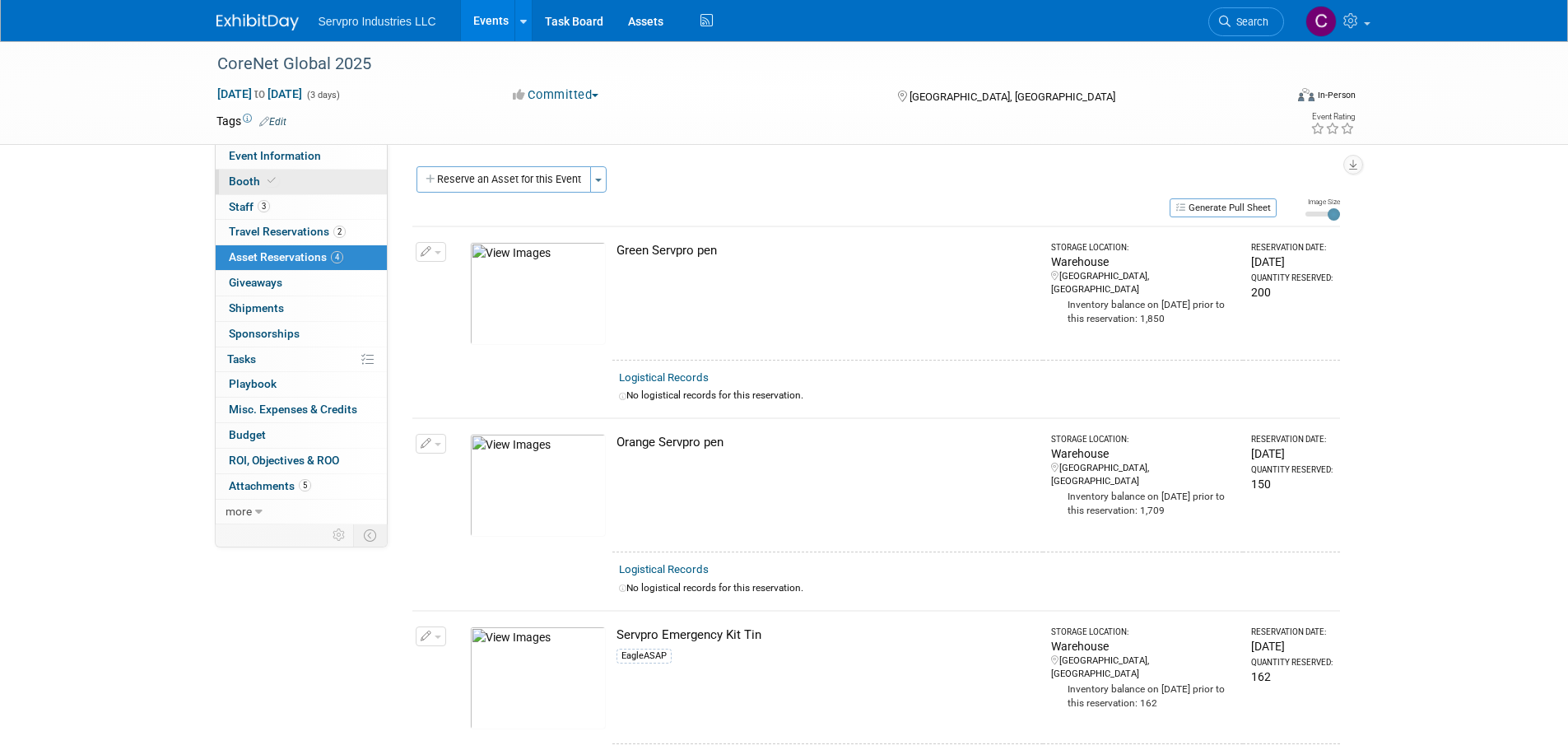
click at [249, 185] on span "Booth" at bounding box center [254, 181] width 51 height 13
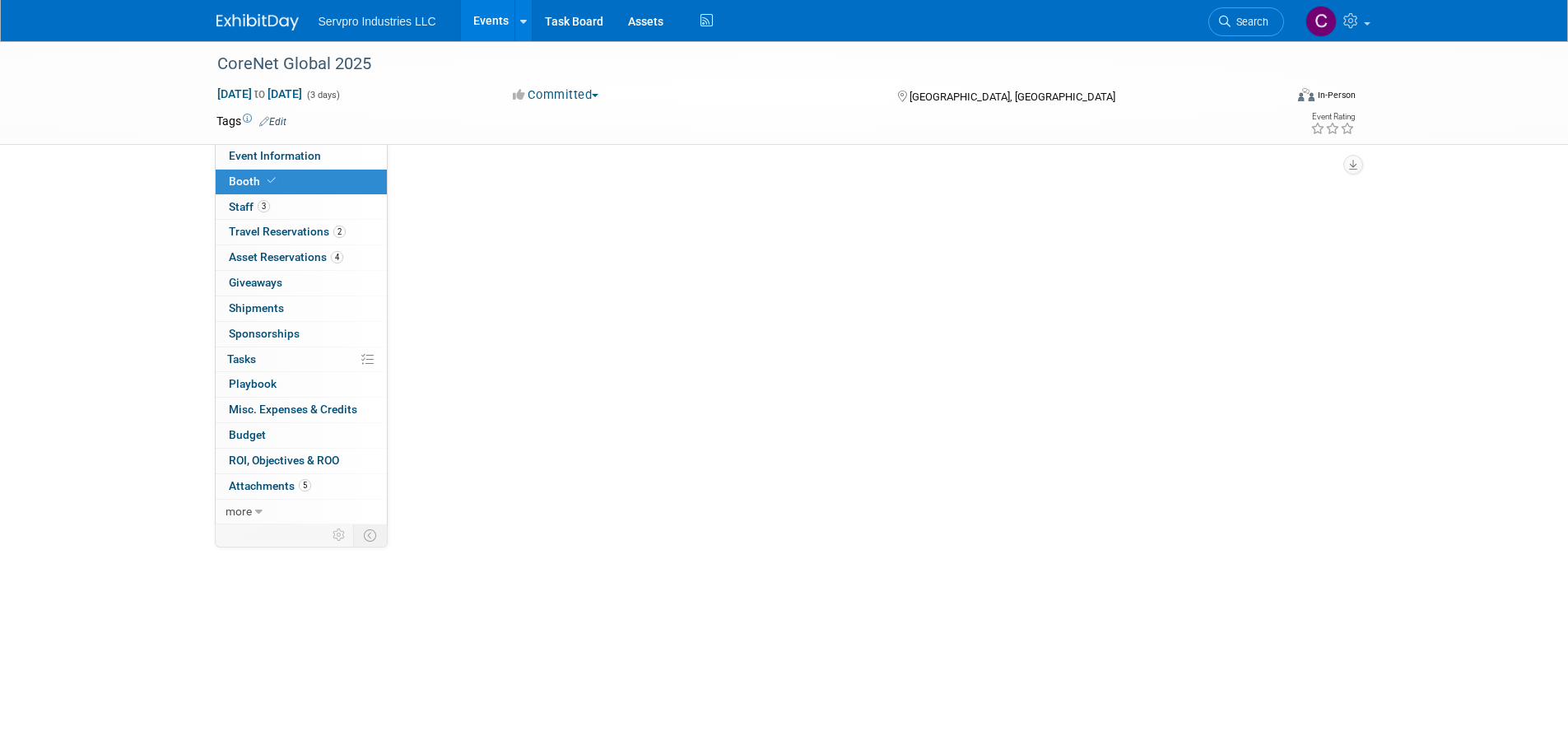
select select "Tradewinds Immerse Popup 10 Foot Banner Stand"
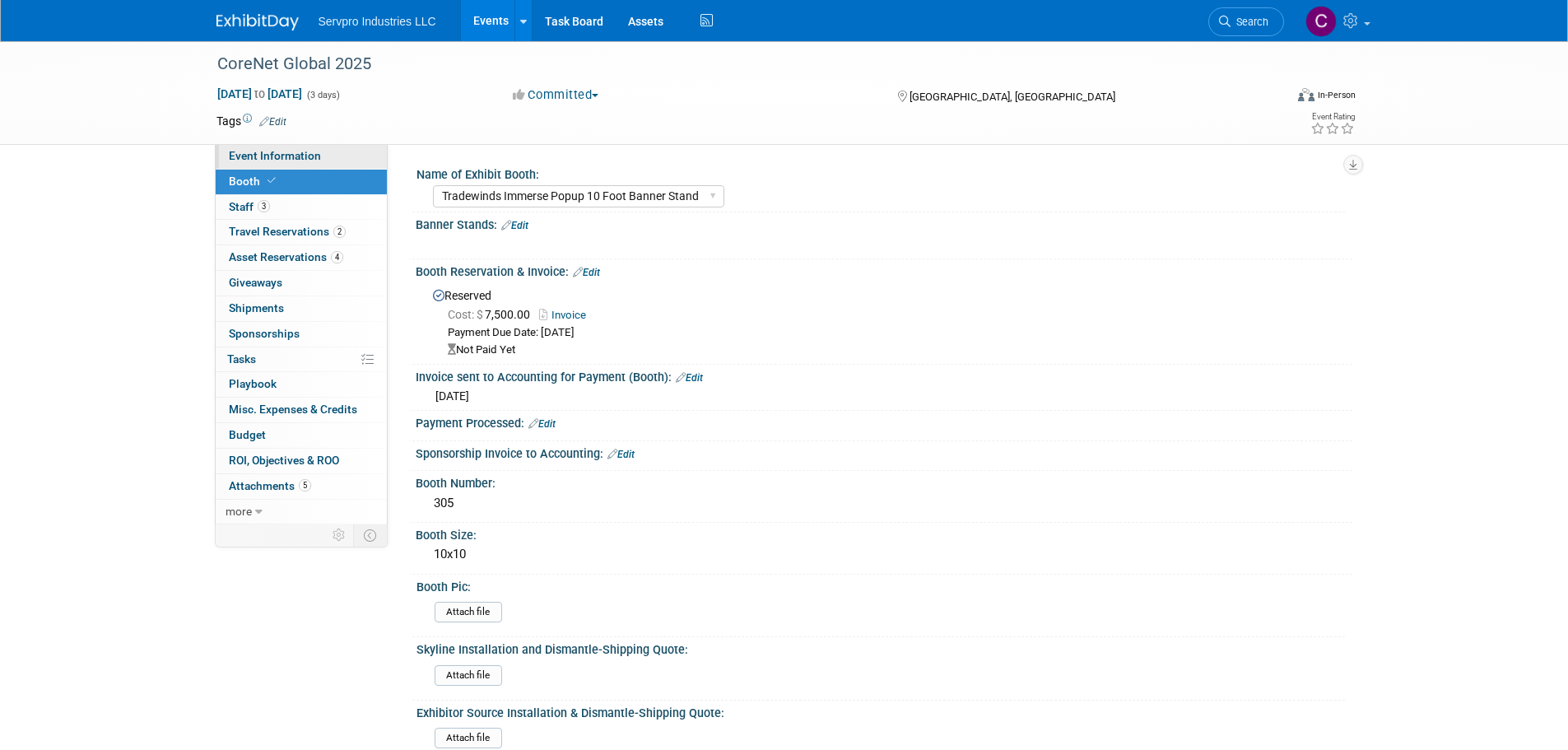
click at [260, 158] on span "Event Information" at bounding box center [275, 155] width 92 height 13
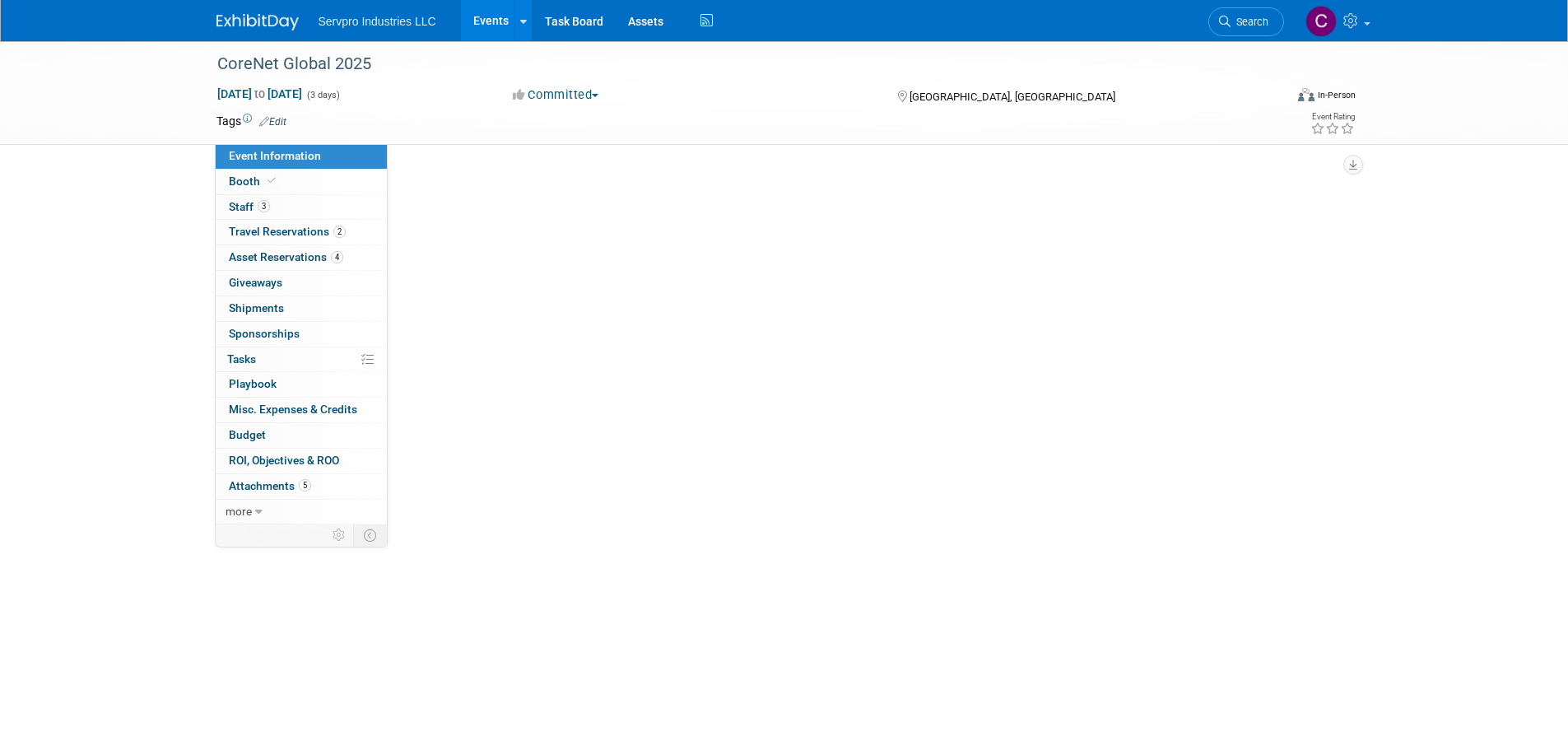
select select "Exhibitor"
